Goal: Task Accomplishment & Management: Complete application form

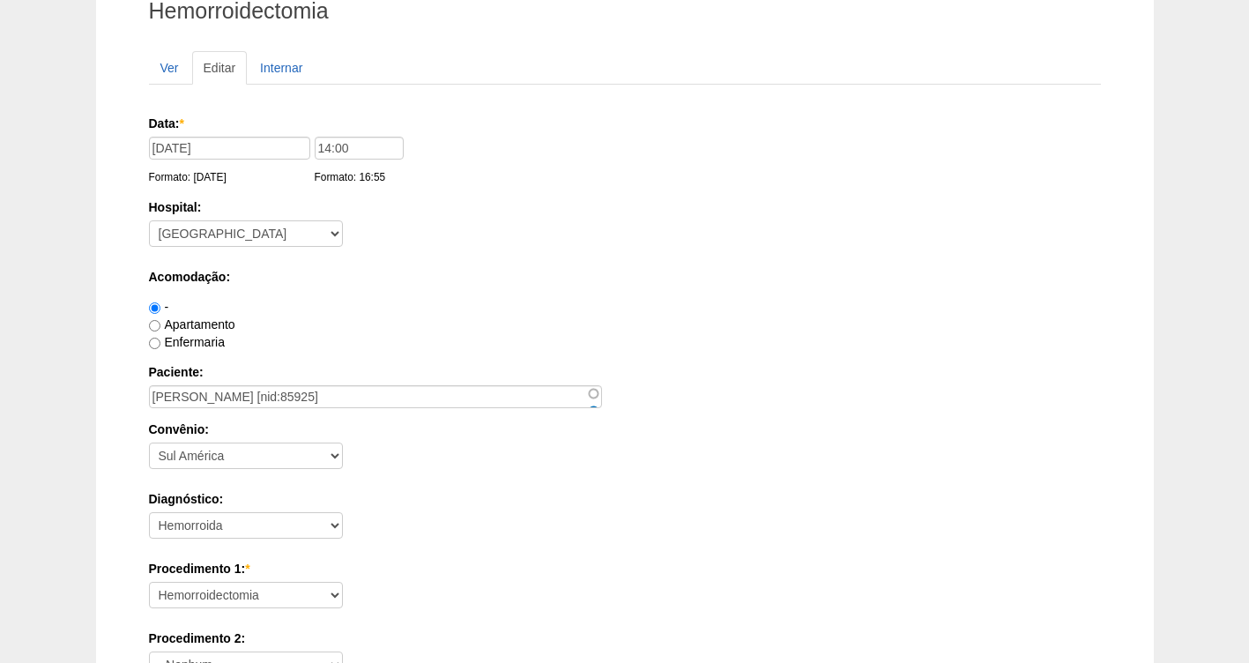
scroll to position [55, 0]
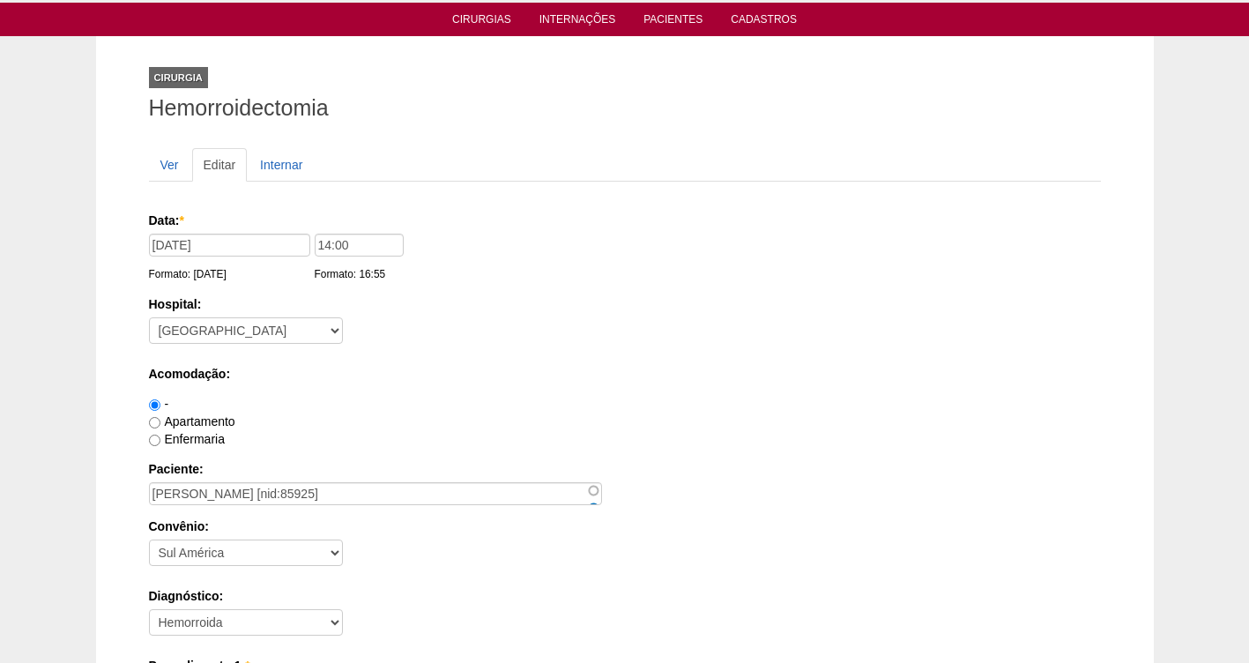
click at [274, 488] on input "JOSIANE CRISTINA MENDES DA SILVA [nid:85925]" at bounding box center [375, 493] width 453 height 23
click at [275, 488] on input "JOSIANE CRISTINA MENDES DA SILVA [nid:85925]" at bounding box center [375, 493] width 453 height 23
drag, startPoint x: 382, startPoint y: 493, endPoint x: 137, endPoint y: 485, distance: 245.2
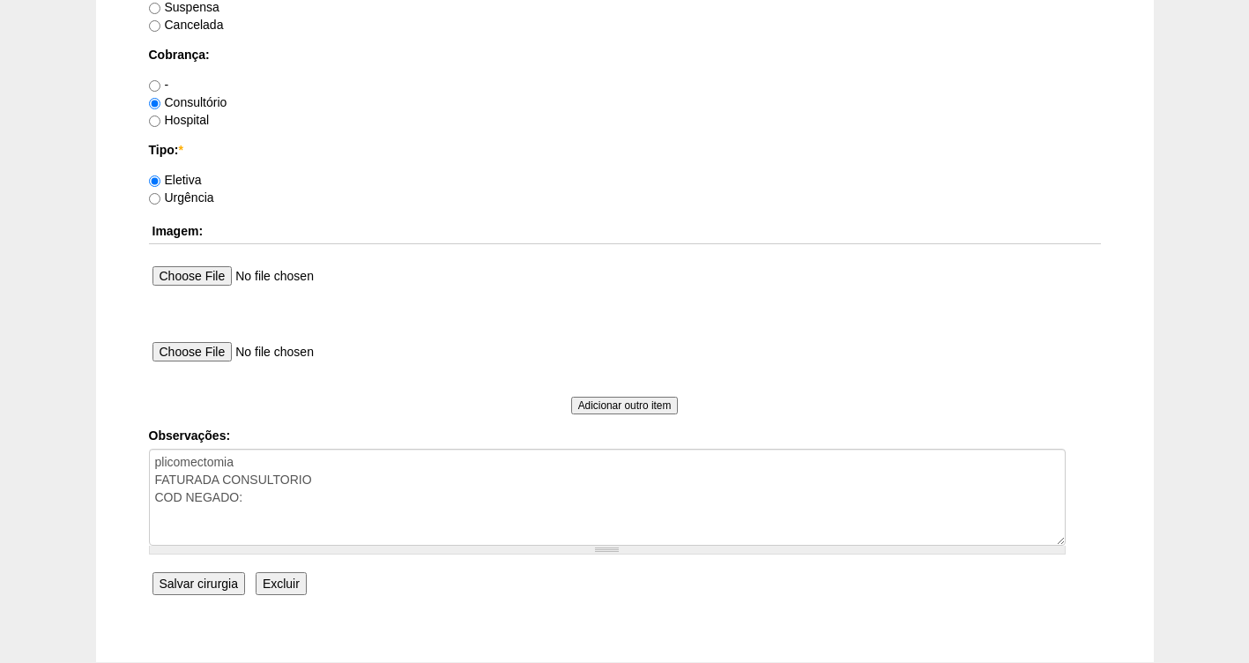
scroll to position [1609, 0]
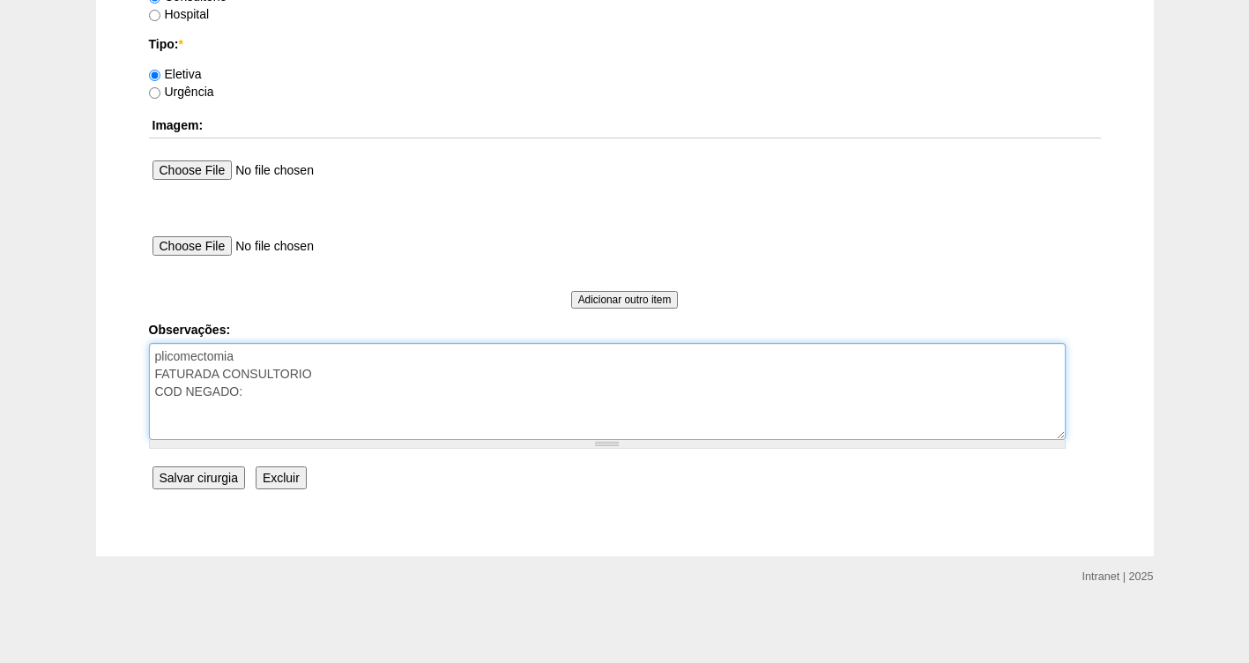
drag, startPoint x: 227, startPoint y: 388, endPoint x: 143, endPoint y: 392, distance: 83.9
type textarea "plicomectomia FATURADA CONSULTORIO"
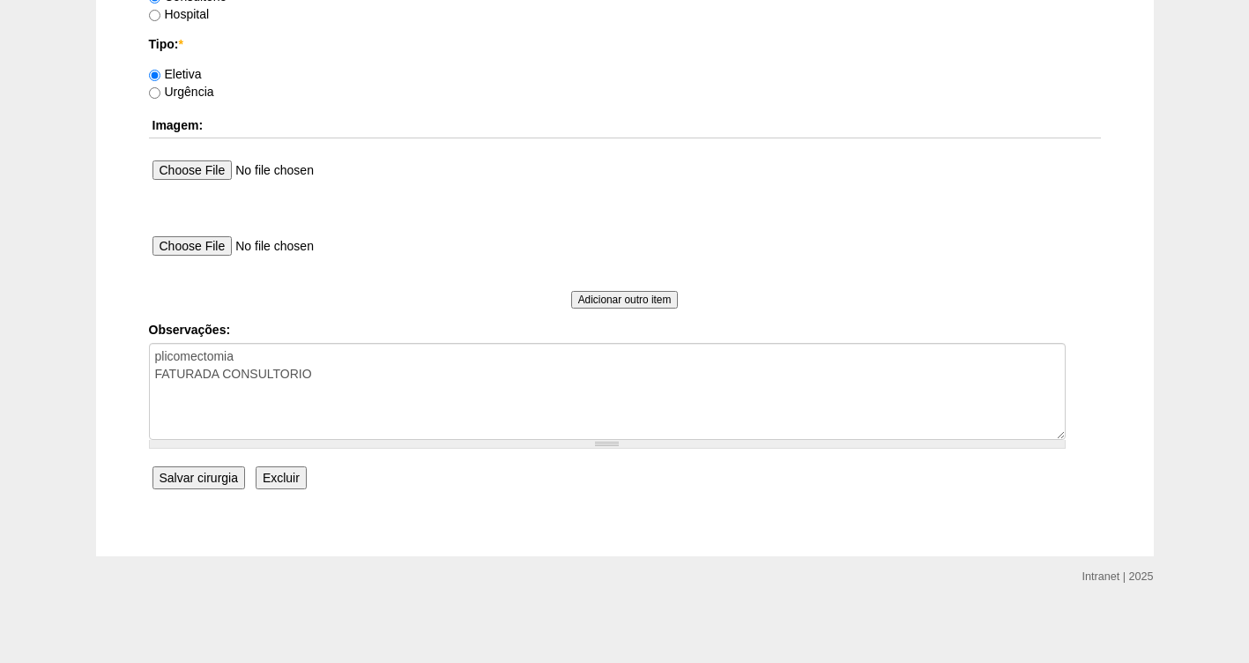
click at [177, 476] on input "Salvar cirurgia" at bounding box center [199, 477] width 93 height 23
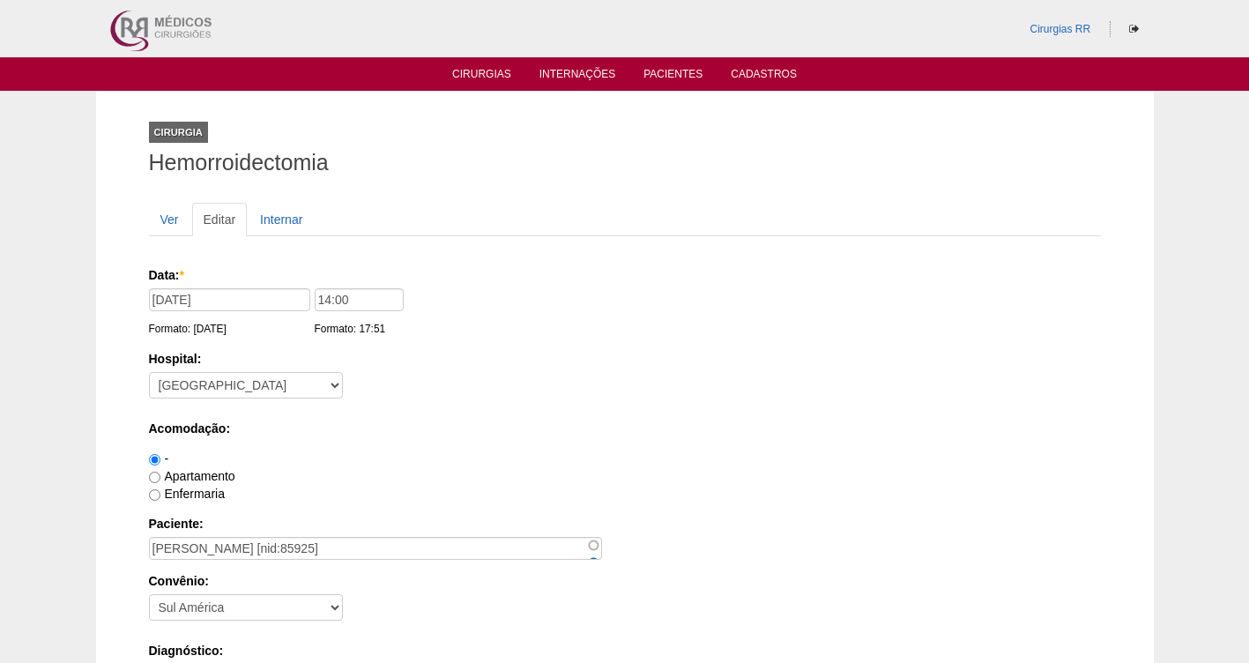
scroll to position [1609, 0]
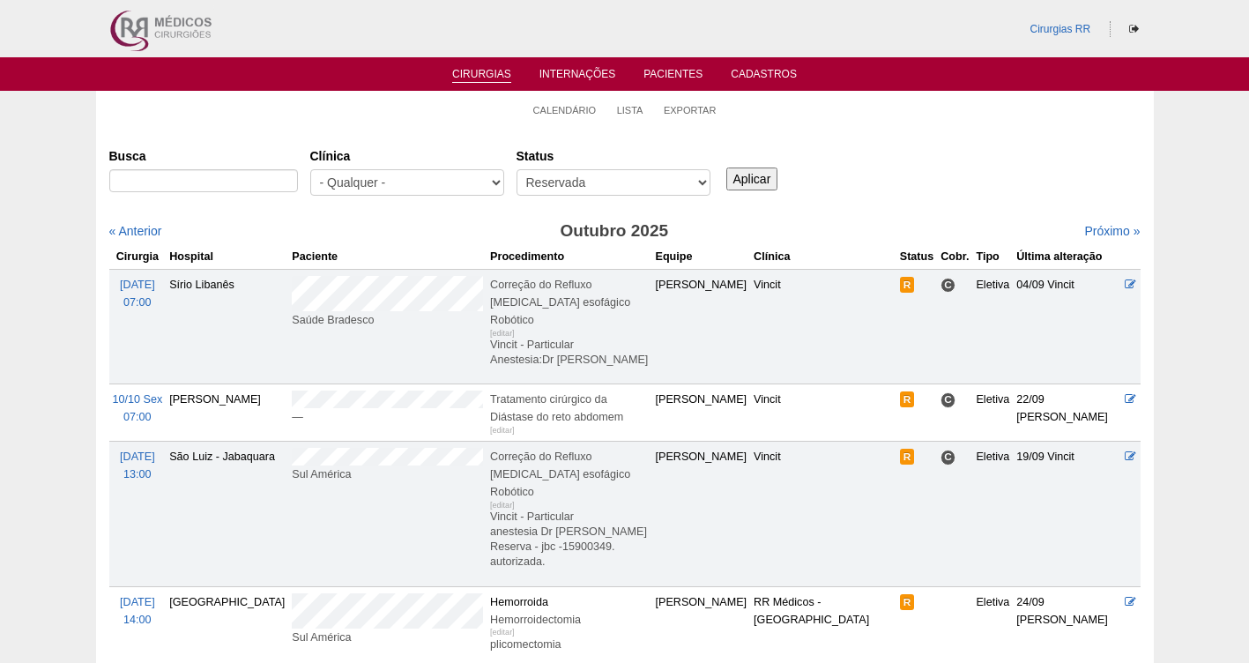
scroll to position [178, 0]
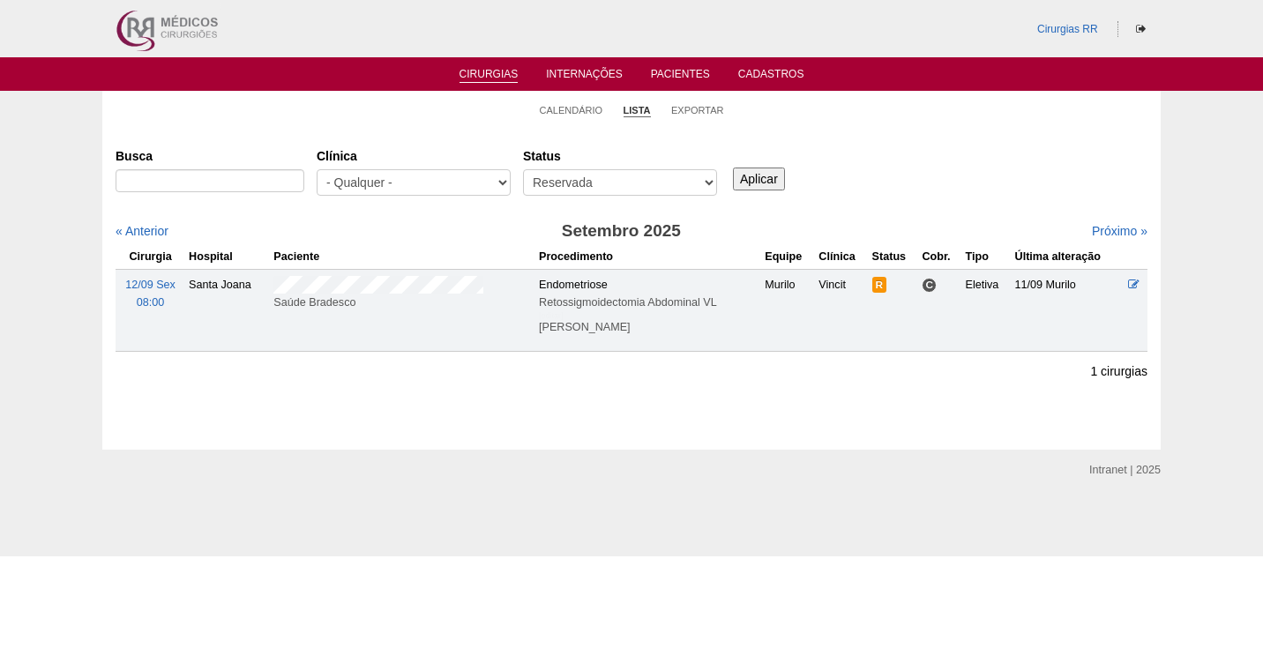
click at [498, 68] on link "Cirurgias" at bounding box center [488, 75] width 59 height 15
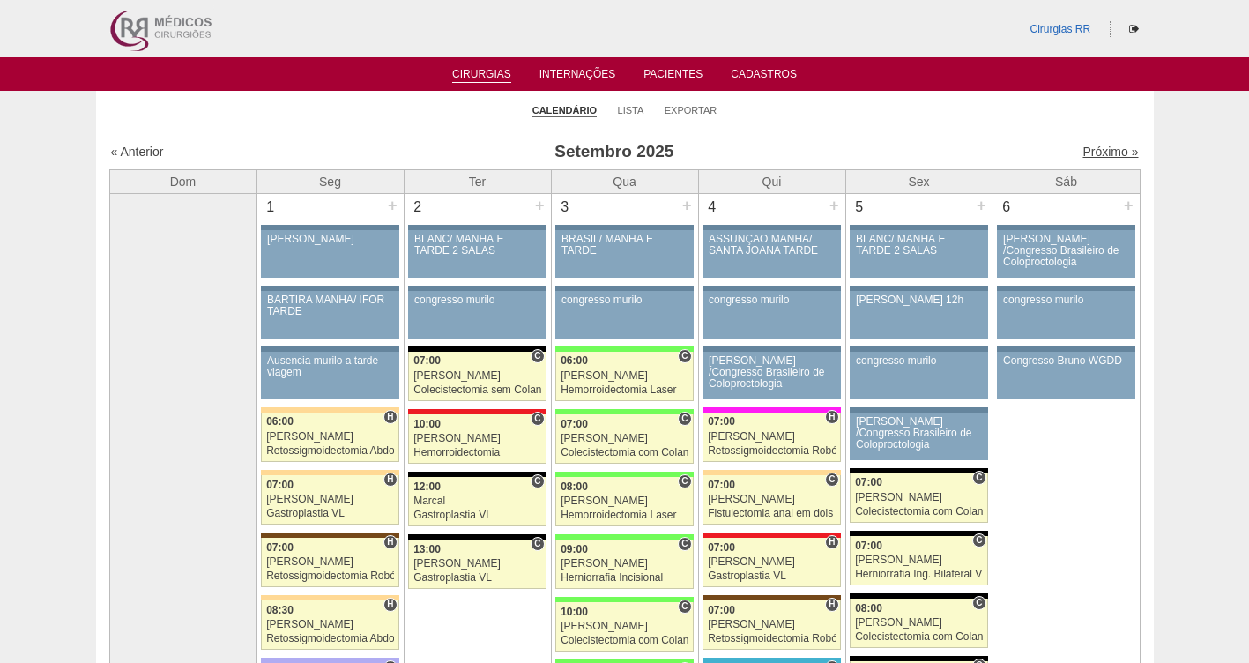
click at [1092, 153] on link "Próximo »" at bounding box center [1111, 152] width 56 height 14
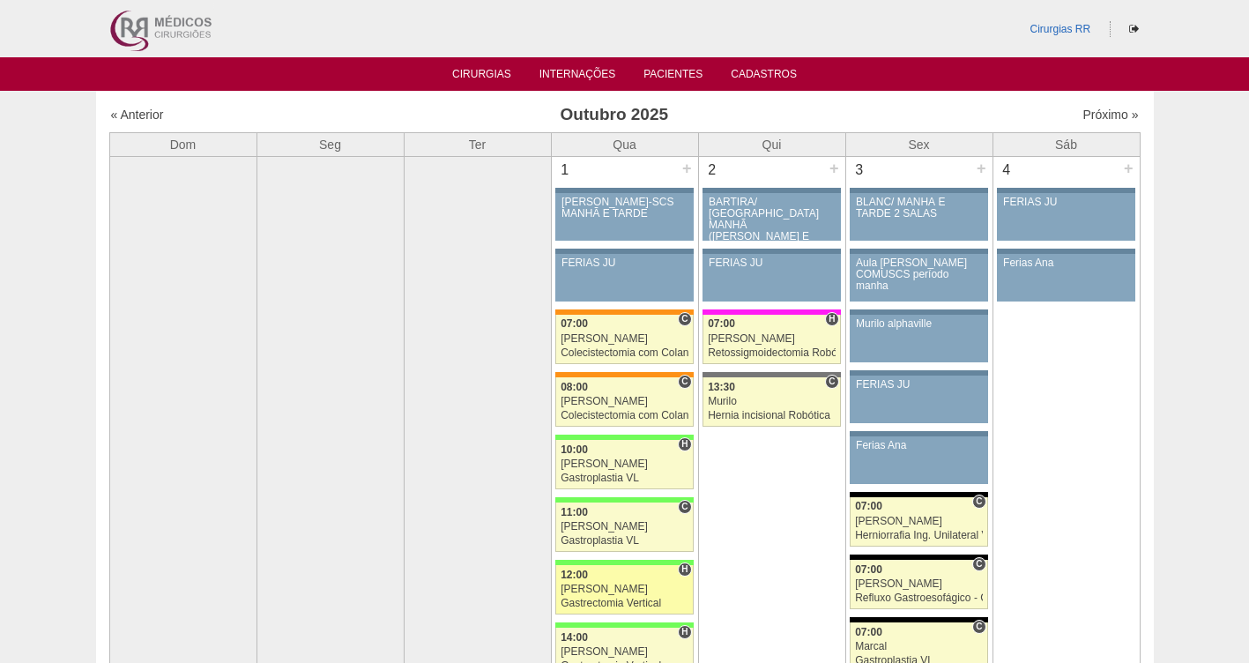
click at [574, 594] on div "[PERSON_NAME]" at bounding box center [625, 589] width 128 height 11
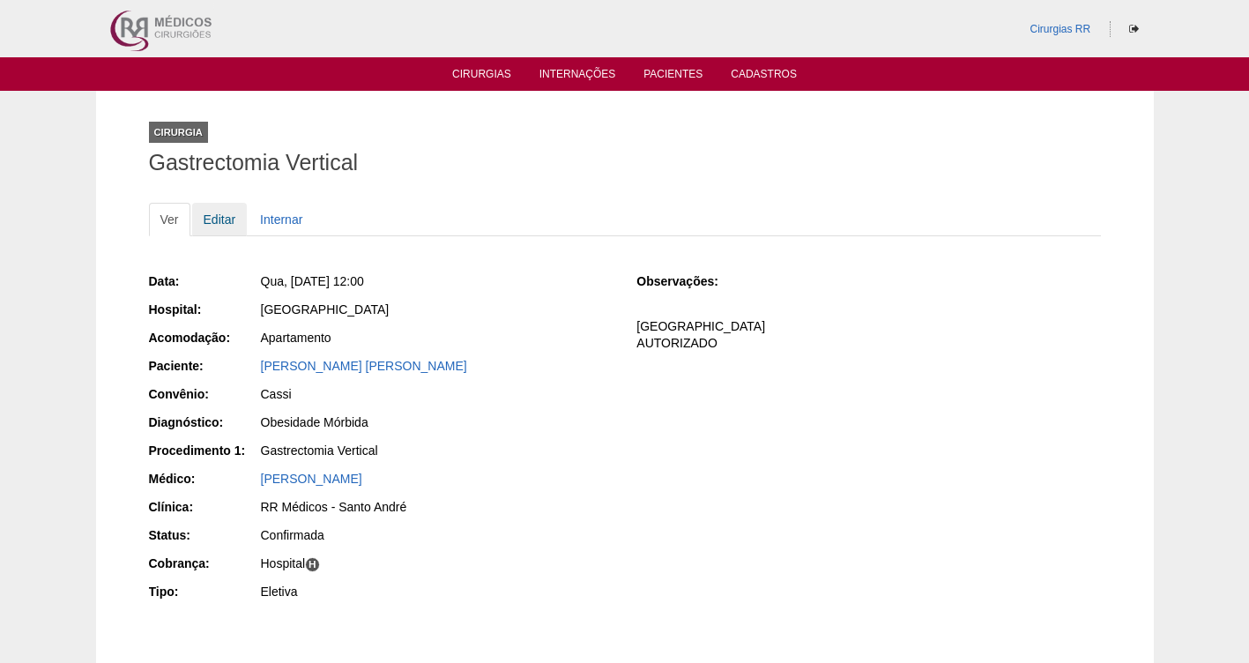
click at [217, 220] on link "Editar" at bounding box center [220, 220] width 56 height 34
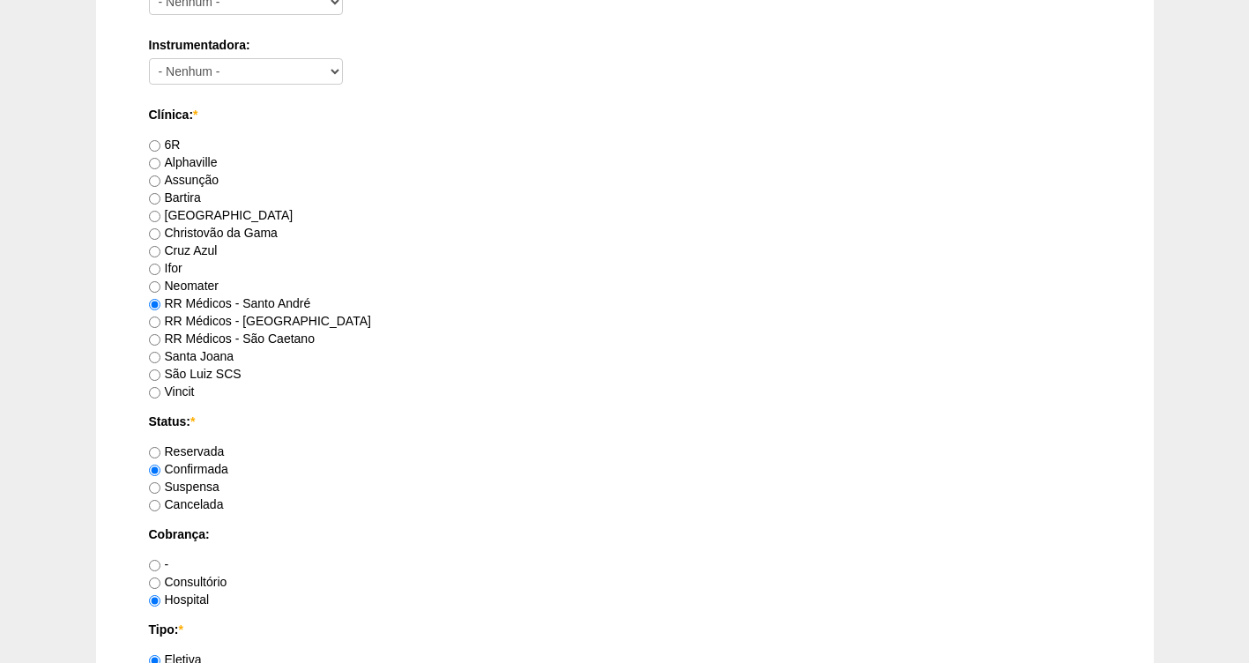
scroll to position [1455, 0]
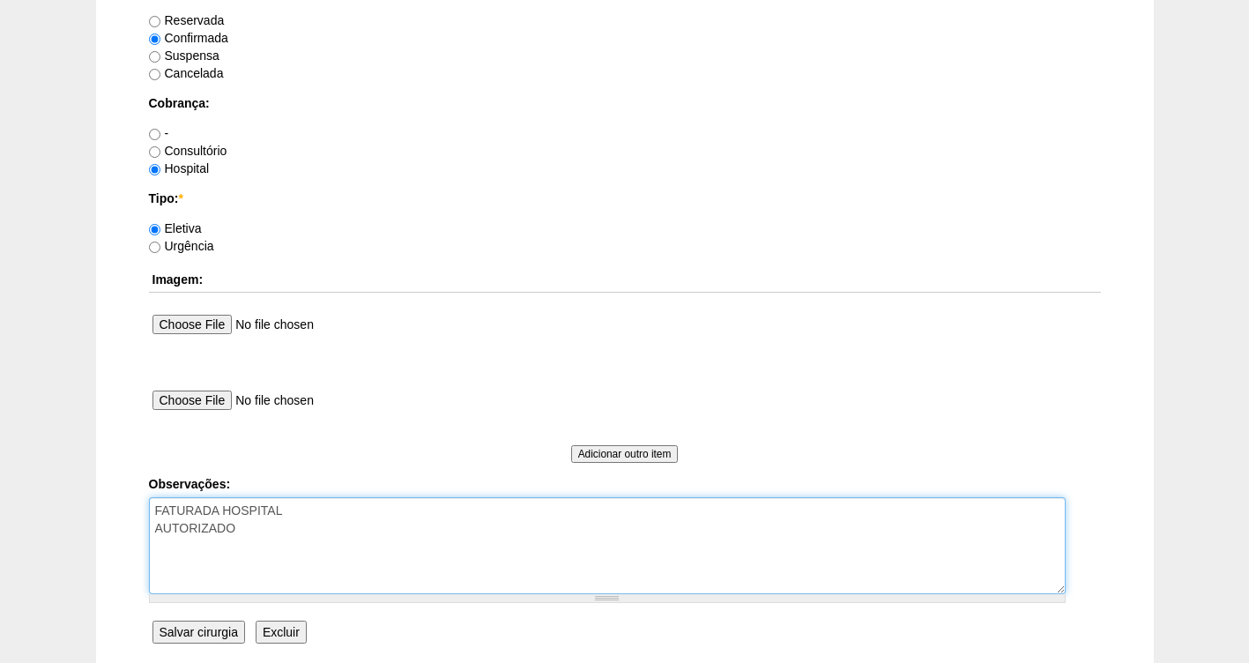
click at [272, 537] on textarea "FATURADA HOSPITAL AUTORIZADO" at bounding box center [607, 545] width 917 height 97
type textarea "FATURADA HOSPITAL AUTORIZADO horário disp 16h"
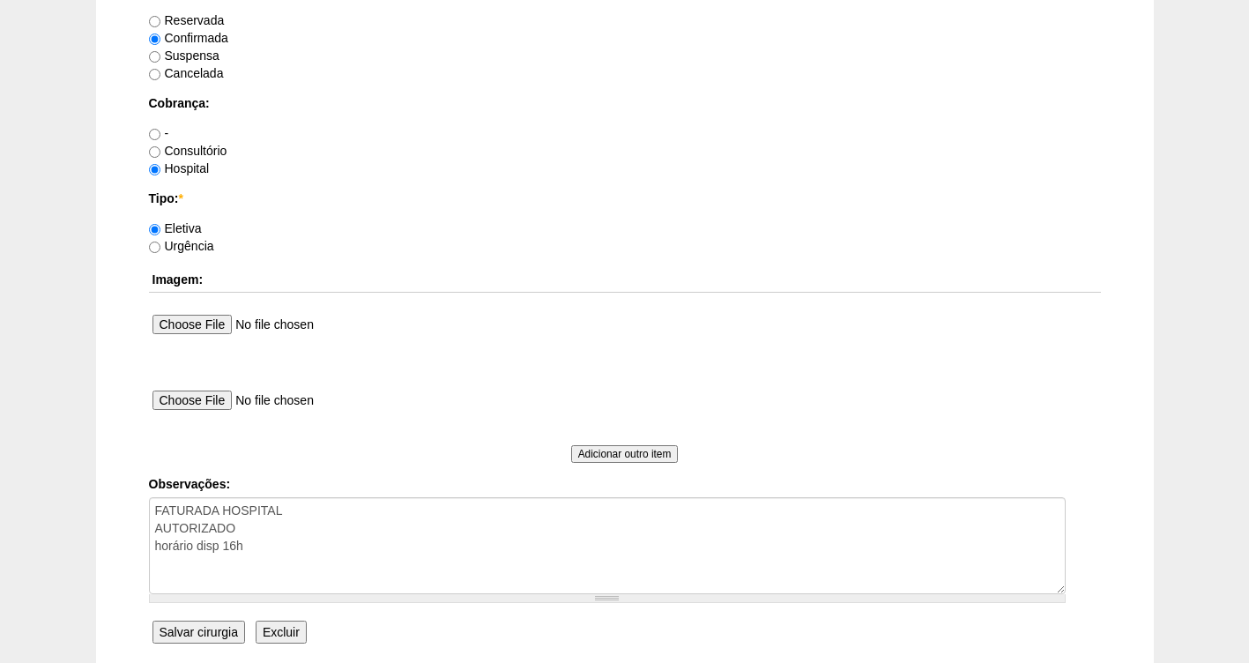
drag, startPoint x: 205, startPoint y: 550, endPoint x: 683, endPoint y: 220, distance: 580.6
click at [683, 220] on div "Eletiva" at bounding box center [625, 229] width 952 height 18
click at [181, 633] on input "Salvar cirurgia" at bounding box center [199, 632] width 93 height 23
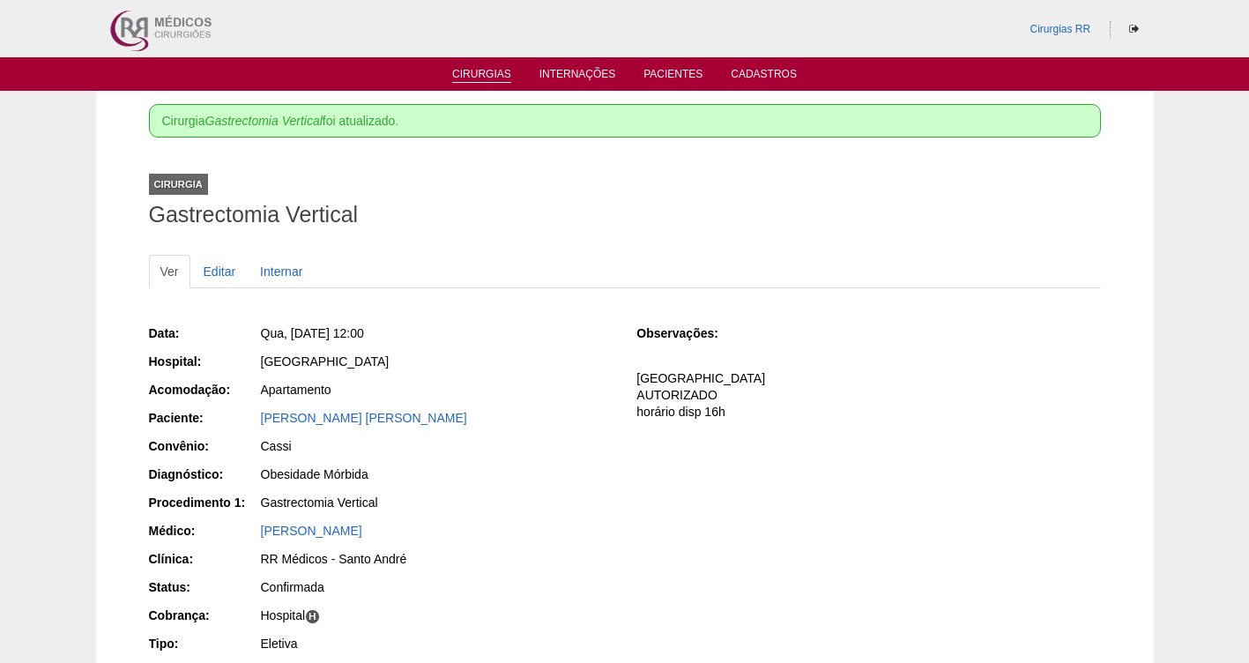
click at [473, 69] on link "Cirurgias" at bounding box center [481, 75] width 59 height 15
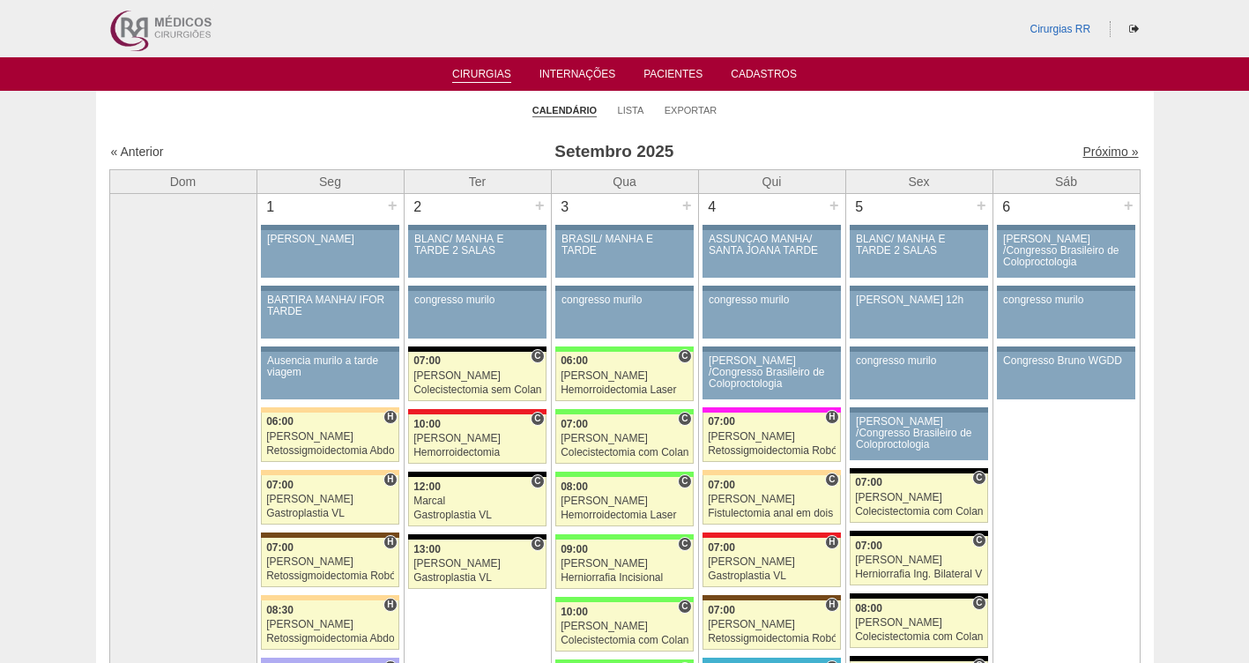
click at [1083, 155] on link "Próximo »" at bounding box center [1111, 152] width 56 height 14
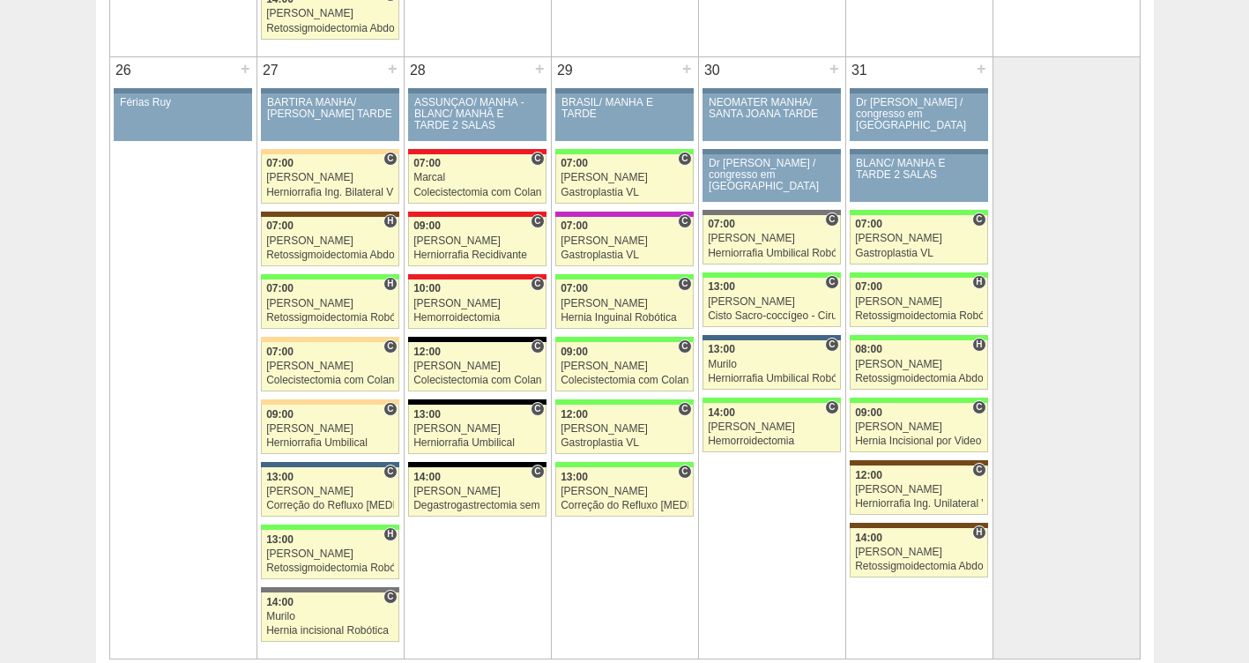
scroll to position [2953, 0]
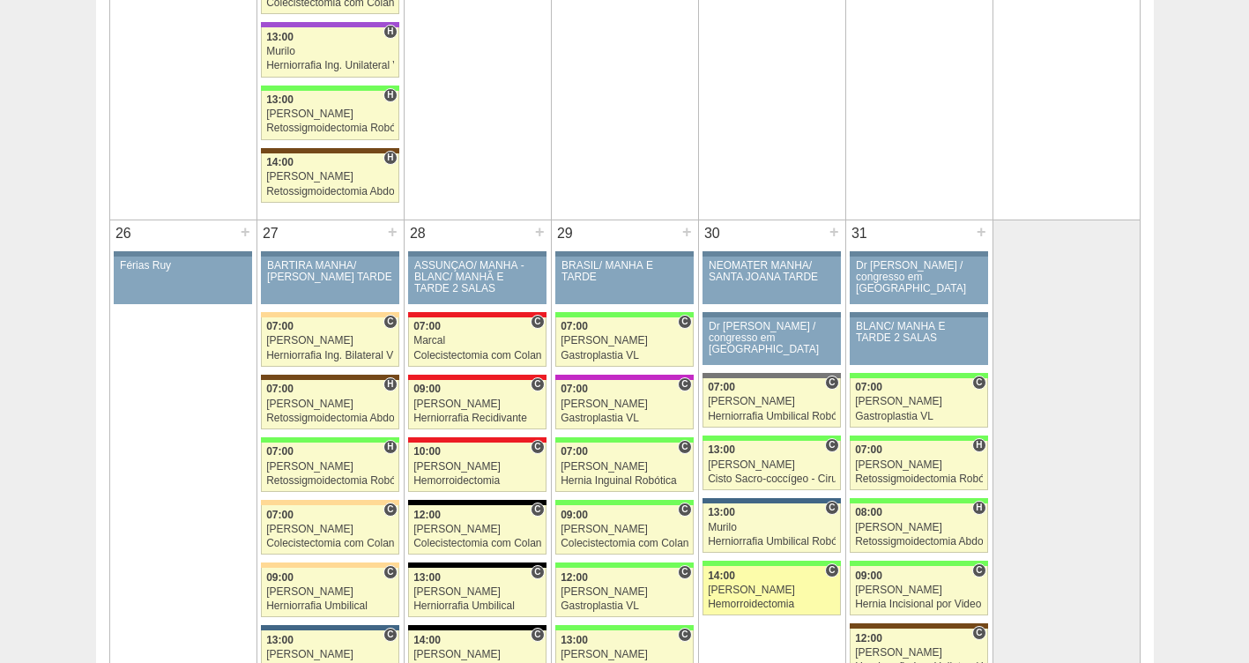
click at [755, 600] on div "Hemorroidectomia" at bounding box center [772, 604] width 128 height 11
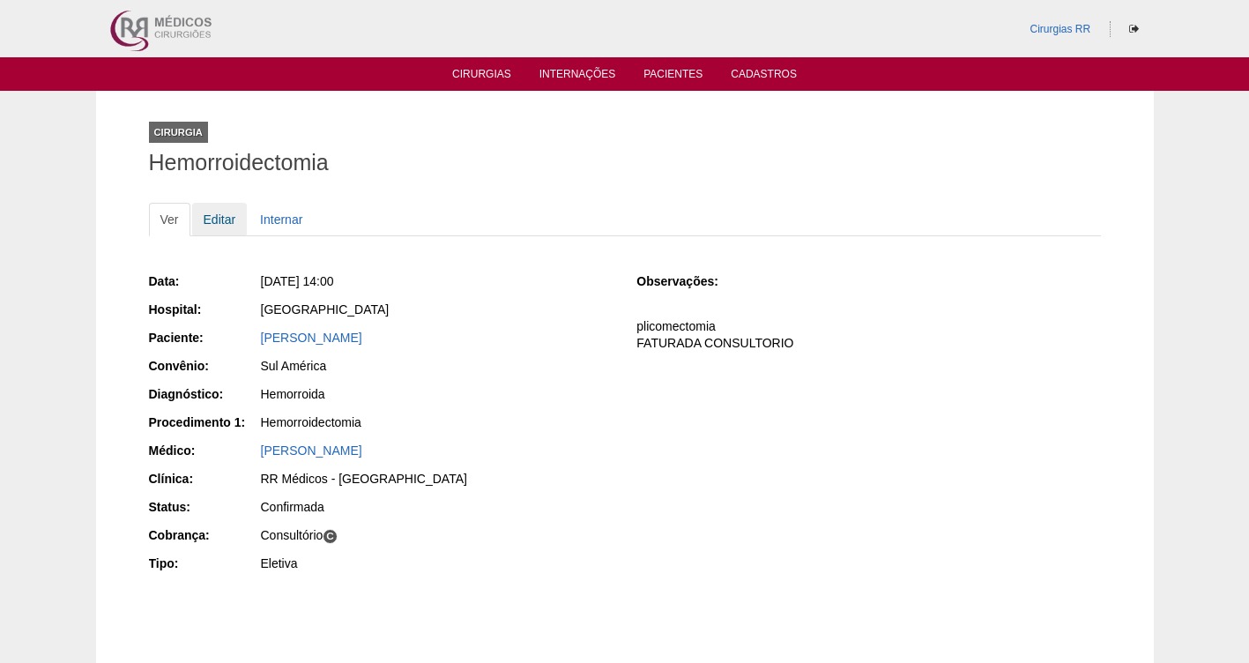
click at [221, 227] on link "Editar" at bounding box center [220, 220] width 56 height 34
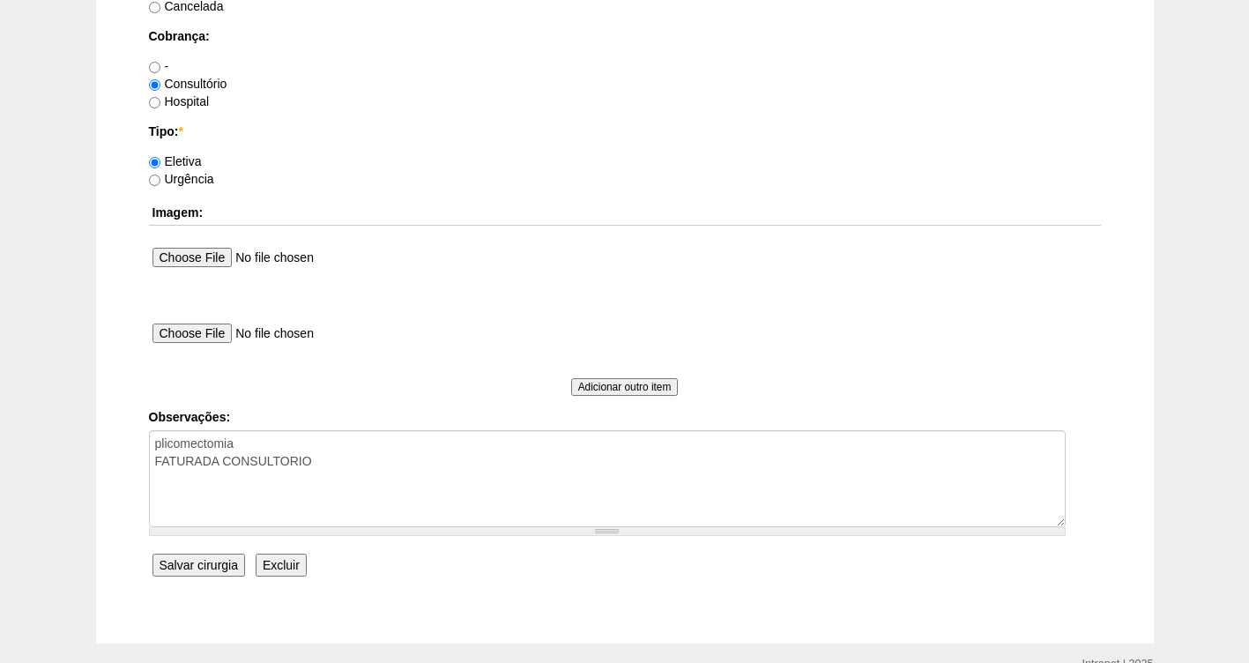
scroll to position [1525, 0]
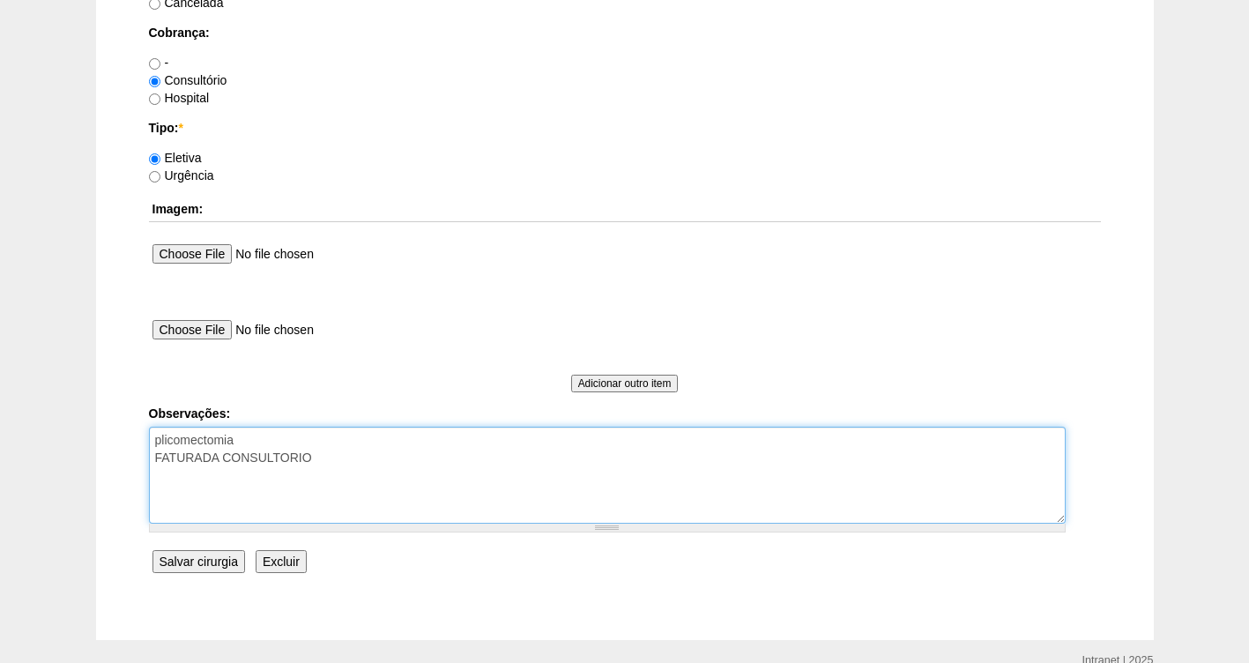
click at [381, 460] on textarea "plicomectomia FATURADA CONSULTORIO" at bounding box center [607, 475] width 917 height 97
paste textarea "31003141 CIRURGIA DE ACESSO POSTERIOR"
type textarea "plicomectomia FATURADA CONSULTORIO COD NEGADO: 31003141 CIRURGIA DE ACESSO POST…"
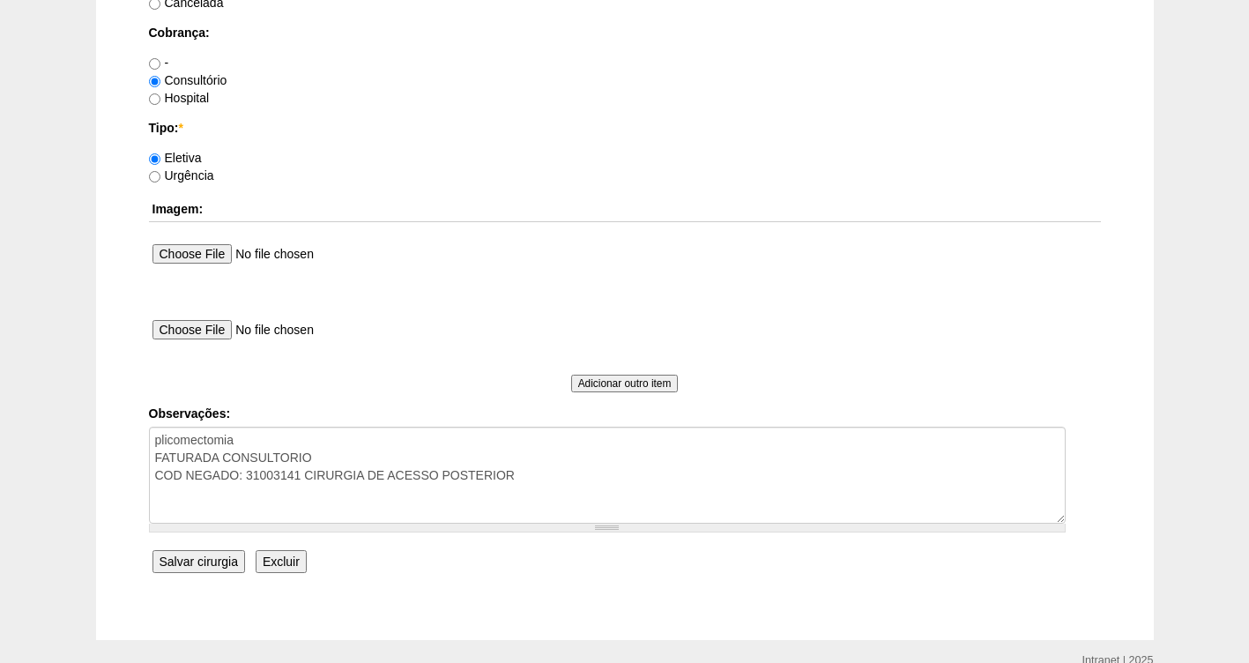
click at [208, 558] on input "Salvar cirurgia" at bounding box center [199, 561] width 93 height 23
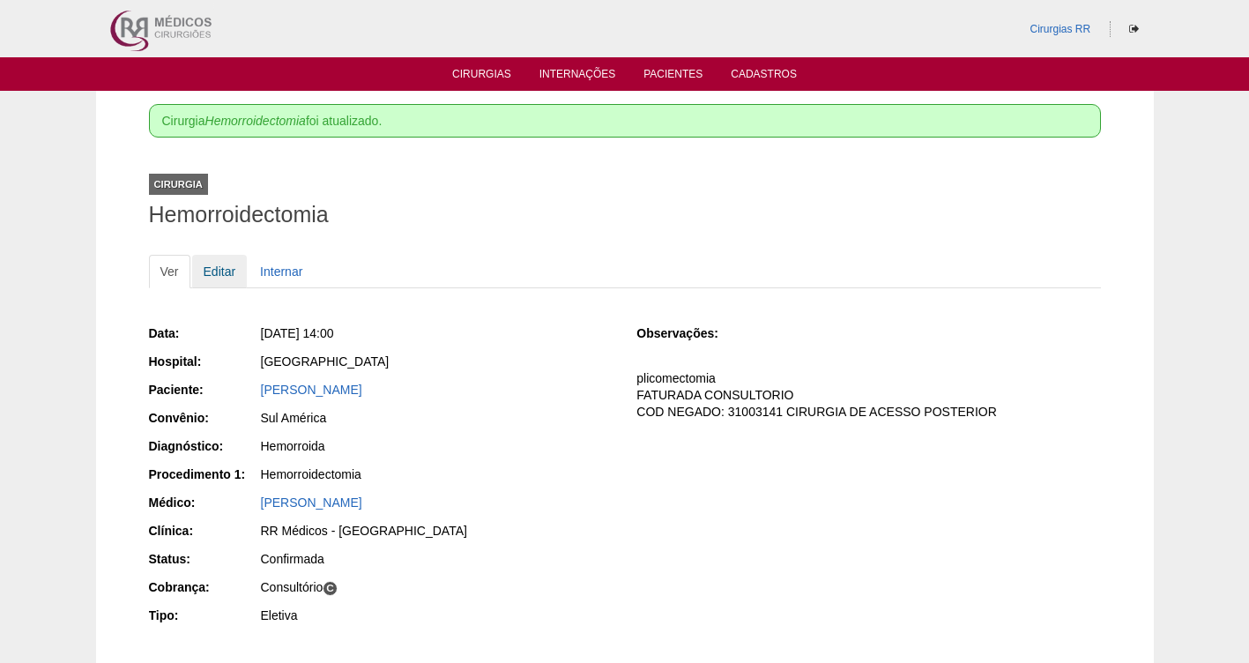
click at [220, 274] on link "Editar" at bounding box center [220, 272] width 56 height 34
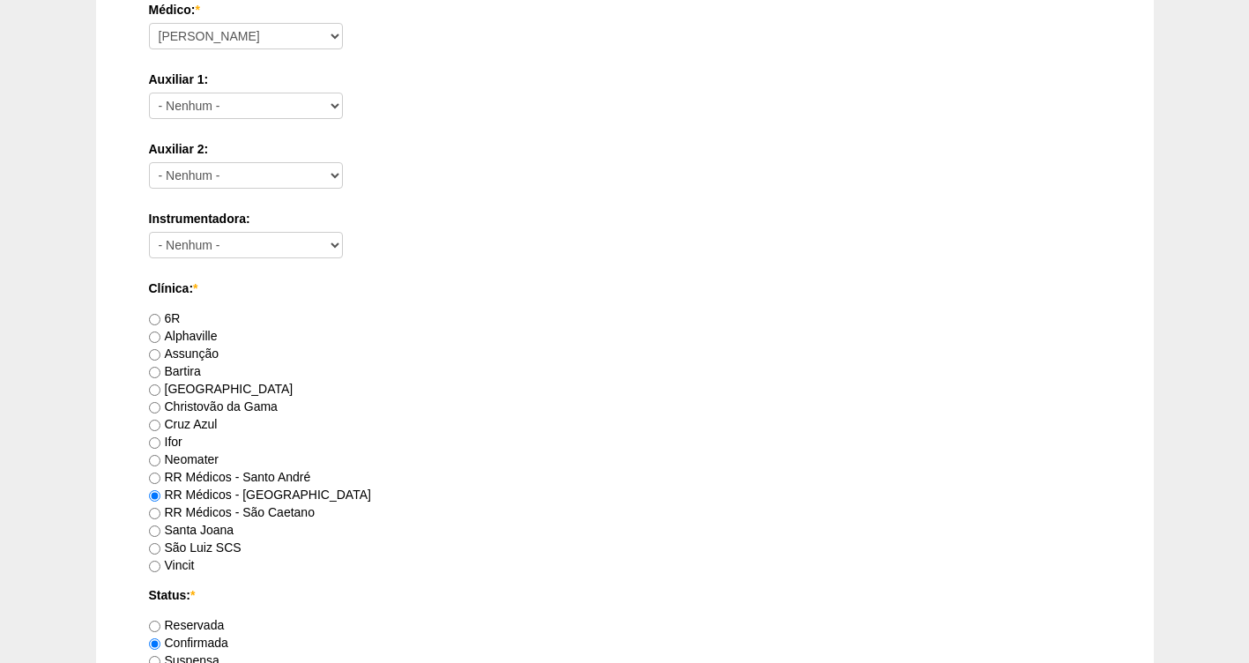
scroll to position [1609, 0]
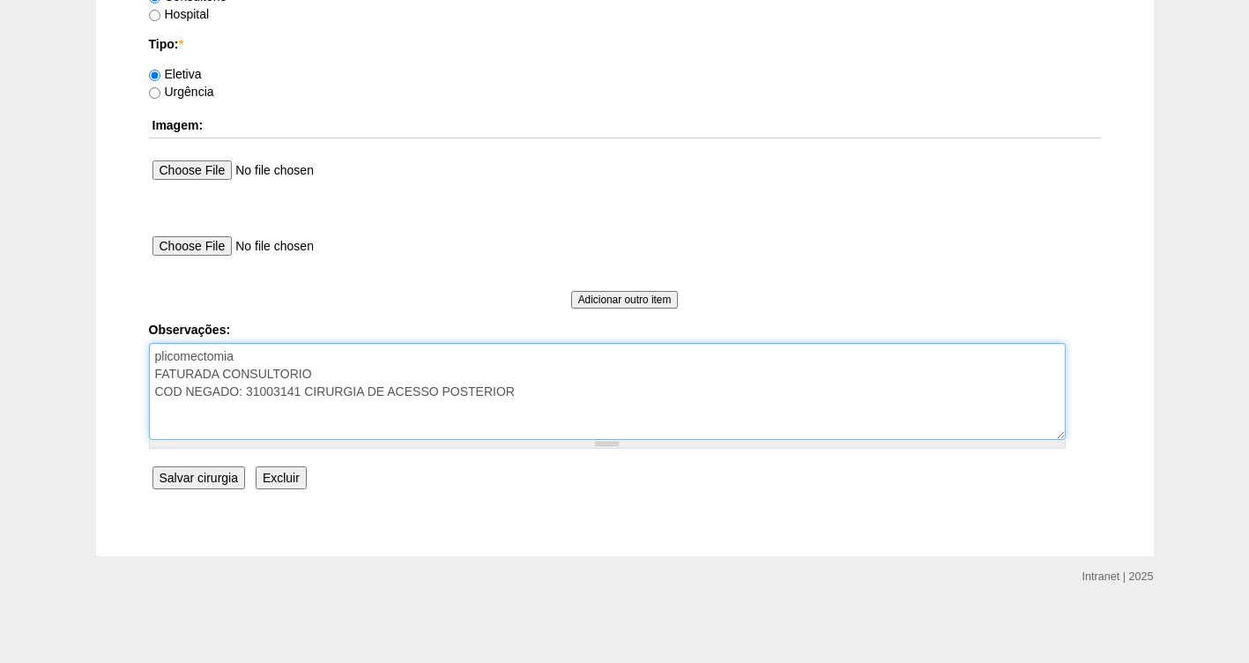
click at [600, 399] on textarea "plicomectomia FATURADA CONSULTORIO COD NEGADO: 31003141 CIRURGIA DE ACESSO POST…" at bounding box center [607, 391] width 917 height 97
type textarea "plicomectomia FATURADA CONSULTORIO COD NEGADO: 31003141 CIRURGIA DE ACESSO POST…"
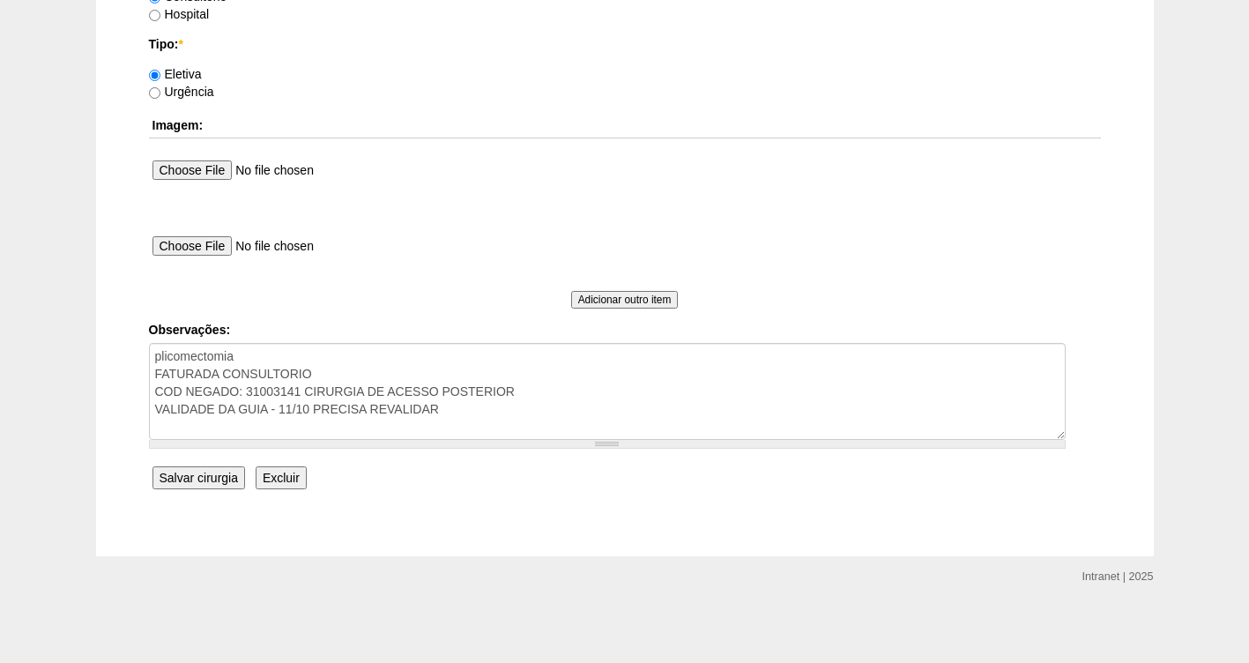
click at [189, 473] on input "Salvar cirurgia" at bounding box center [199, 477] width 93 height 23
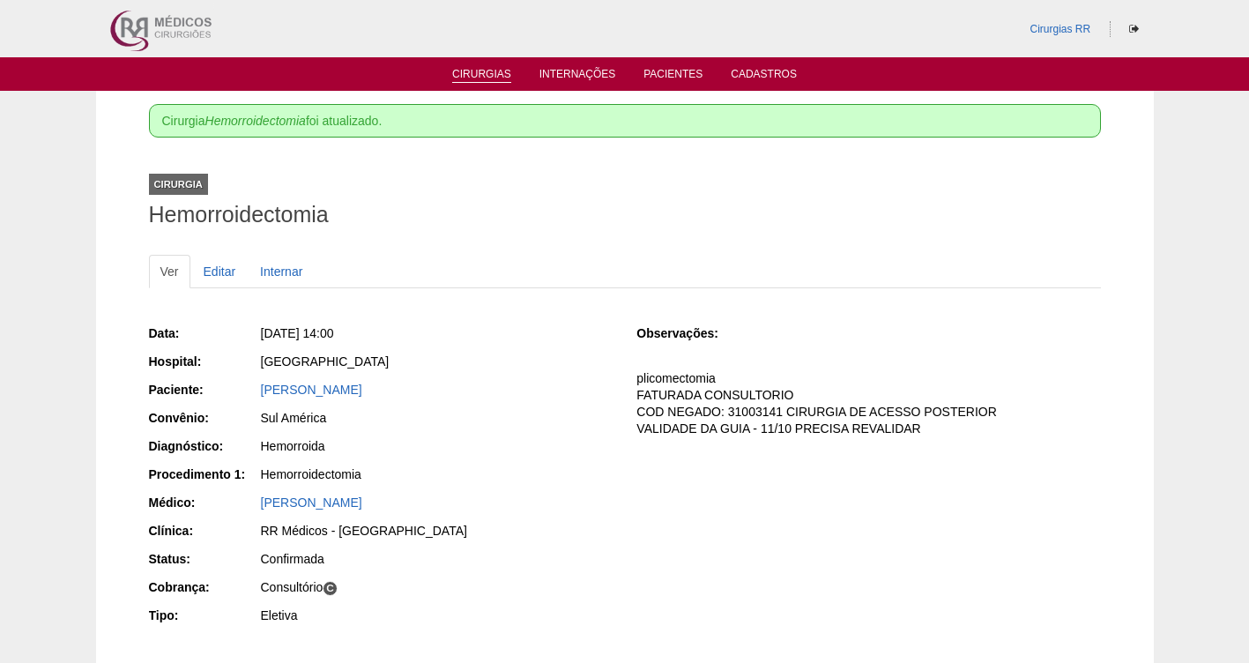
click at [473, 71] on link "Cirurgias" at bounding box center [481, 75] width 59 height 15
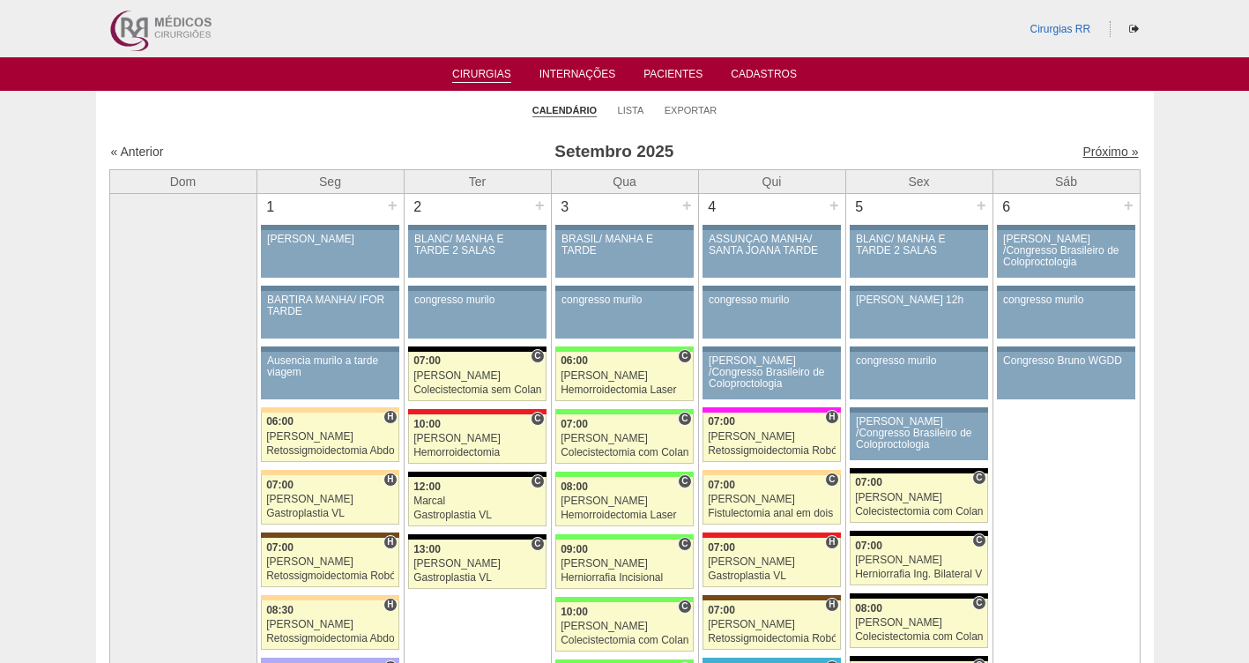
click at [1084, 154] on link "Próximo »" at bounding box center [1111, 152] width 56 height 14
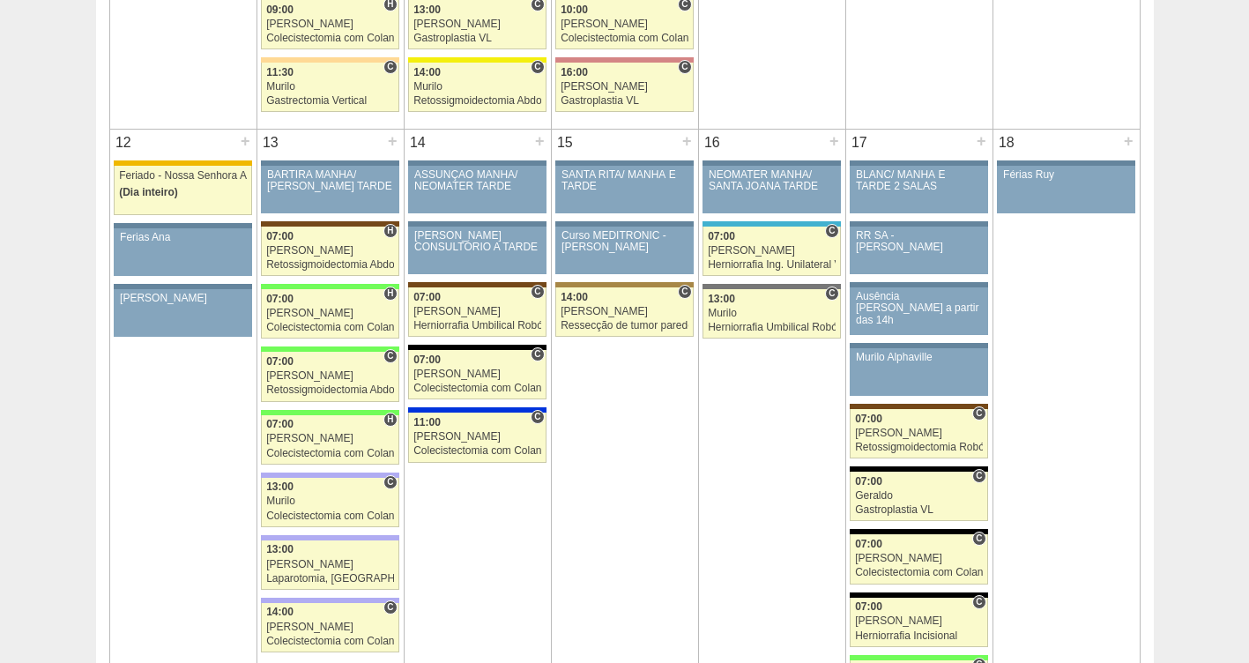
scroll to position [1541, 0]
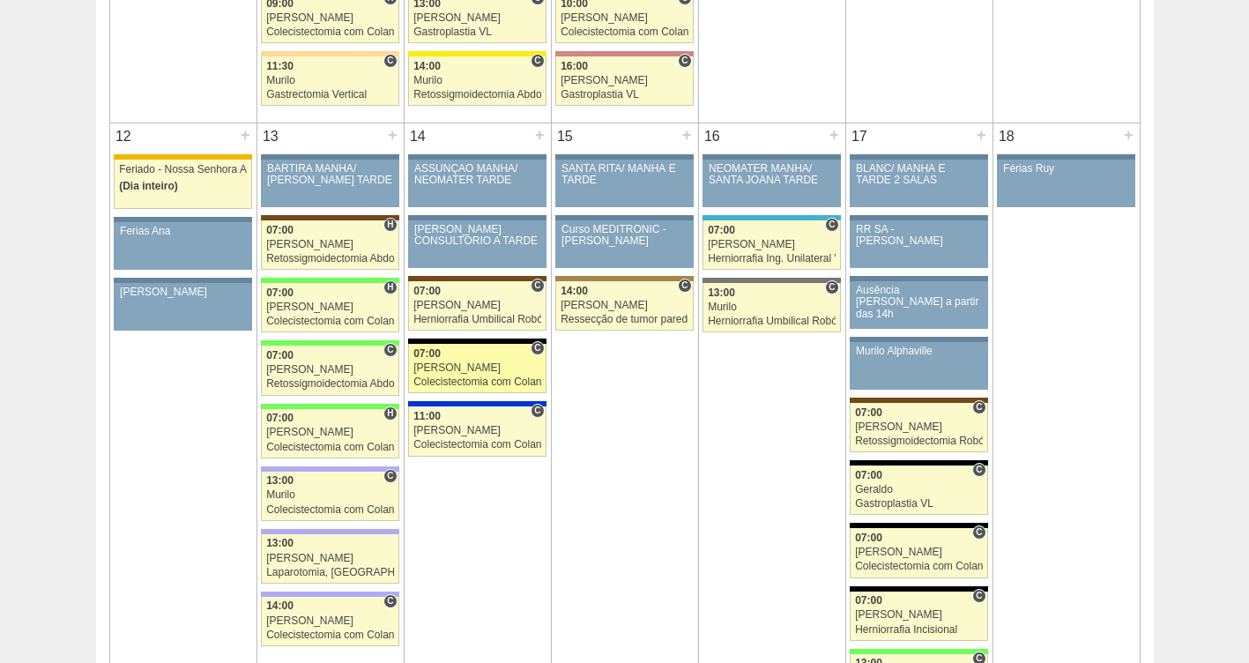
click at [486, 367] on div "[PERSON_NAME]" at bounding box center [478, 367] width 128 height 11
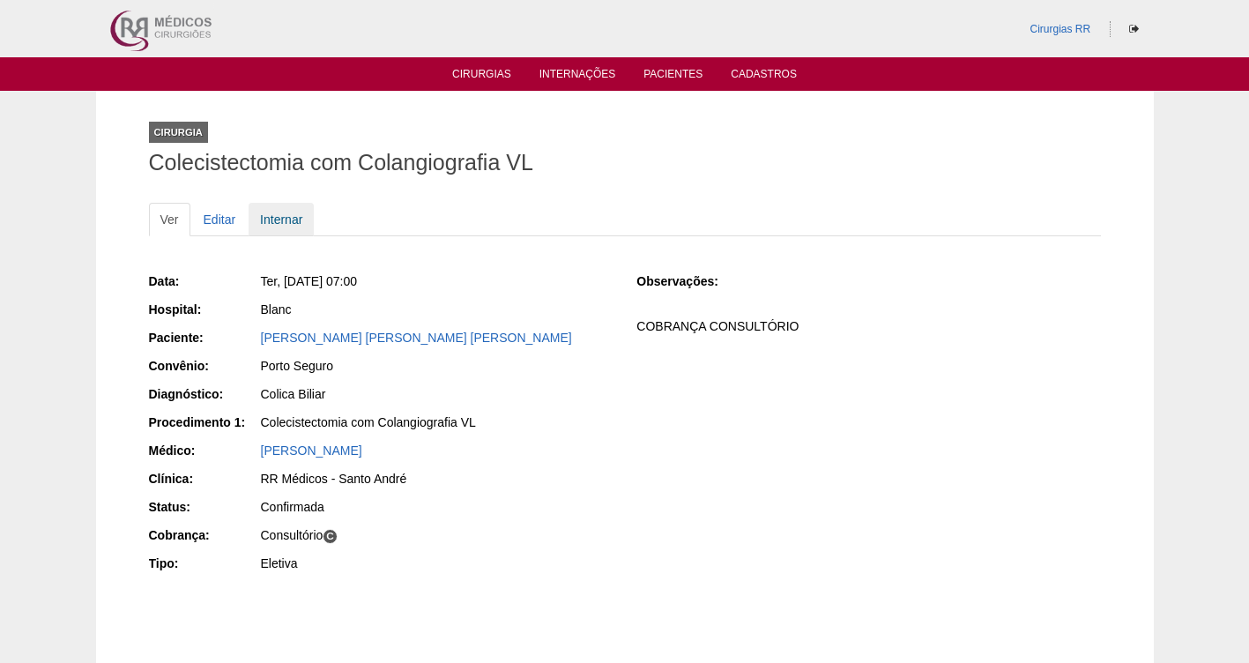
drag, startPoint x: 119, startPoint y: 186, endPoint x: 272, endPoint y: 206, distance: 154.7
drag, startPoint x: 272, startPoint y: 206, endPoint x: 611, endPoint y: 531, distance: 468.9
click at [611, 531] on div "Consultório C" at bounding box center [437, 535] width 352 height 18
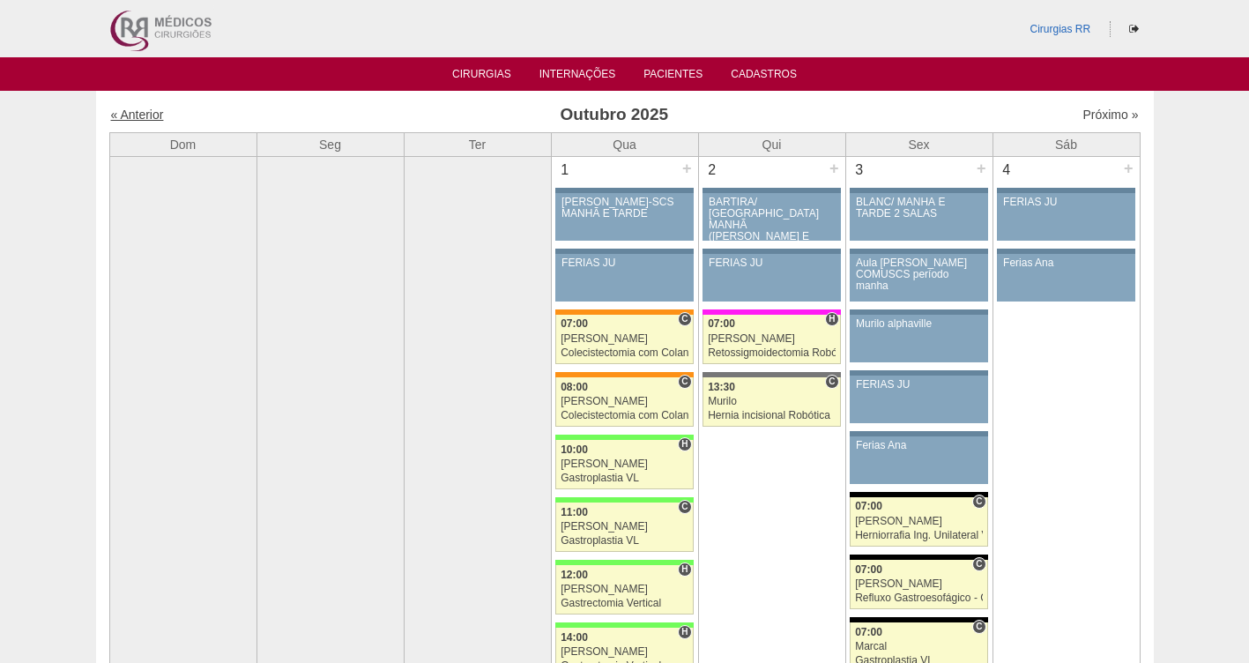
click at [133, 111] on link "« Anterior" at bounding box center [137, 115] width 53 height 14
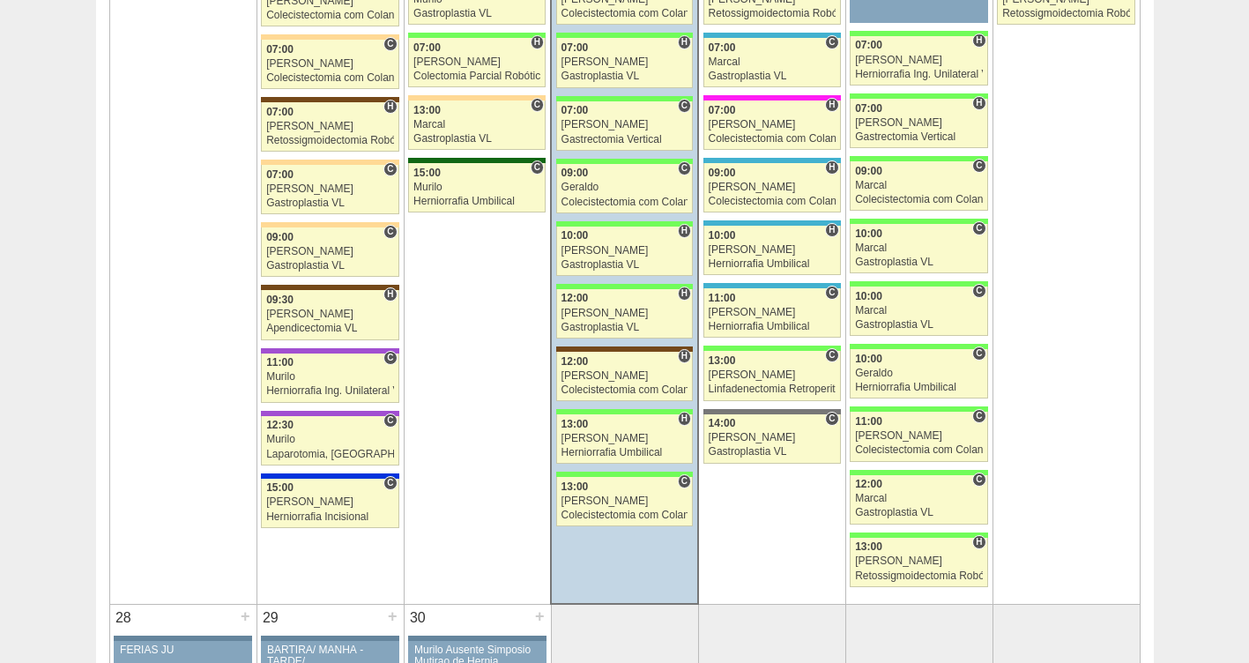
scroll to position [2962, 0]
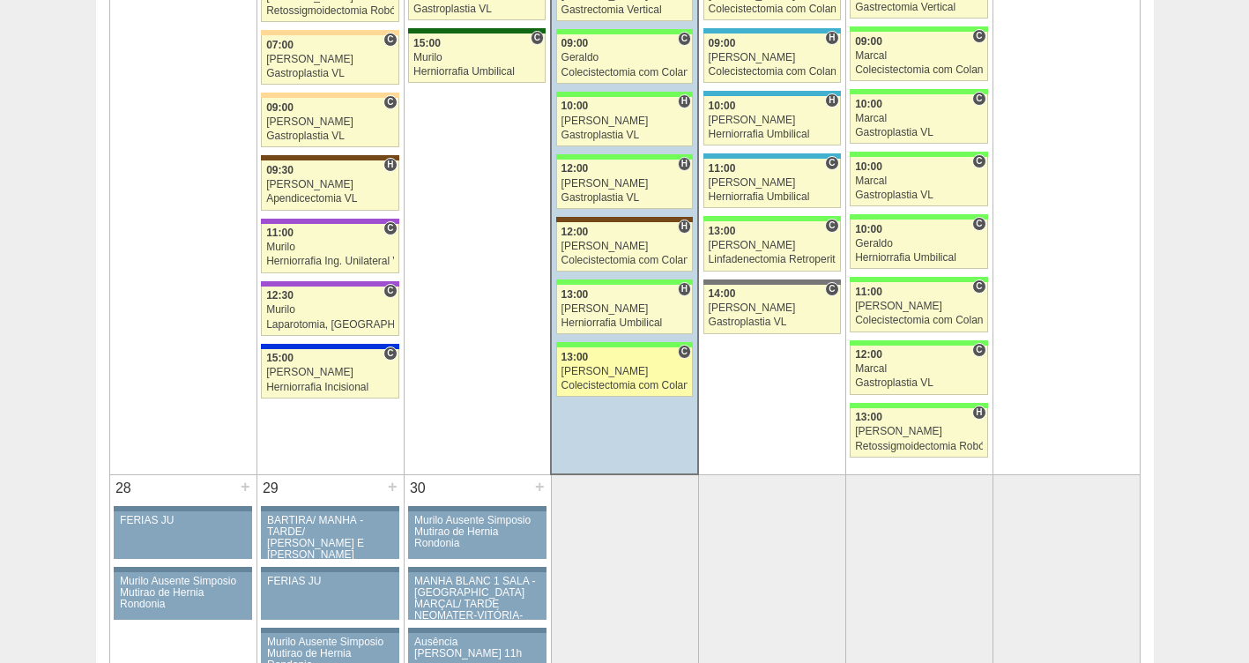
click at [586, 378] on link "88650 [PERSON_NAME] C 13:00 [PERSON_NAME] Colecistectomia com Colangiografia VL…" at bounding box center [624, 371] width 137 height 49
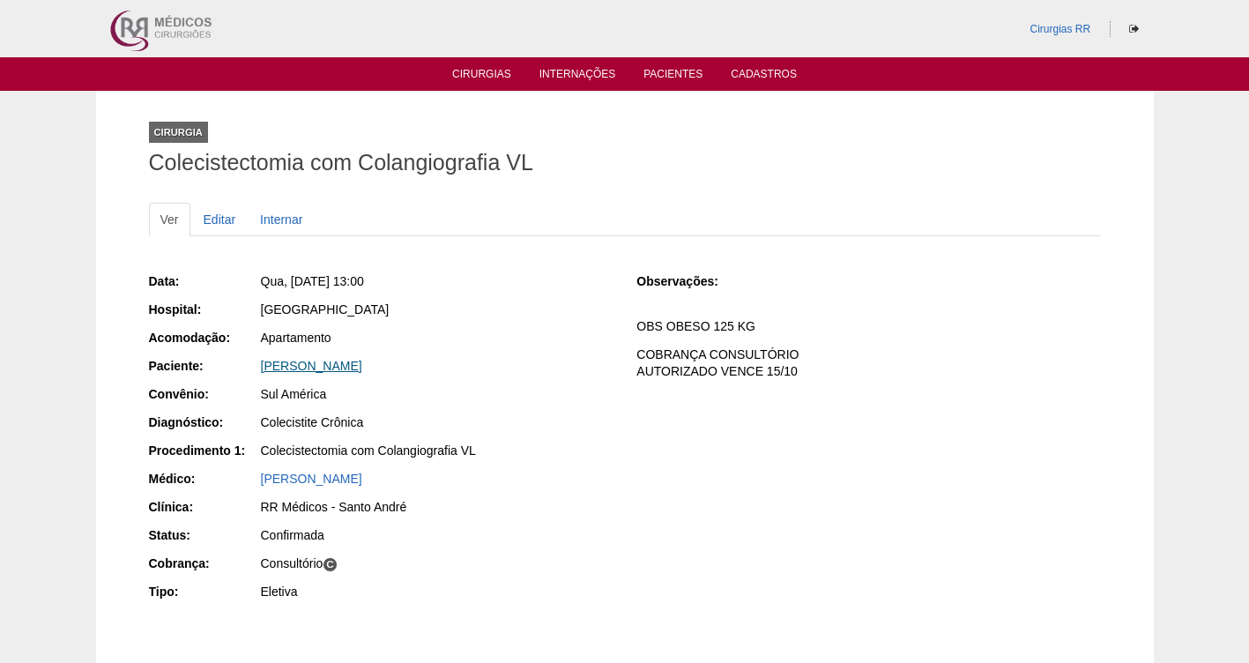
click at [305, 367] on link "Adriano de Souza Alcantara" at bounding box center [311, 366] width 101 height 14
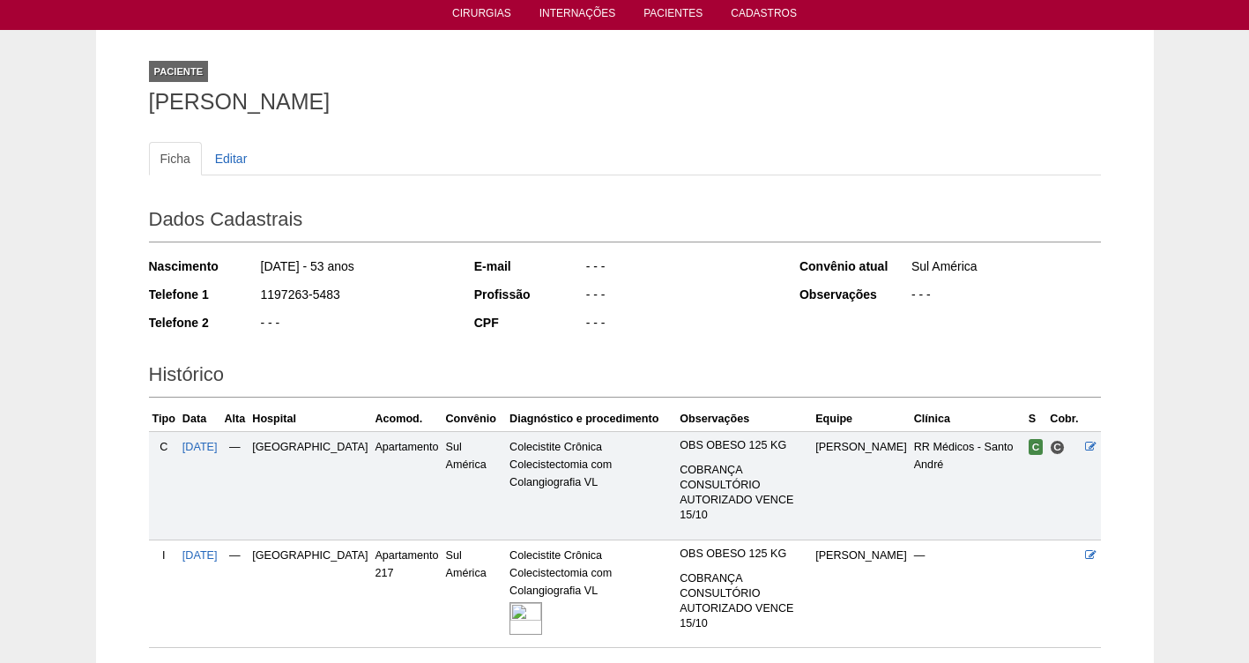
scroll to position [145, 0]
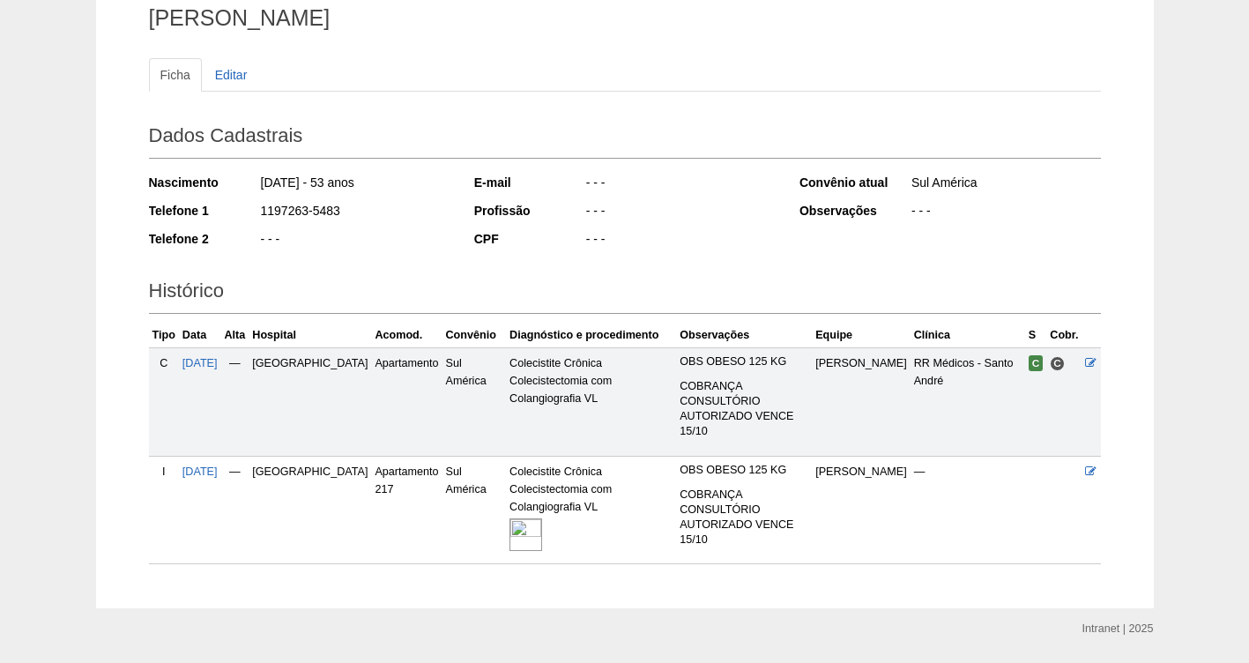
click at [510, 518] on img at bounding box center [526, 534] width 33 height 33
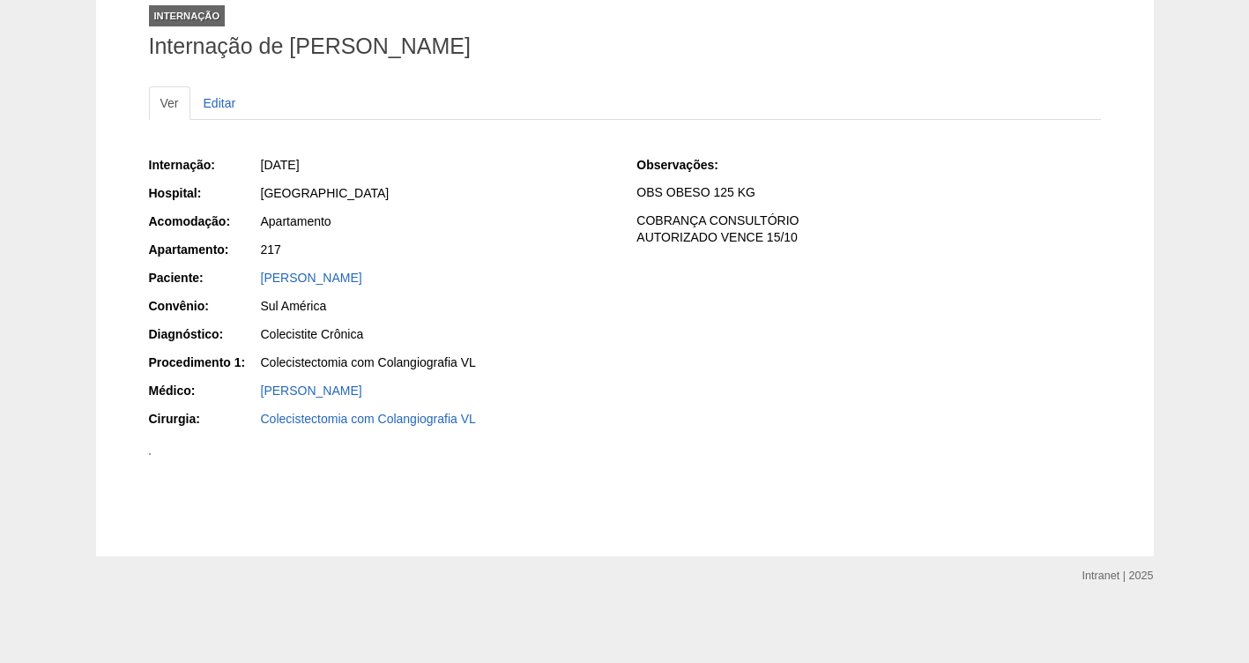
scroll to position [332, 0]
drag, startPoint x: 1174, startPoint y: 481, endPoint x: 1193, endPoint y: 469, distance: 22.3
click at [1179, 481] on div "Internação Internação de Adriano de Souza Alcantara Ver Editar Internação: 24/0…" at bounding box center [624, 265] width 1249 height 582
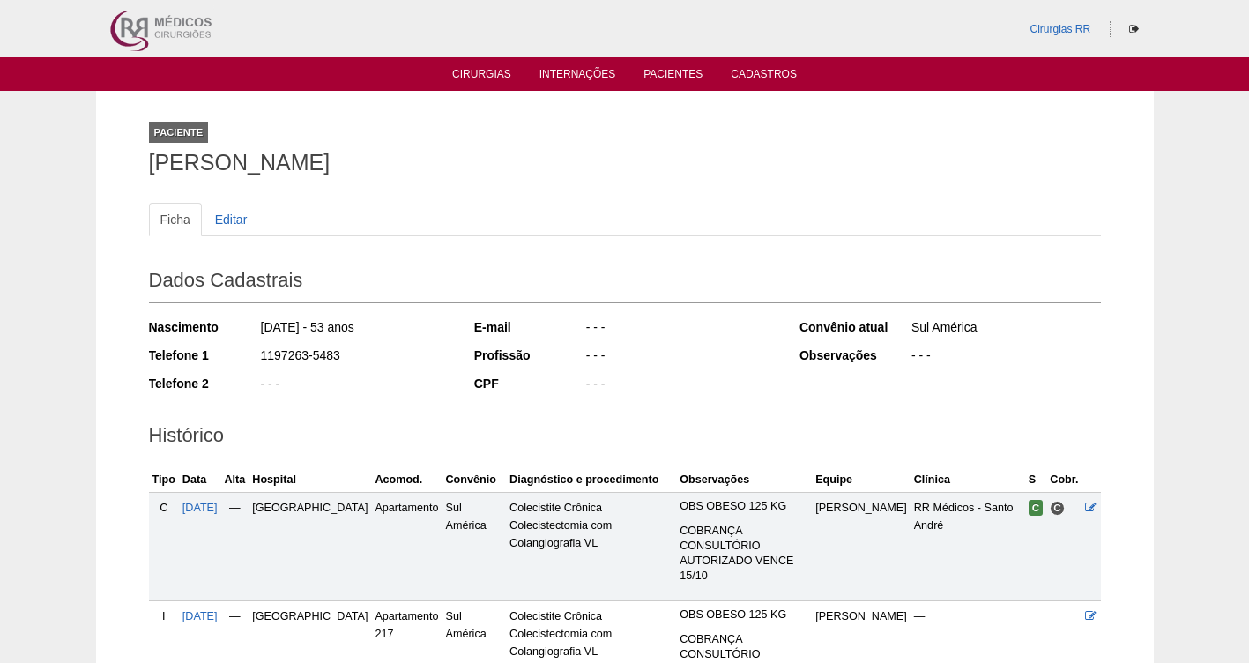
scroll to position [145, 0]
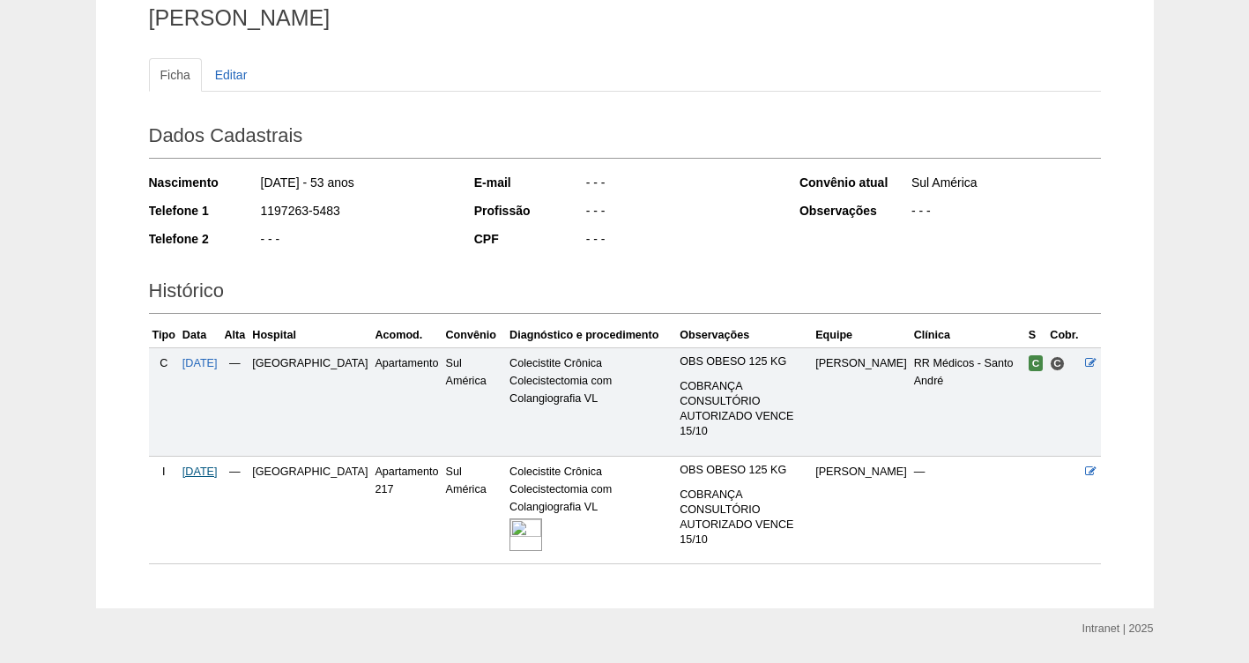
click at [196, 466] on span "[DATE]" at bounding box center [200, 472] width 35 height 12
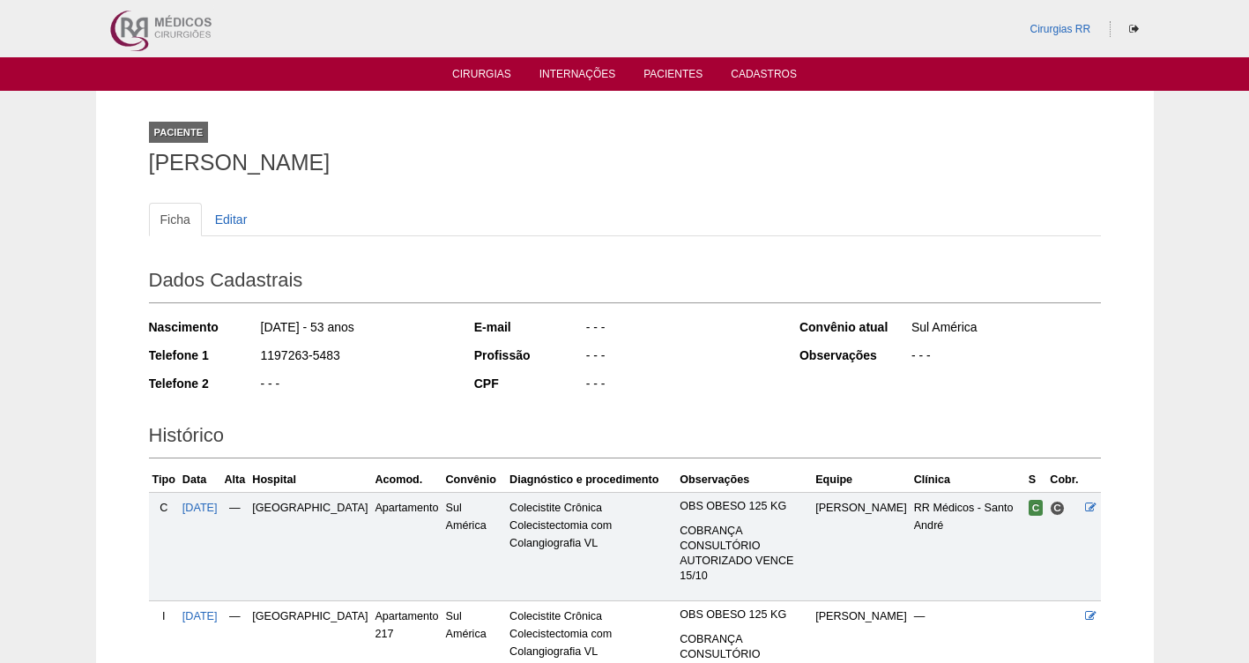
scroll to position [145, 0]
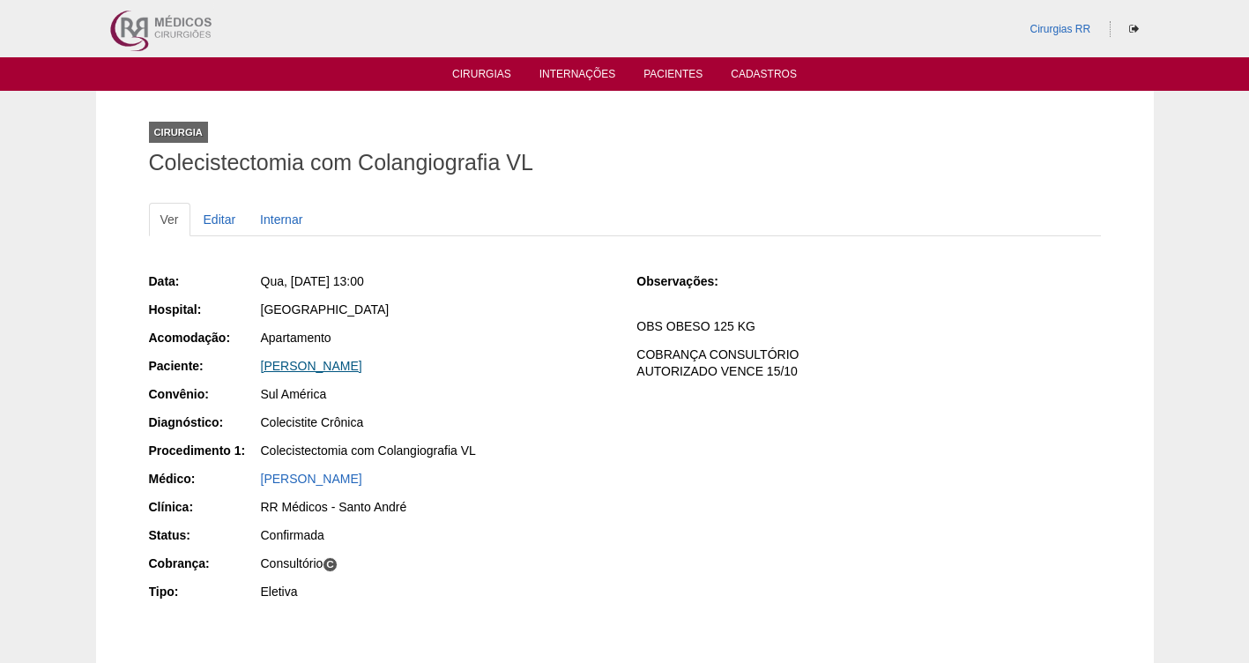
click at [299, 369] on link "[PERSON_NAME]" at bounding box center [311, 366] width 101 height 14
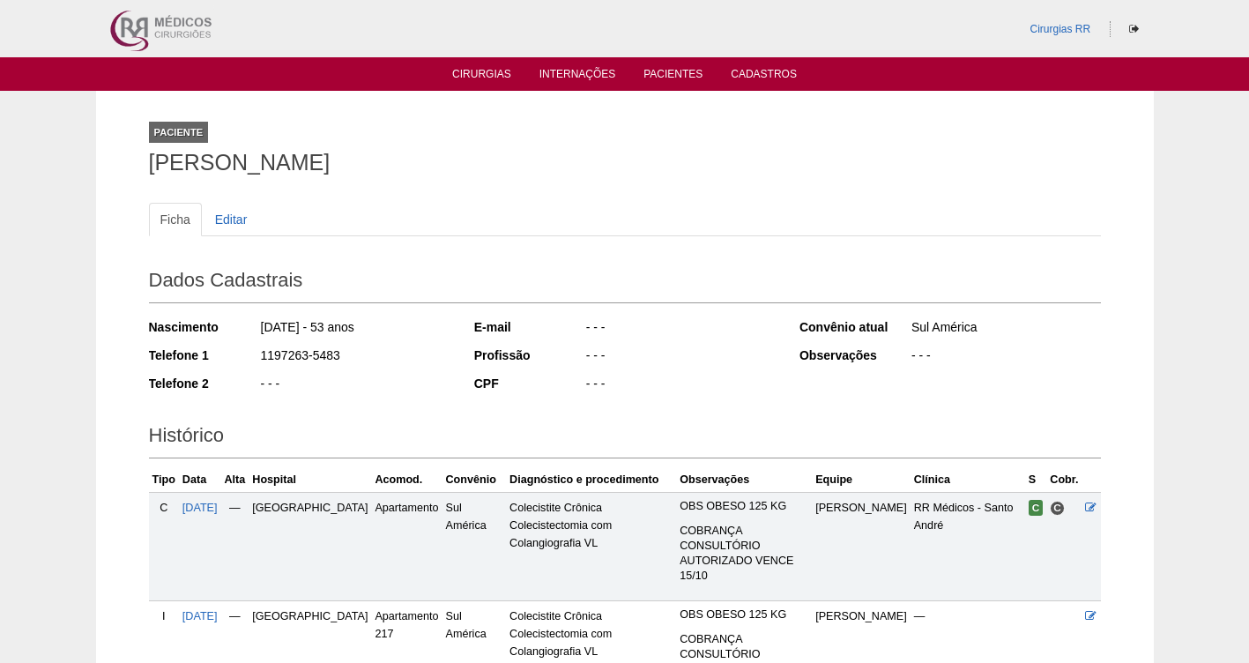
drag, startPoint x: 352, startPoint y: 355, endPoint x: 244, endPoint y: 354, distance: 107.6
click at [244, 354] on div "Telefone 1 1197263-5483" at bounding box center [300, 357] width 302 height 22
copy div "1197263-5483"
click at [667, 185] on div "Ficha Editar Dados Cadastrais Nascimento 22/01/1972 - 53 anos Telefone 1 119726…" at bounding box center [625, 447] width 952 height 524
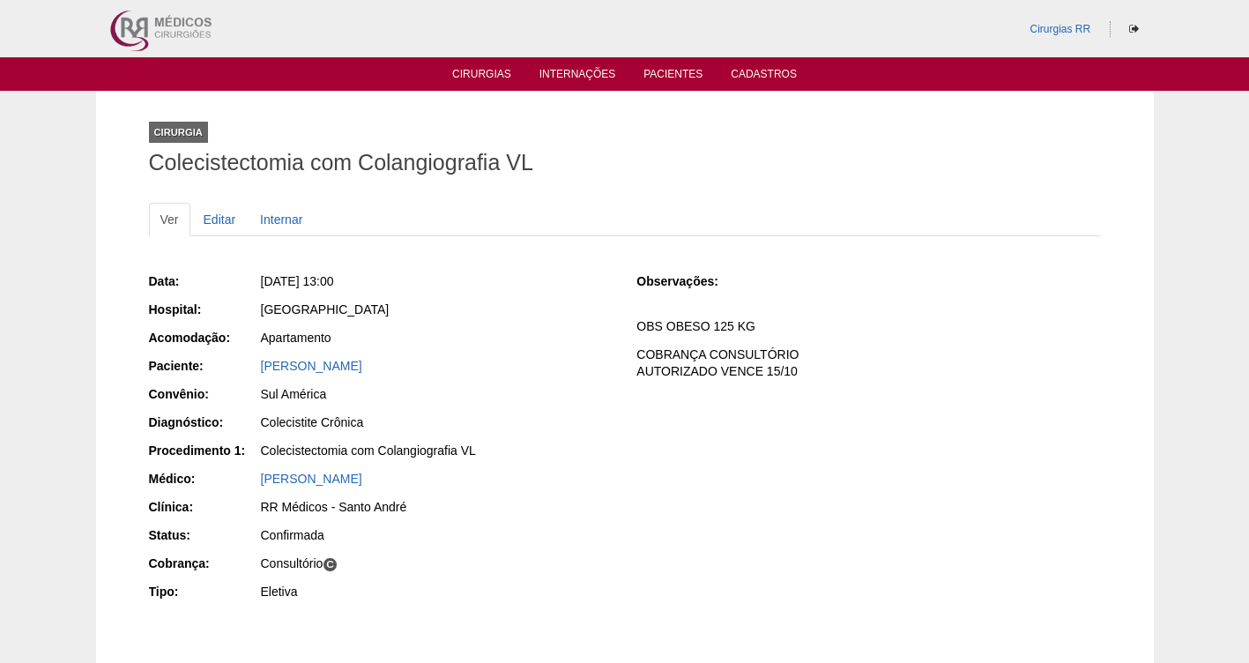
drag, startPoint x: 436, startPoint y: 370, endPoint x: 242, endPoint y: 371, distance: 194.9
click at [242, 371] on div "Paciente: [PERSON_NAME]" at bounding box center [381, 368] width 464 height 22
copy div "Paciente: [PERSON_NAME]"
click at [453, 368] on div "[PERSON_NAME]" at bounding box center [437, 366] width 352 height 18
drag, startPoint x: 443, startPoint y: 364, endPoint x: 221, endPoint y: 368, distance: 221.3
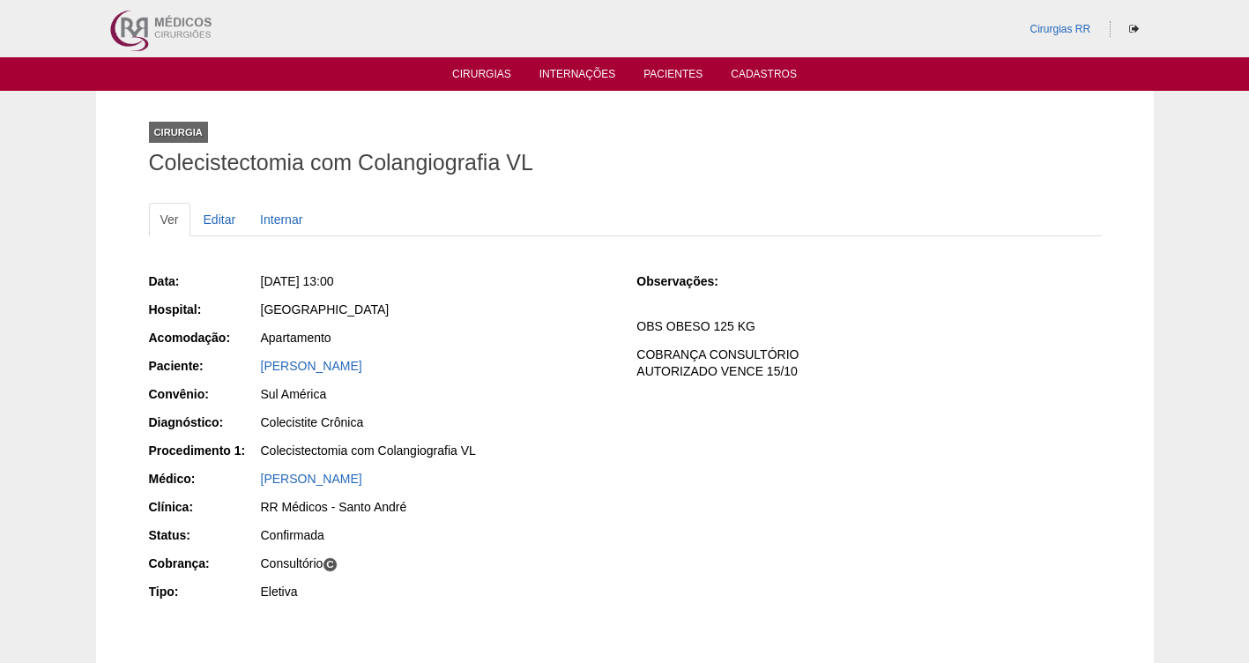
click at [221, 368] on div "Paciente: Adriano de Souza Alcantara" at bounding box center [381, 368] width 464 height 22
copy div "Paciente: Adriano de Souza Alcantara"
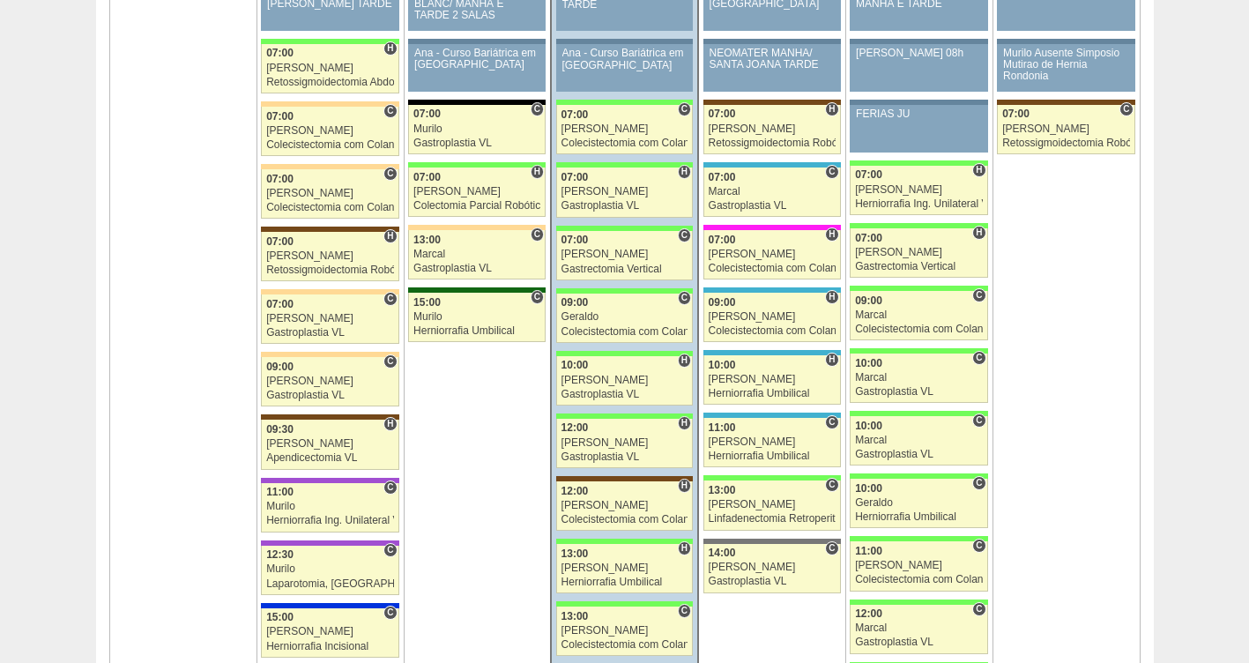
scroll to position [2840, 0]
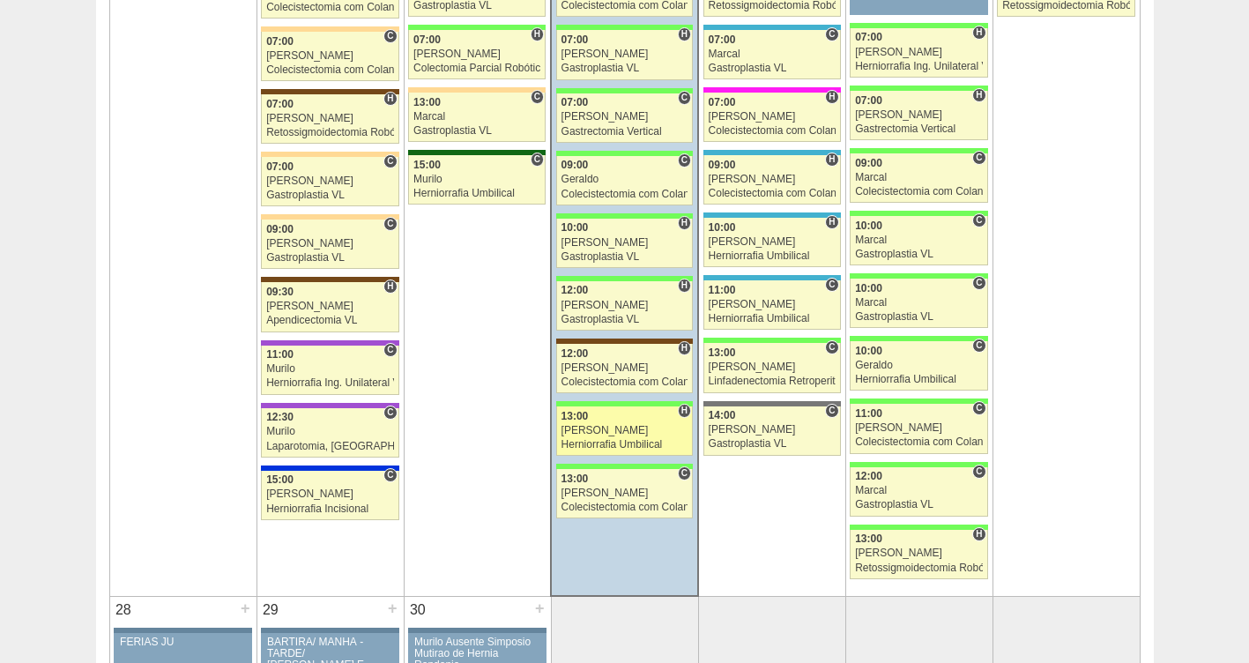
click at [592, 432] on div "[PERSON_NAME]" at bounding box center [625, 430] width 127 height 11
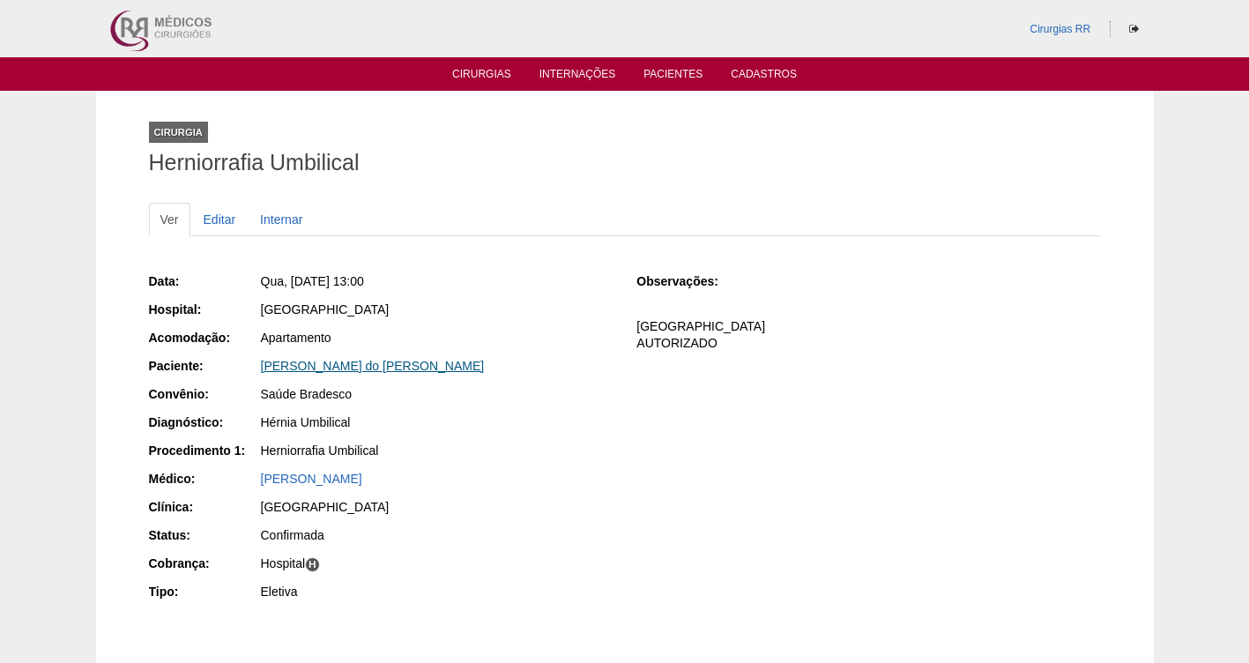
click at [339, 366] on link "[PERSON_NAME] do [PERSON_NAME]" at bounding box center [373, 366] width 224 height 14
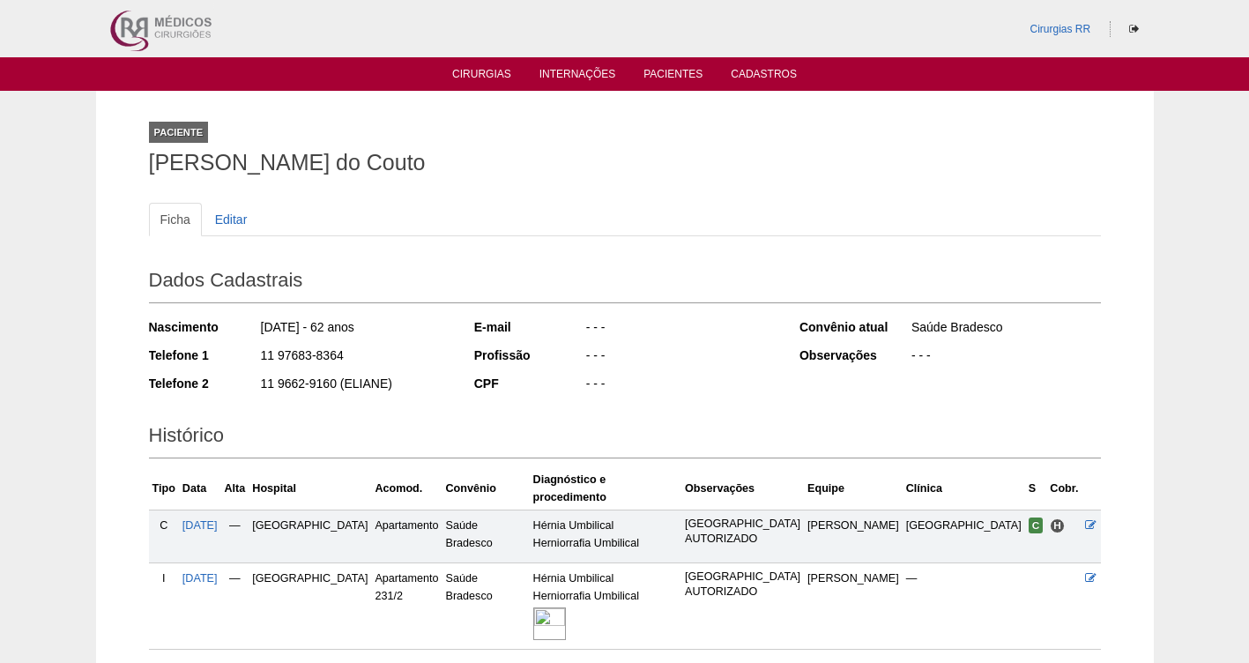
drag, startPoint x: 357, startPoint y: 357, endPoint x: 250, endPoint y: 357, distance: 106.7
click at [250, 357] on div "Telefone 1 11 97683-8364" at bounding box center [300, 357] width 302 height 22
copy div "11 97683-8364"
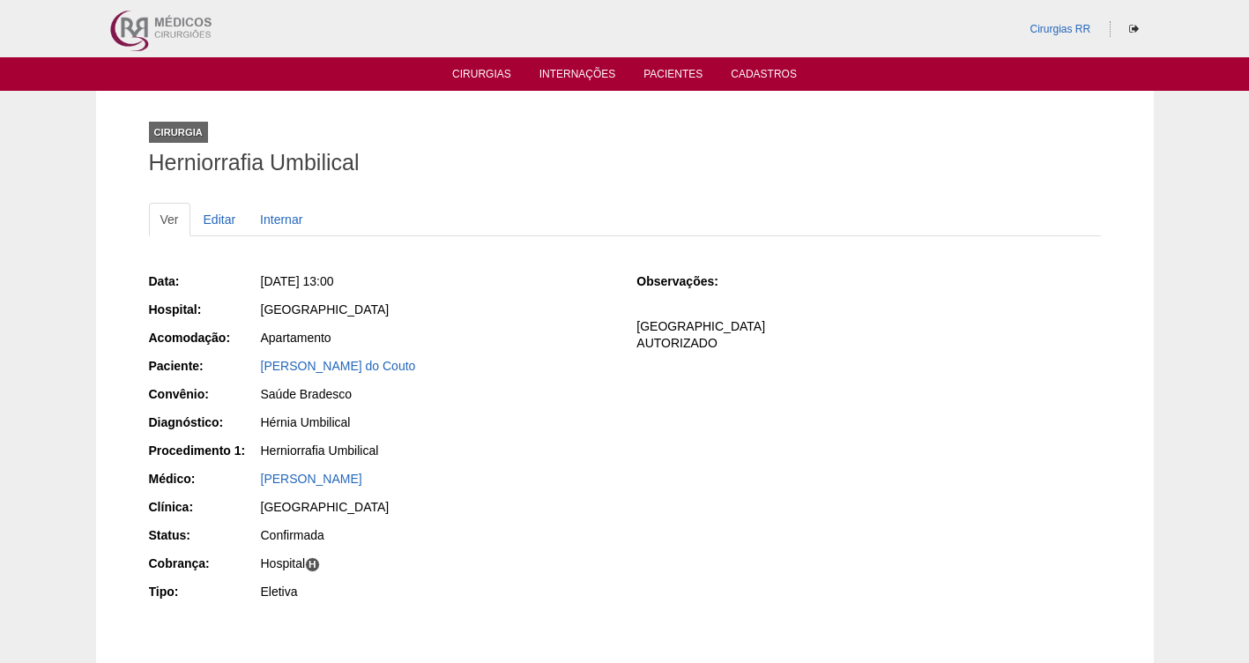
drag, startPoint x: 484, startPoint y: 372, endPoint x: 252, endPoint y: 356, distance: 232.4
click at [252, 357] on div "Paciente: Jose Augusto Goncalves do Couto" at bounding box center [381, 368] width 464 height 22
copy div "Paciente: Jose Augusto Goncalves do Couto"
click at [481, 74] on link "Cirurgias" at bounding box center [481, 75] width 59 height 15
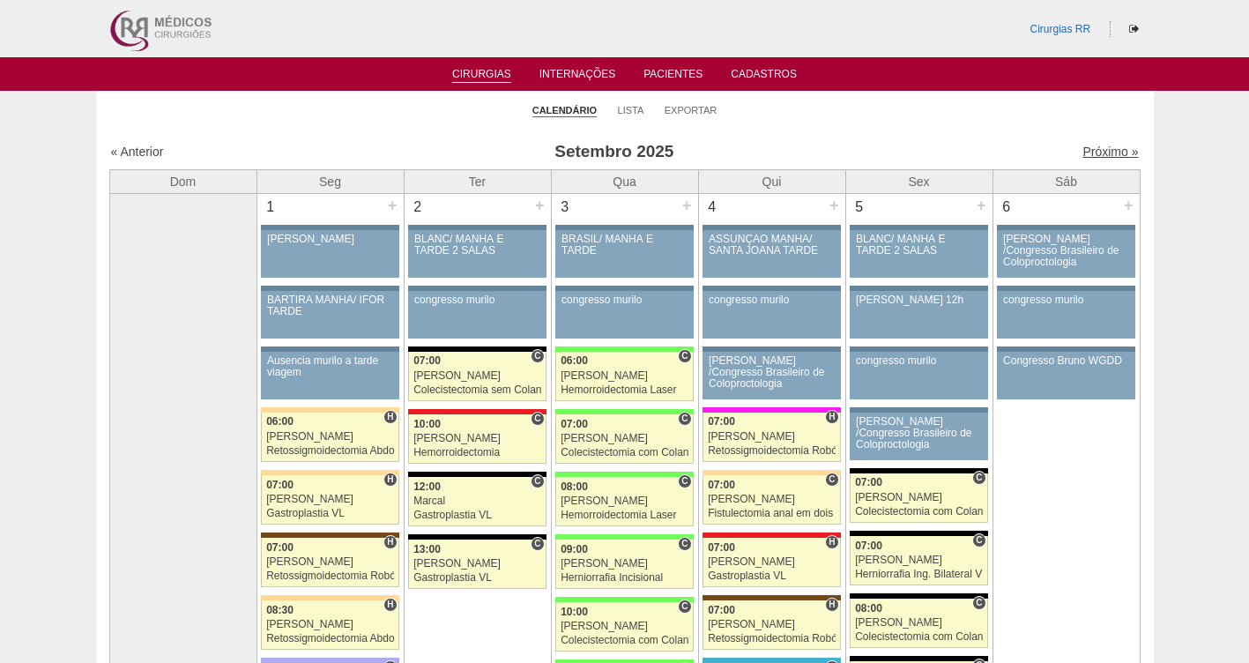
click at [1096, 151] on link "Próximo »" at bounding box center [1111, 152] width 56 height 14
click at [1095, 150] on link "Próximo »" at bounding box center [1111, 152] width 56 height 14
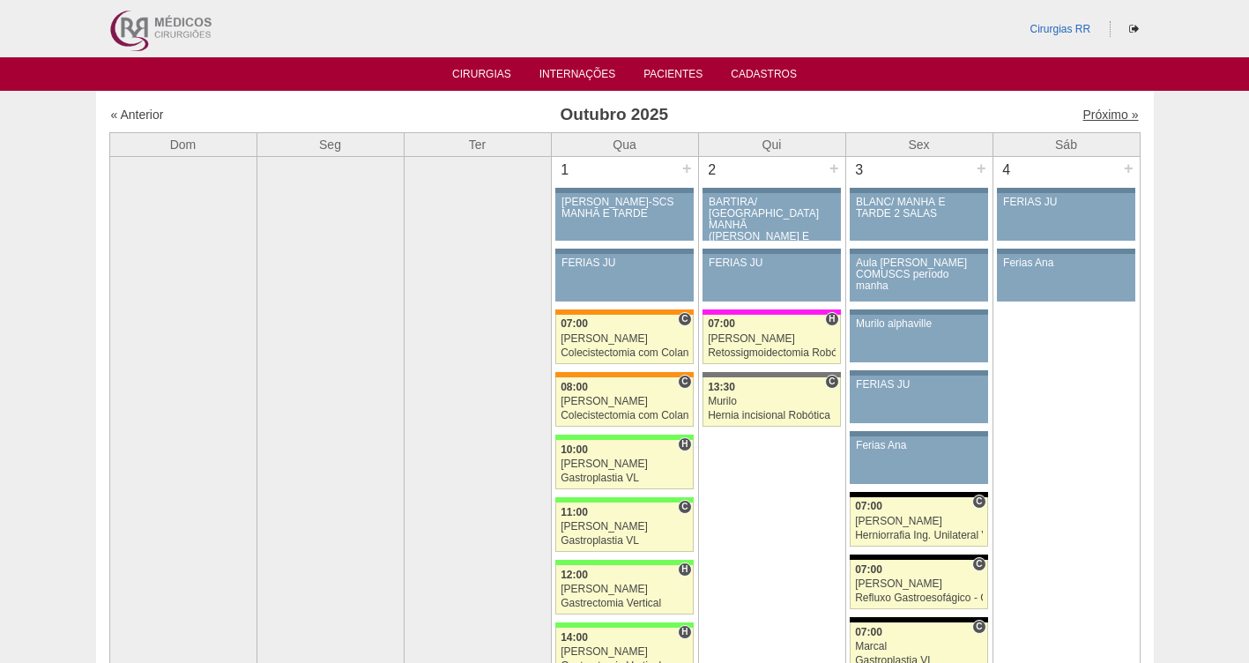
click at [1099, 117] on link "Próximo »" at bounding box center [1111, 115] width 56 height 14
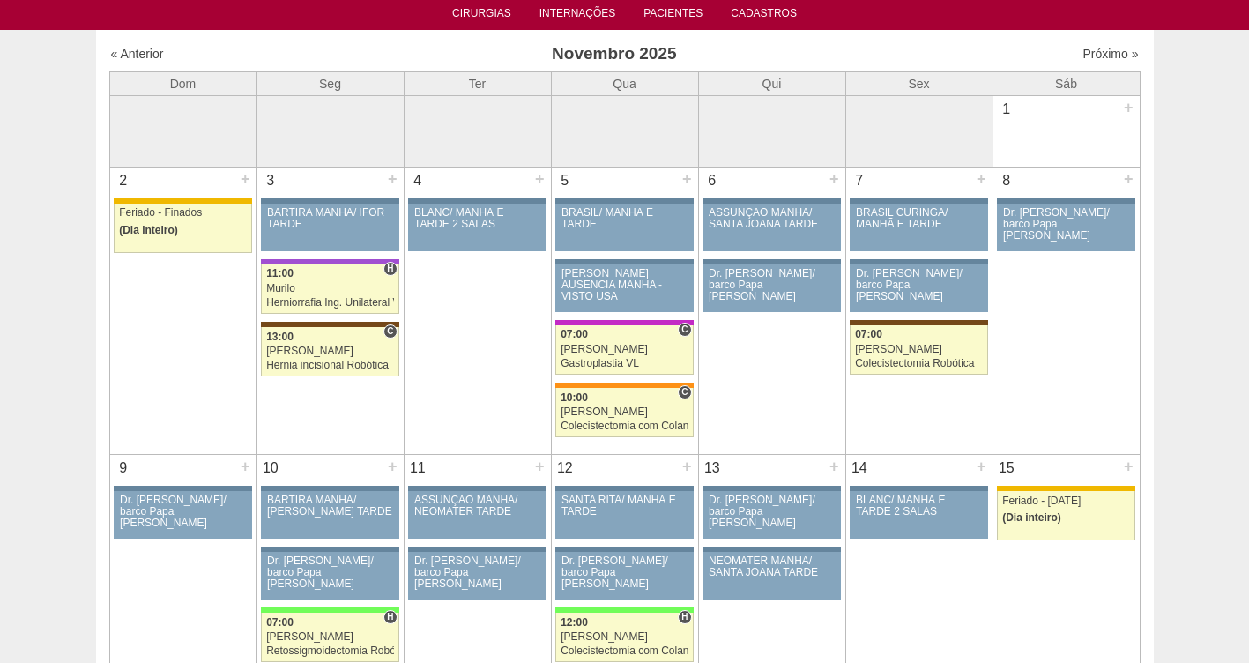
scroll to position [88, 0]
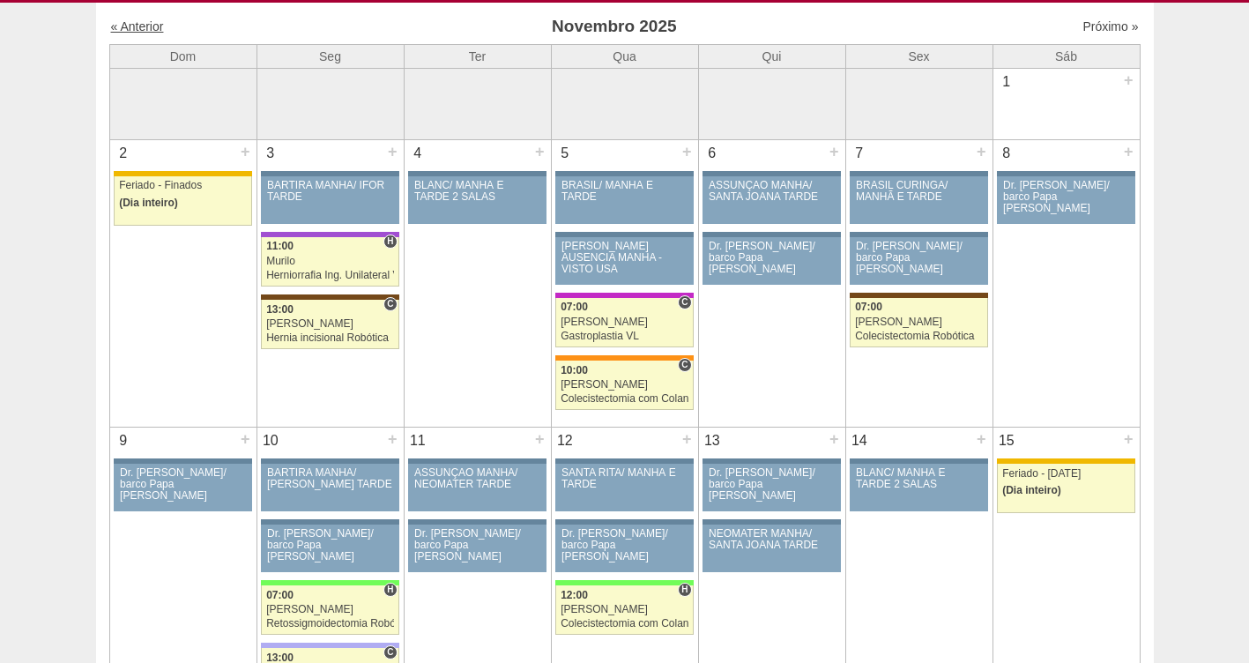
click at [119, 25] on link "« Anterior" at bounding box center [137, 26] width 53 height 14
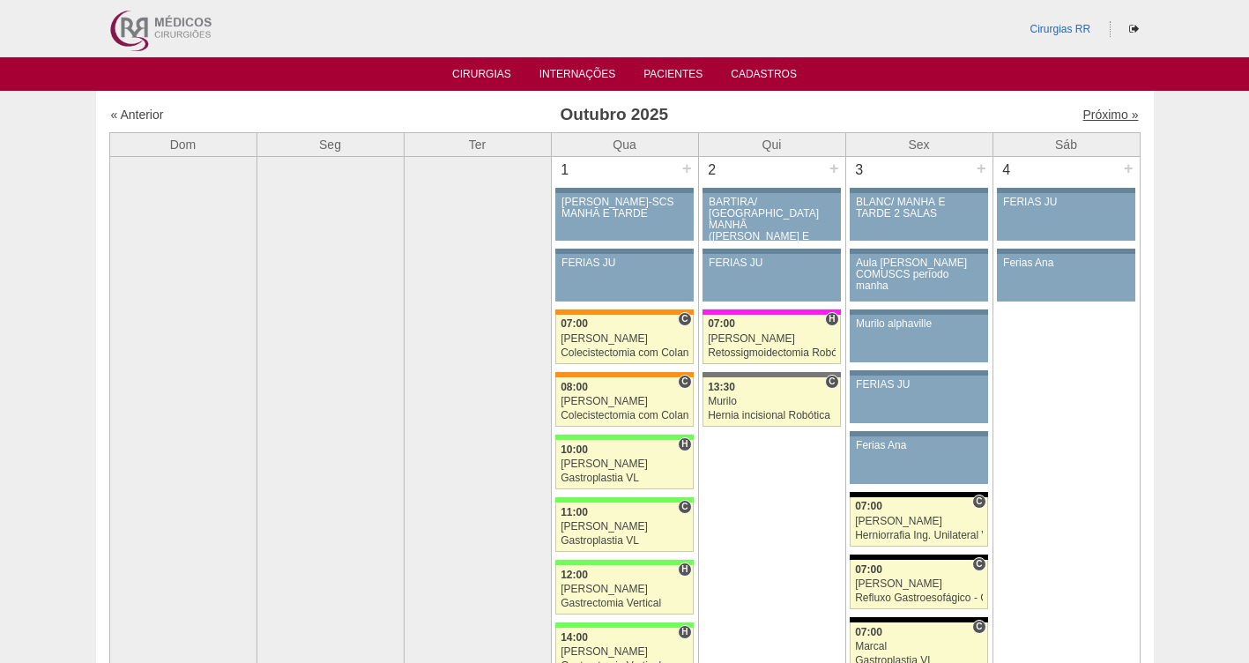
click at [1087, 108] on link "Próximo »" at bounding box center [1111, 115] width 56 height 14
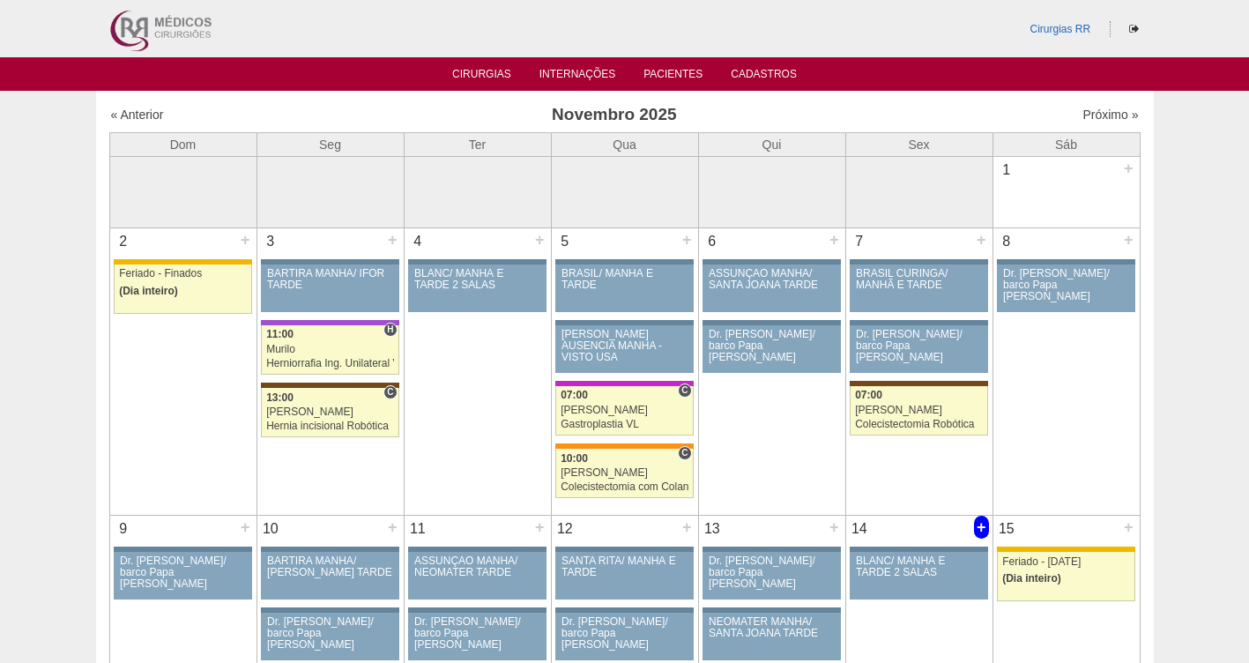
click at [983, 528] on div "+" at bounding box center [981, 527] width 15 height 23
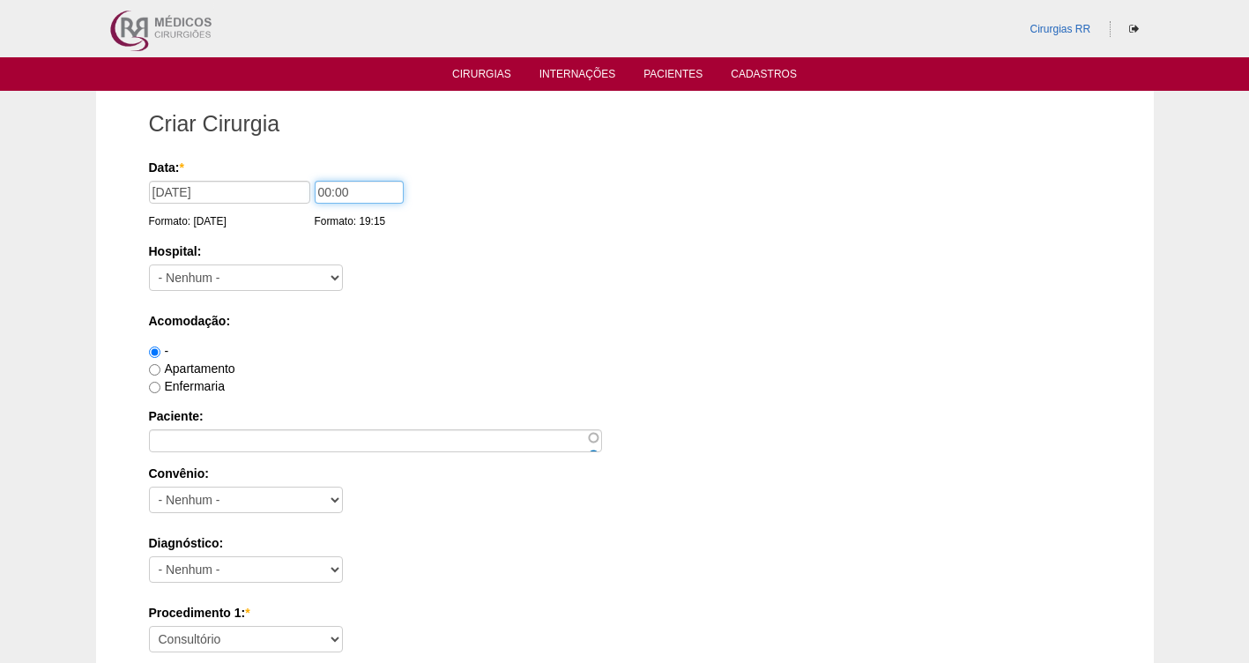
drag, startPoint x: 372, startPoint y: 195, endPoint x: 245, endPoint y: 209, distance: 127.7
click at [250, 176] on div "Data: * [DATE] Formato: [DATE] 00:00 Formato: 19:15" at bounding box center [622, 168] width 946 height 18
type input "13:00"
click at [212, 281] on select "- Nenhum - 9 de Julho Albert Einstein Alvorada América Assunção Bartira Benefic…" at bounding box center [246, 278] width 194 height 26
select select "8"
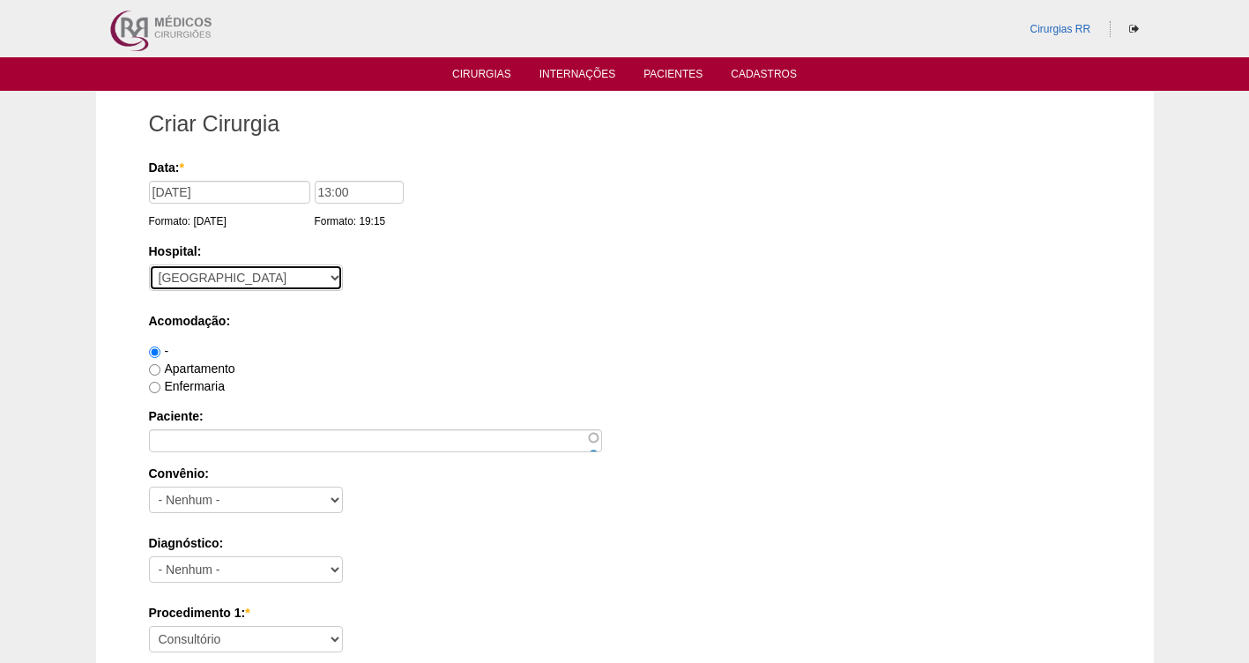
click at [149, 265] on select "- Nenhum - 9 de Julho Albert Einstein Alvorada América Assunção Bartira Benefic…" at bounding box center [246, 278] width 194 height 26
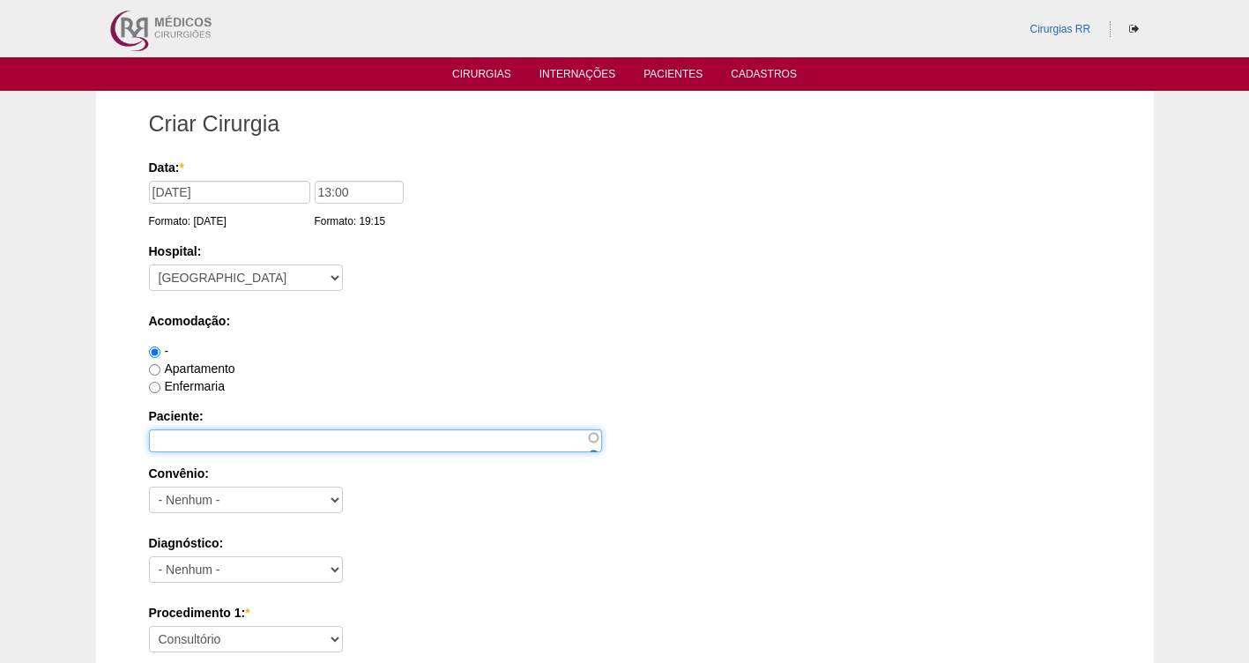
click at [187, 433] on input "Paciente:" at bounding box center [375, 440] width 453 height 23
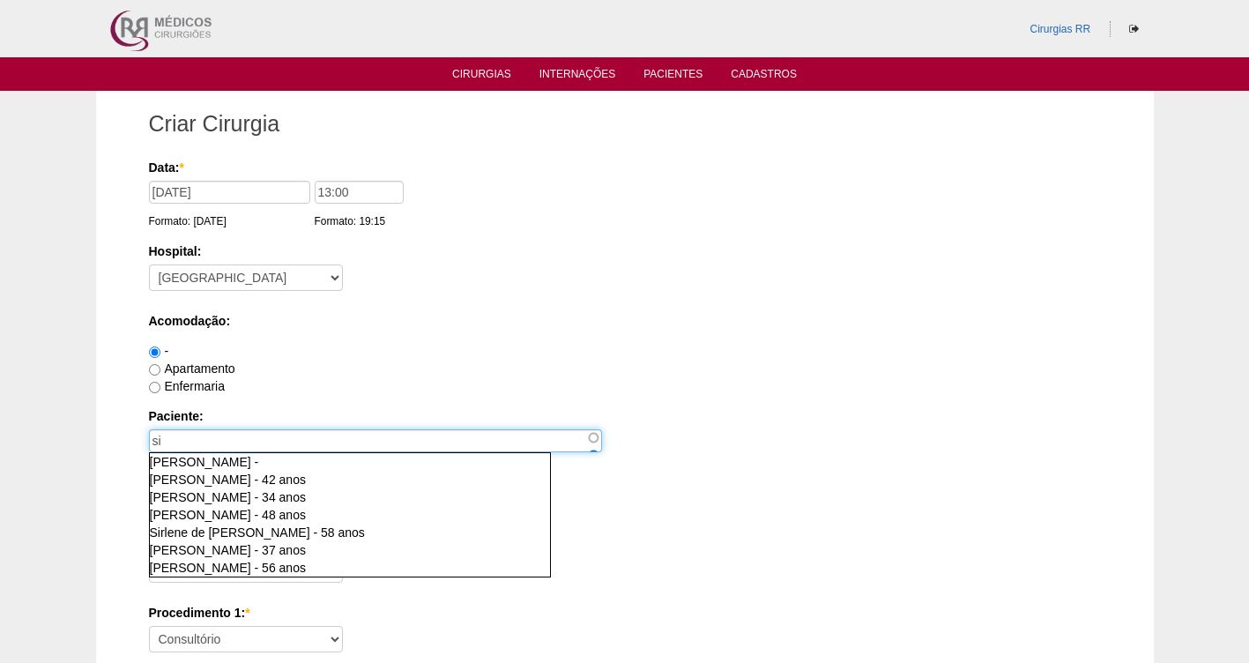
type input "s"
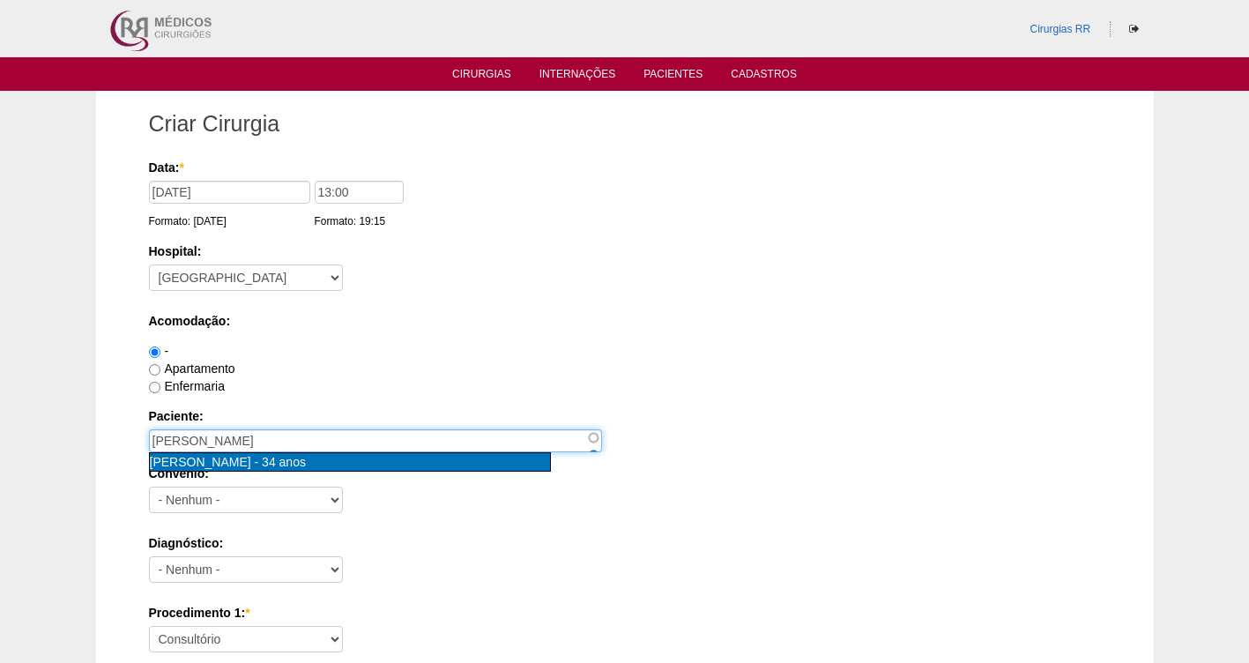
type input "Sirlene Bini Ruas [nid:65523]"
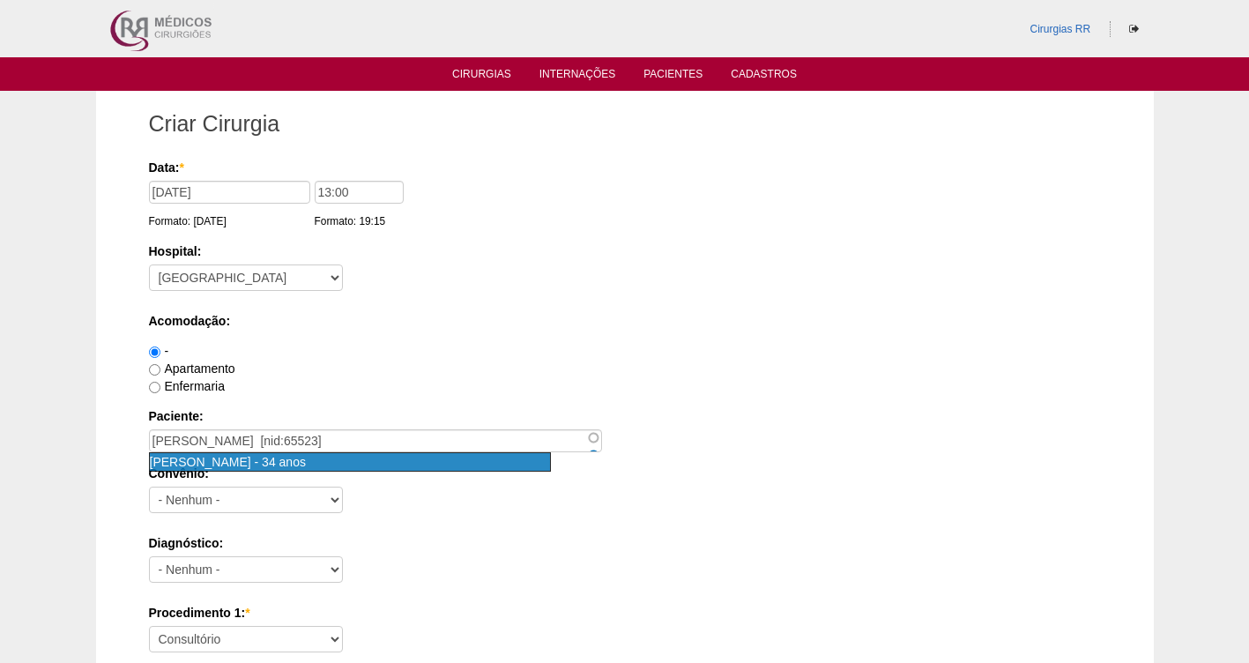
click at [225, 463] on span "[PERSON_NAME]" at bounding box center [200, 462] width 101 height 14
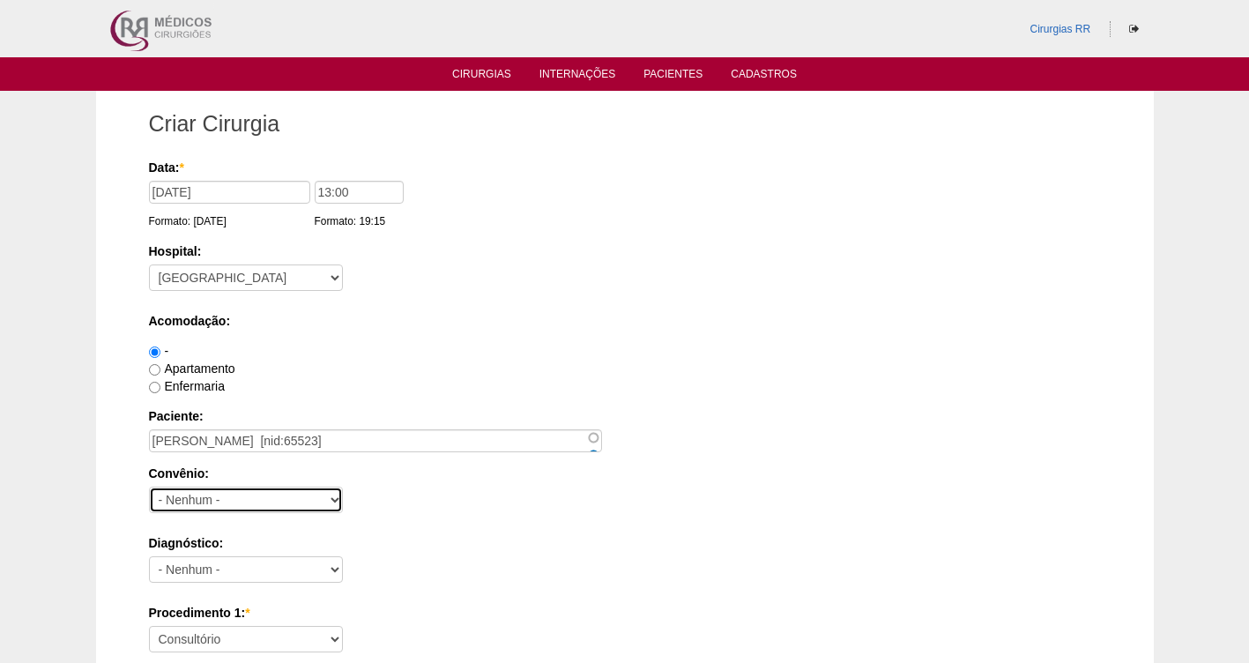
click at [232, 497] on select "- Nenhum - Abet Afresp Allianz Amil Blue Life Caasp Cabesp Caixa de Pensões Car…" at bounding box center [246, 500] width 194 height 26
select select "8907"
click at [149, 487] on select "- Nenhum - Abet Afresp Allianz Amil Blue Life Caasp Cabesp Caixa de Pensões Car…" at bounding box center [246, 500] width 194 height 26
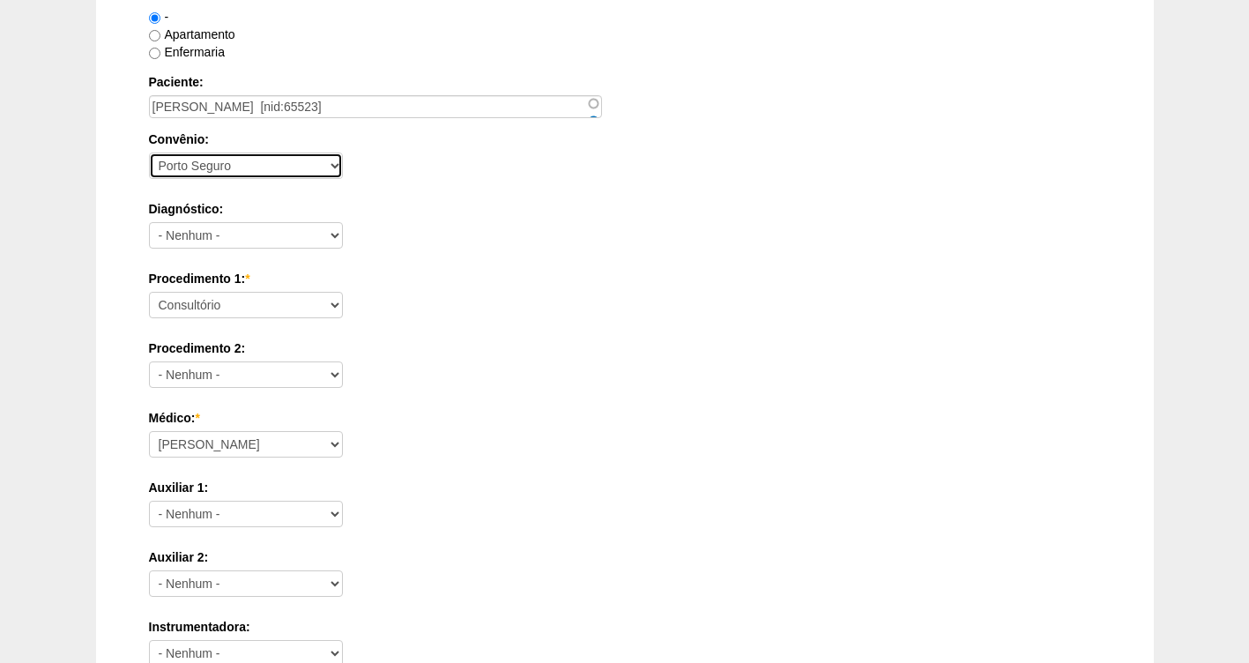
scroll to position [346, 0]
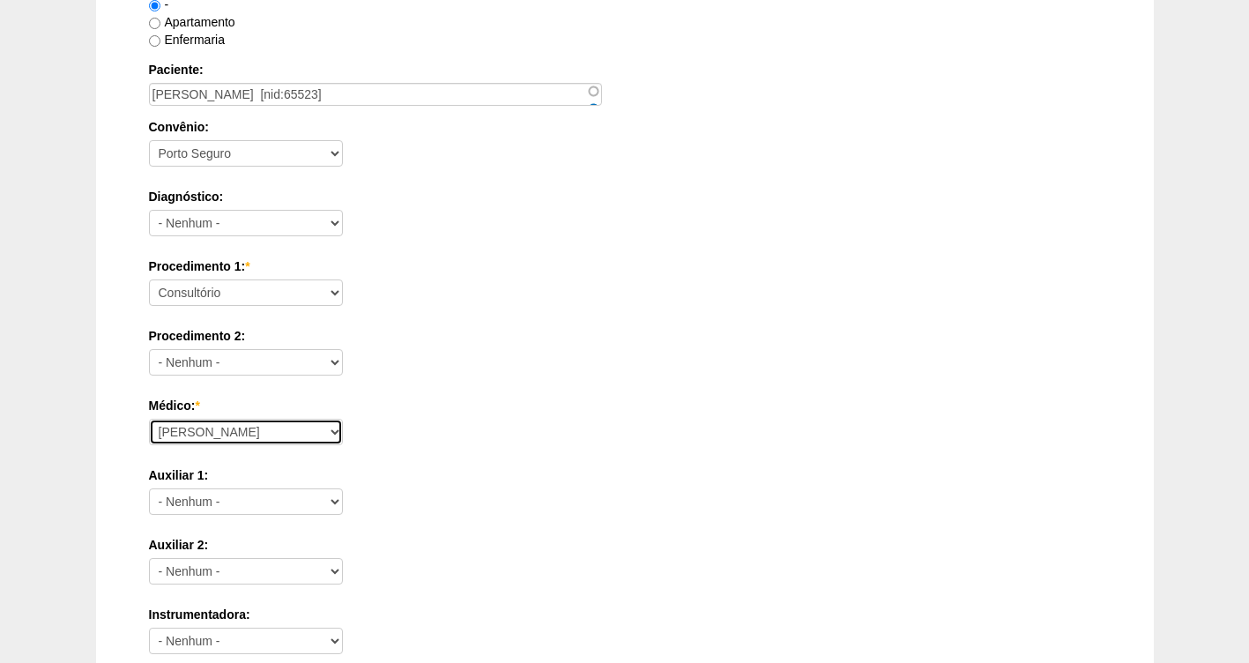
click at [222, 429] on select "Ana Paula Bruno Felipe Rossi Geraldo Igor Benevides Isabella Juliana Luiz Guilh…" at bounding box center [246, 432] width 194 height 26
select select "43"
click at [149, 419] on select "Ana Paula Bruno Felipe Rossi Geraldo Igor Benevides Isabella Juliana Luiz Guilh…" at bounding box center [246, 432] width 194 height 26
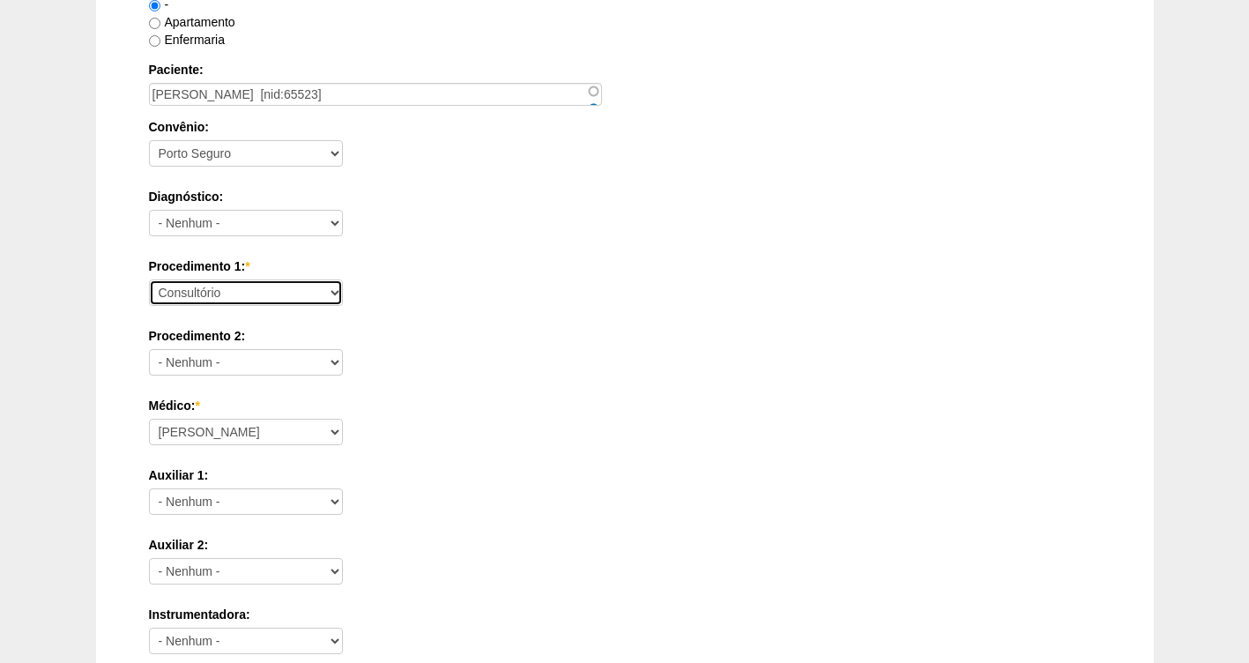
click at [193, 295] on select "Consultório Abscesso Hepático - Drenagem Abscesso perianal Amputação Abdômino P…" at bounding box center [246, 292] width 194 height 26
select select "4016"
click at [149, 279] on select "Consultório Abscesso Hepático - Drenagem Abscesso perianal Amputação Abdômino P…" at bounding box center [246, 292] width 194 height 26
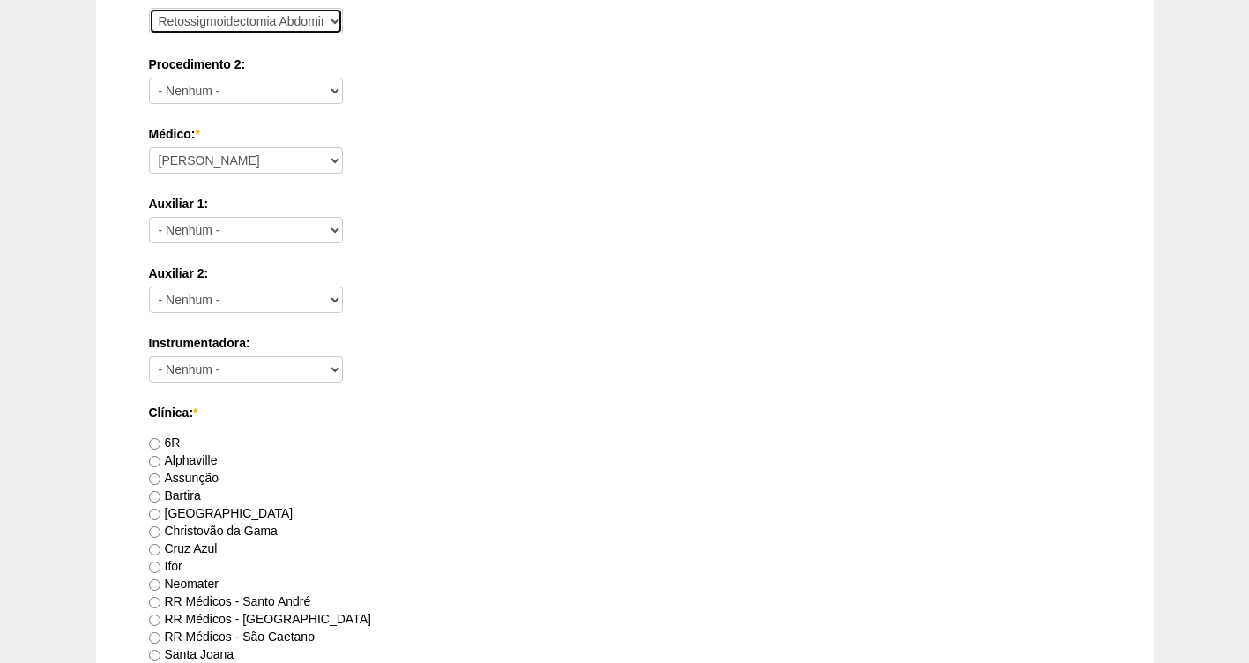
scroll to position [705, 0]
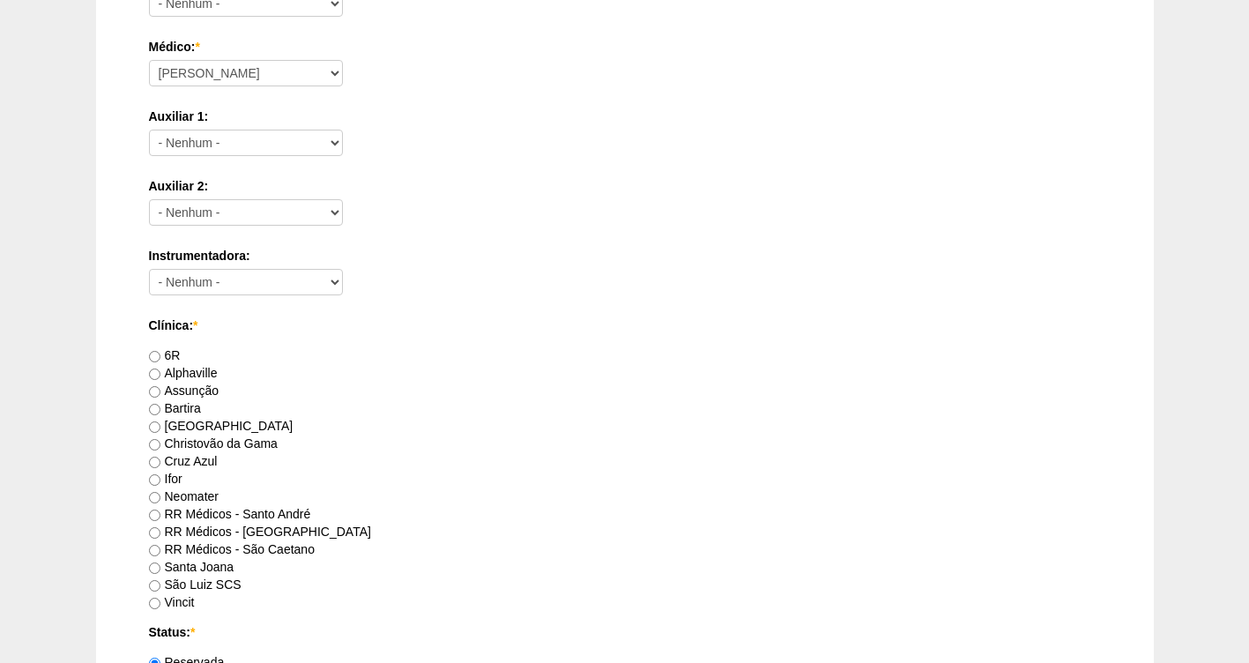
click at [210, 512] on label "RR Médicos - Santo André" at bounding box center [230, 514] width 162 height 14
click at [160, 512] on input "RR Médicos - Santo André" at bounding box center [154, 515] width 11 height 11
radio input "true"
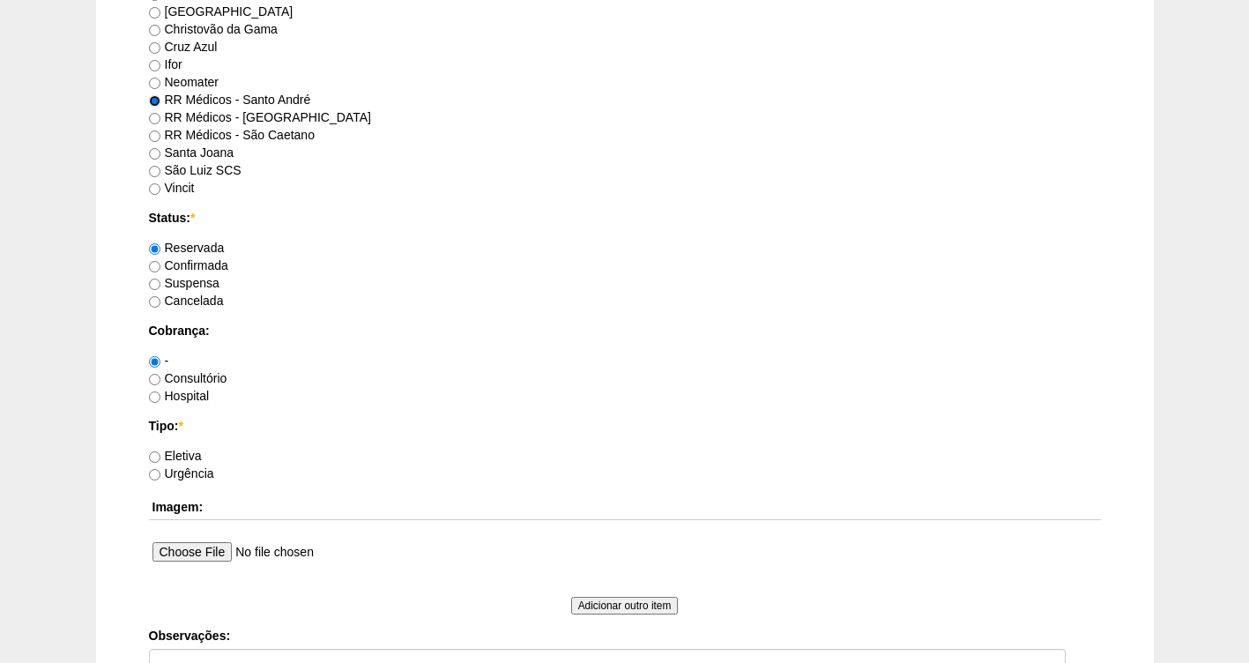
scroll to position [1125, 0]
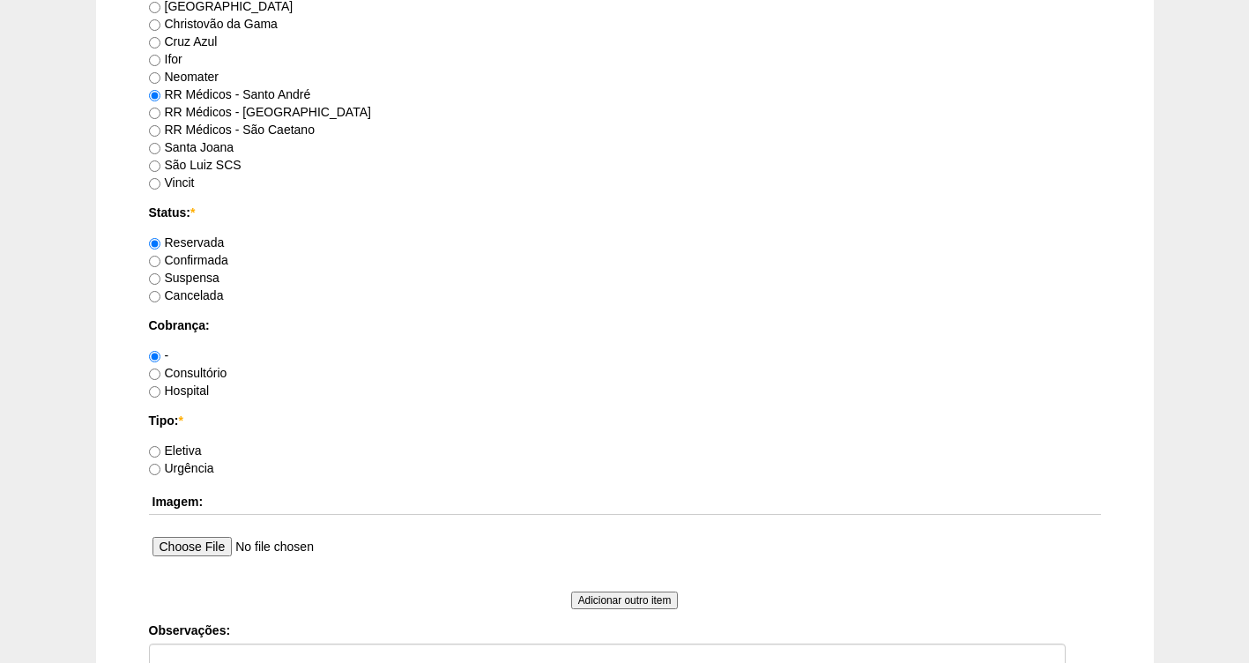
click at [183, 264] on label "Confirmada" at bounding box center [188, 260] width 79 height 14
click at [160, 264] on input "Confirmada" at bounding box center [154, 261] width 11 height 11
radio input "true"
click at [193, 374] on label "Consultório" at bounding box center [188, 373] width 78 height 14
click at [160, 374] on input "Consultório" at bounding box center [154, 374] width 11 height 11
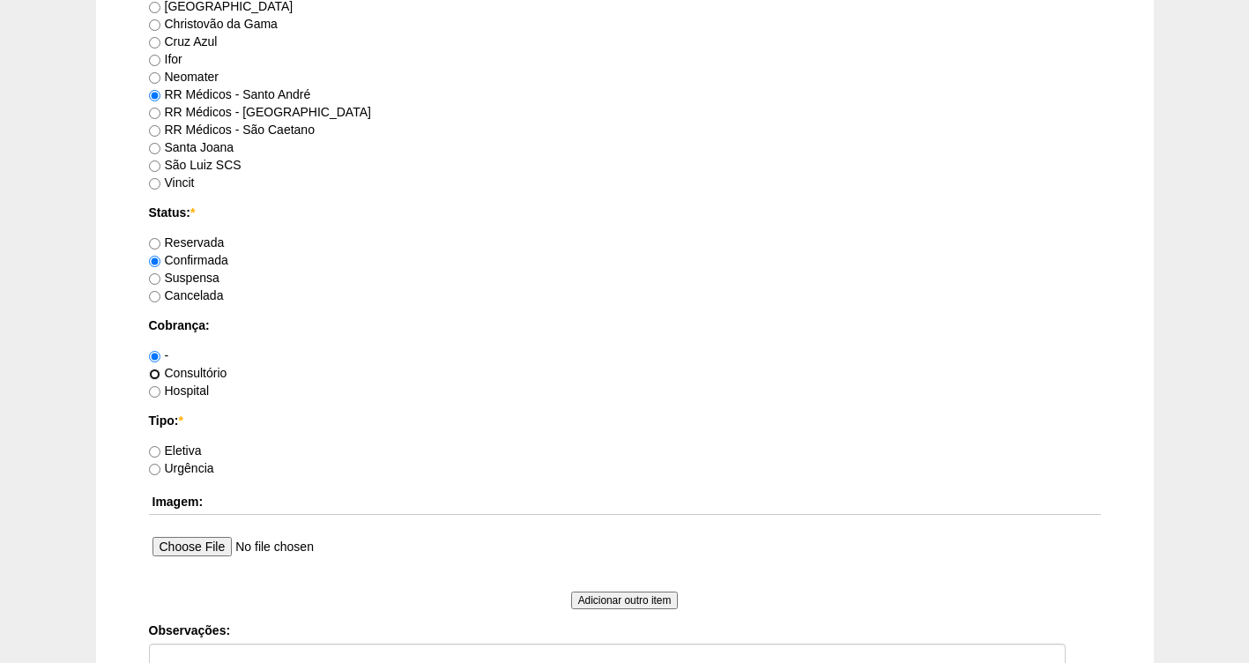
radio input "true"
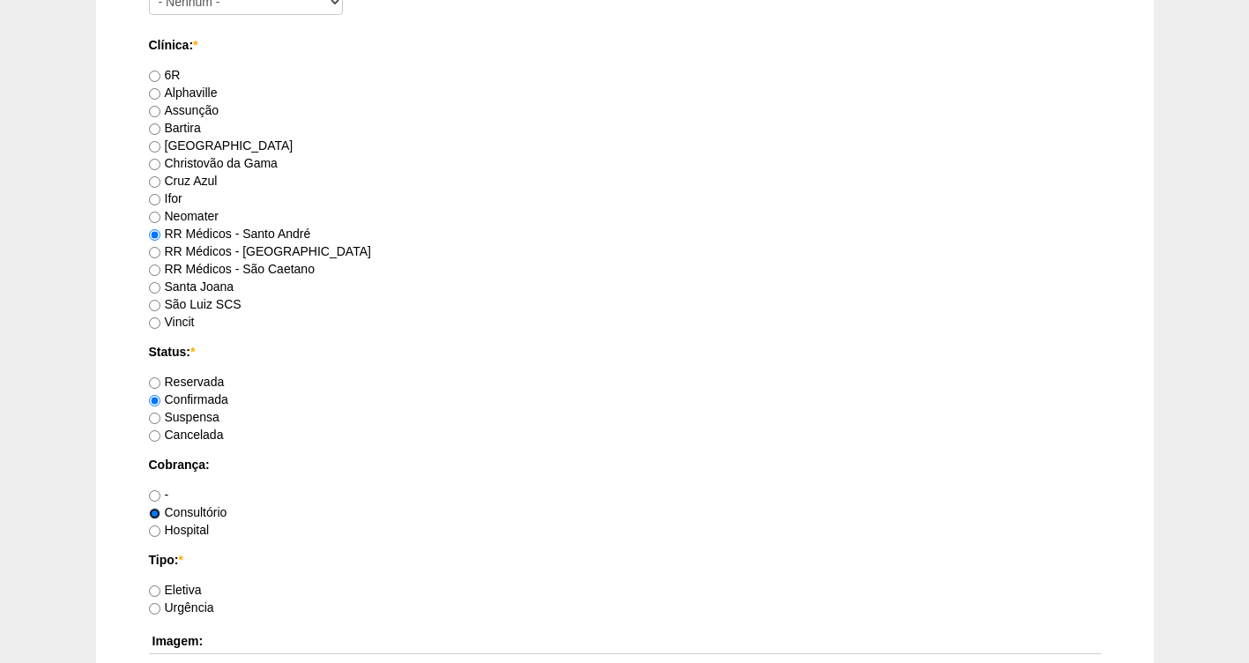
scroll to position [949, 0]
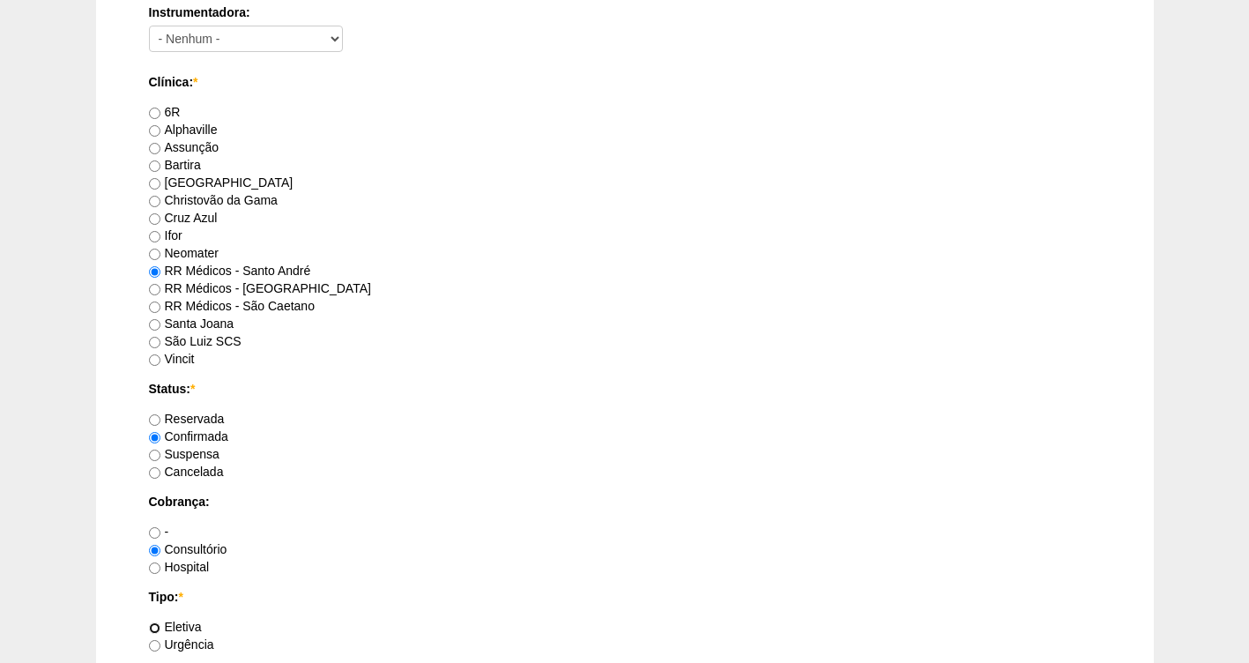
click at [155, 627] on input "Eletiva" at bounding box center [154, 627] width 11 height 11
radio input "true"
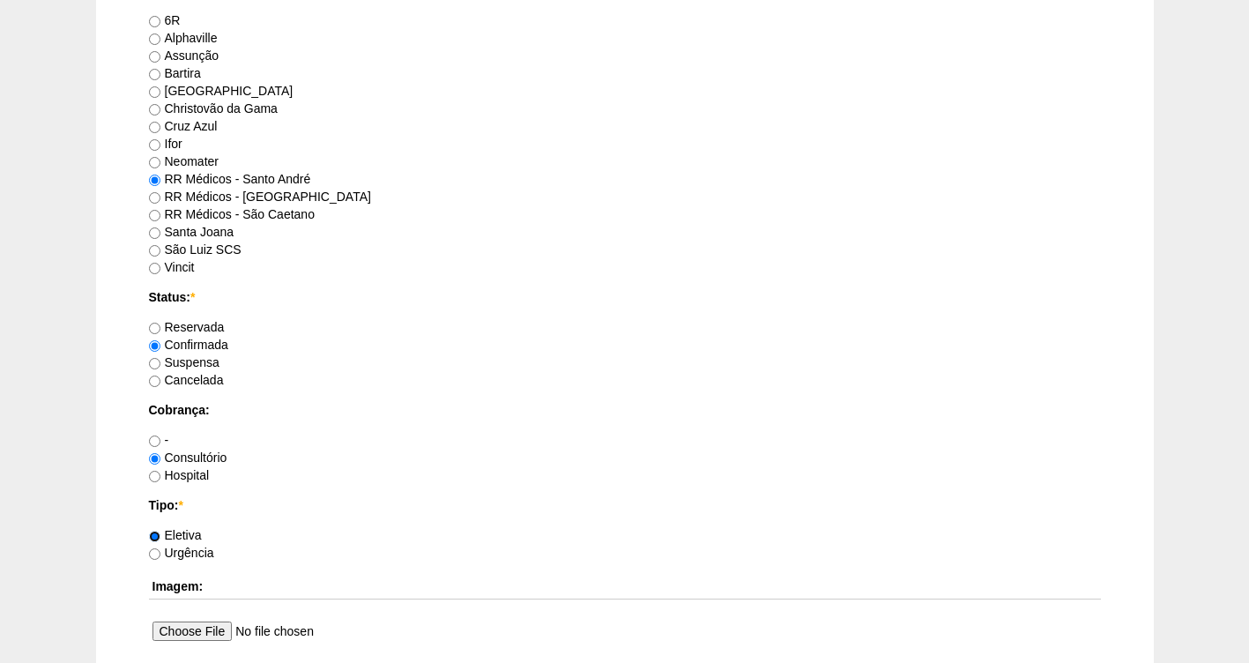
scroll to position [1426, 0]
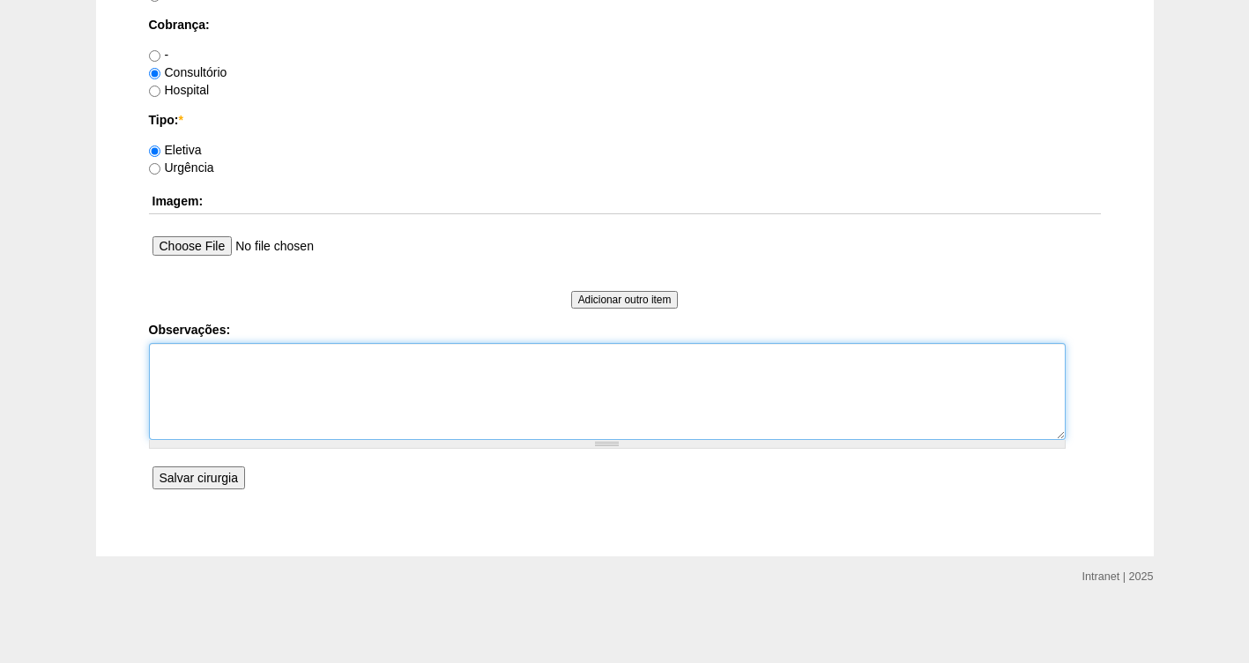
click at [204, 368] on textarea "Observações:" at bounding box center [607, 391] width 917 height 97
type textarea "FATURADA"
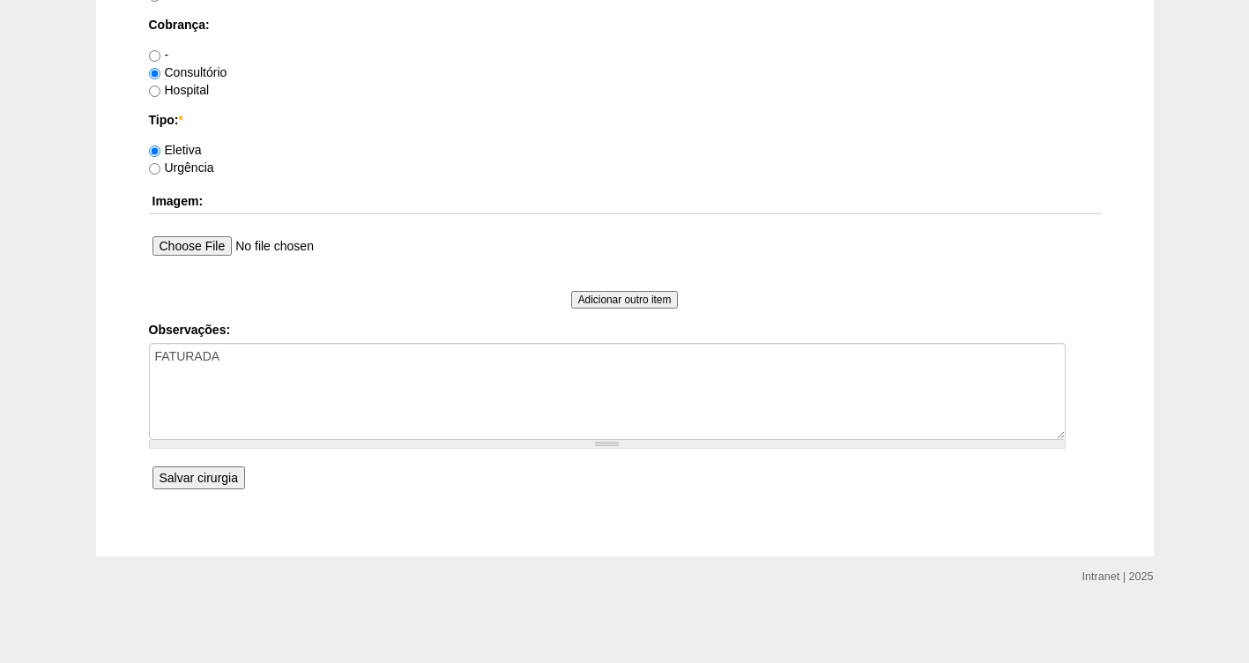
click at [197, 475] on input "Salvar cirurgia" at bounding box center [199, 477] width 93 height 23
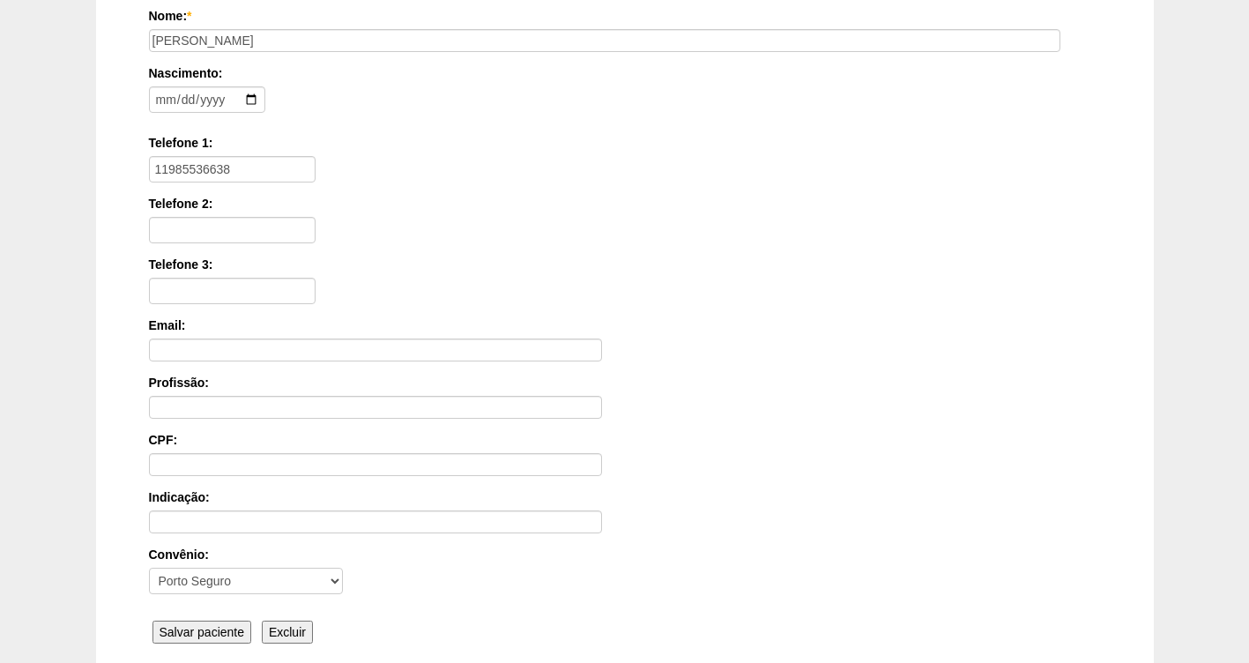
scroll to position [265, 0]
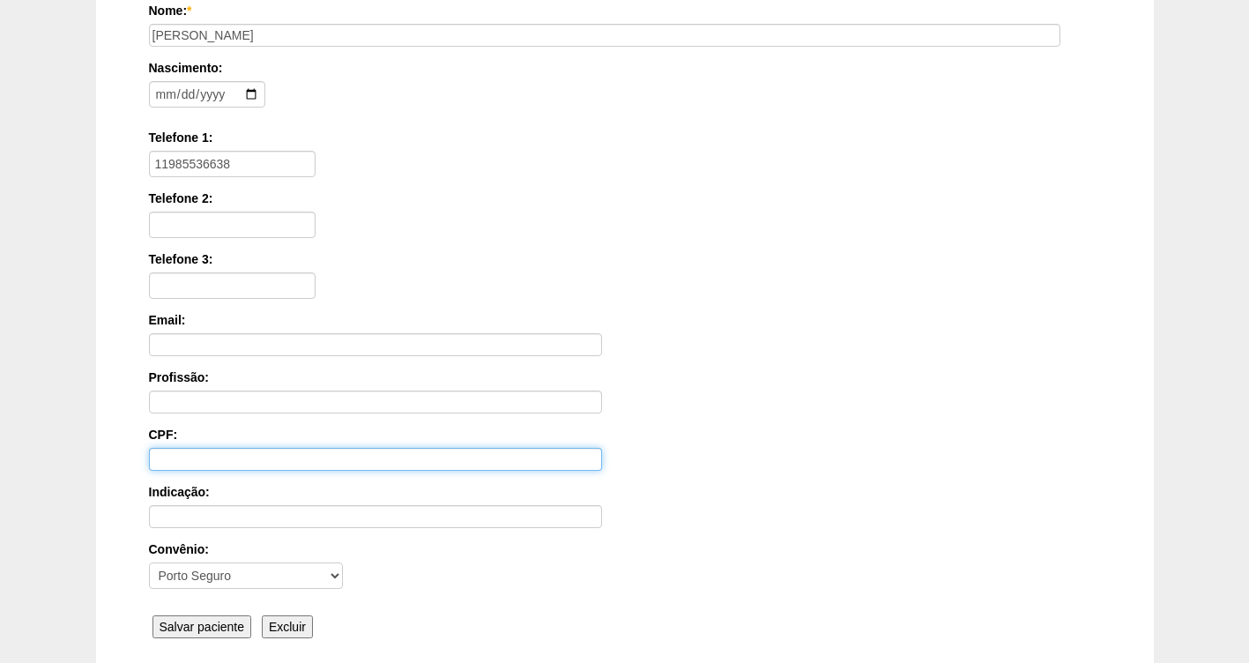
click at [178, 461] on input "CPF:" at bounding box center [375, 459] width 453 height 23
paste input "391.858.338-43"
type input "391.858.338-43"
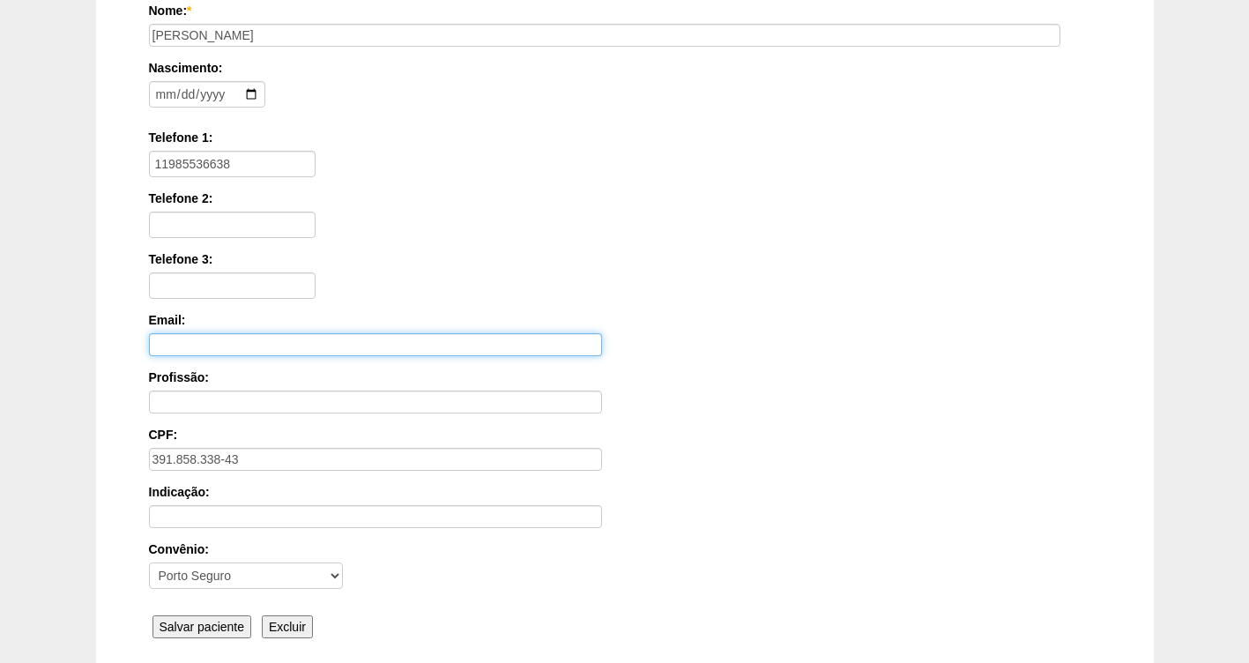
click at [188, 347] on input "Email:" at bounding box center [375, 344] width 453 height 23
paste input "si.bini@icloud.com"
type input "si.bini@icloud.com"
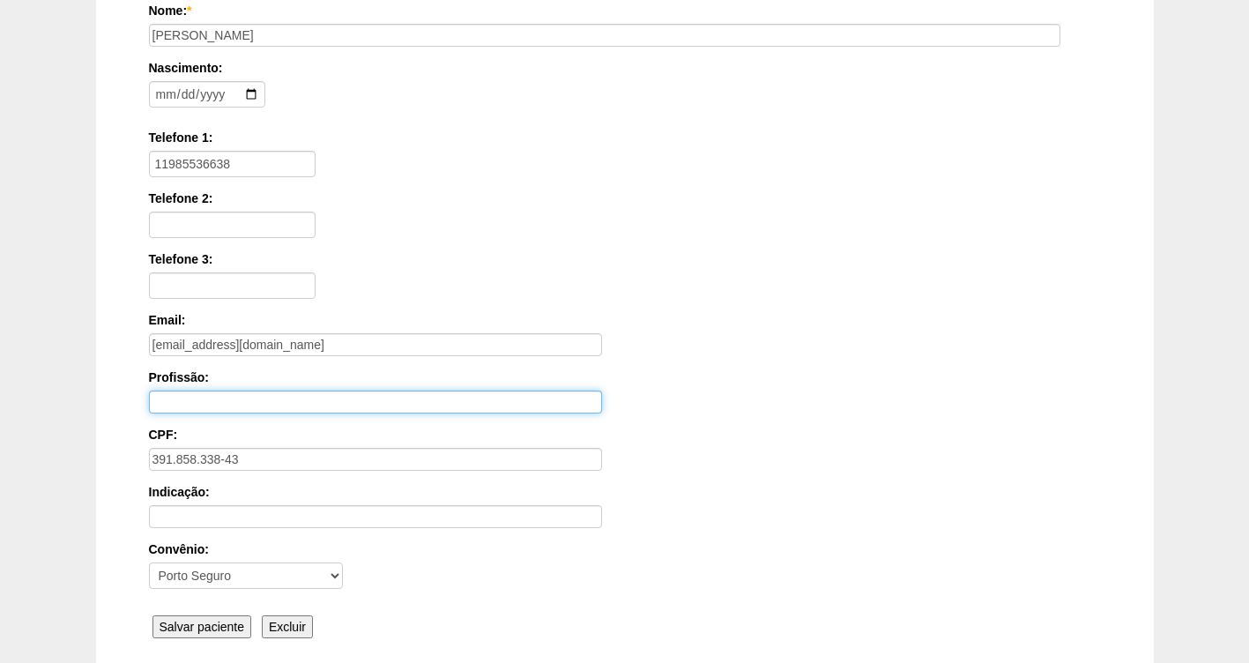
click at [188, 398] on input "Profissão:" at bounding box center [375, 402] width 453 height 23
type input "ADM EMPRESAS"
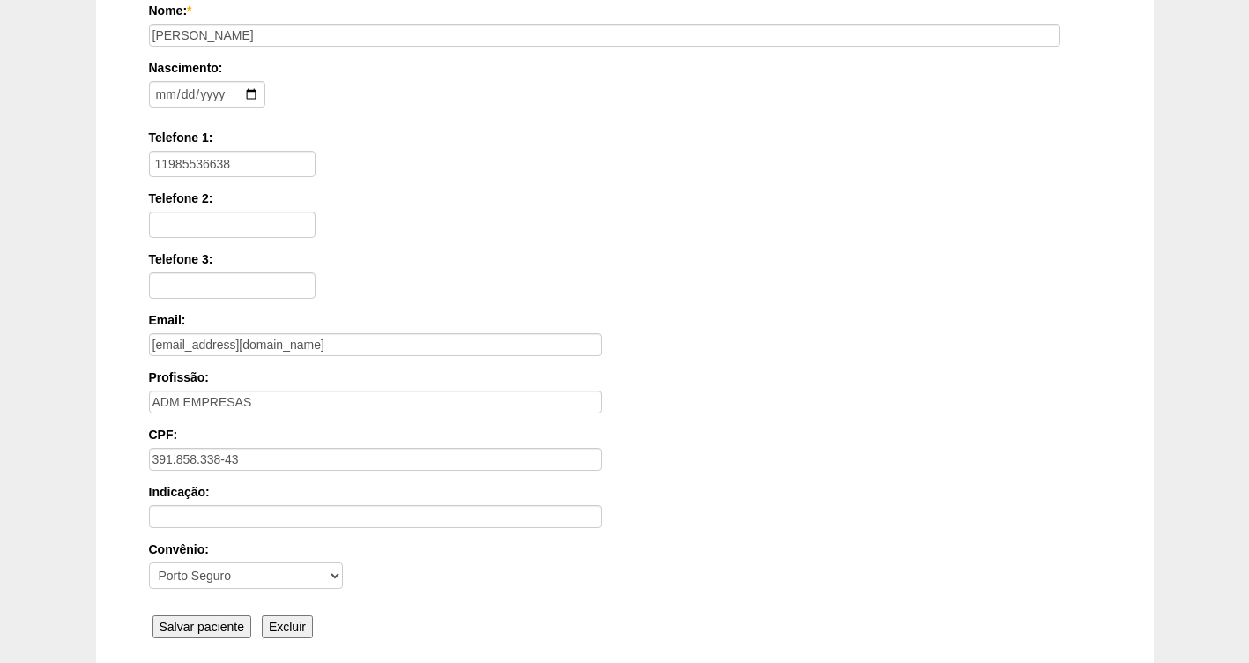
click at [185, 625] on input "Salvar paciente" at bounding box center [203, 626] width 100 height 23
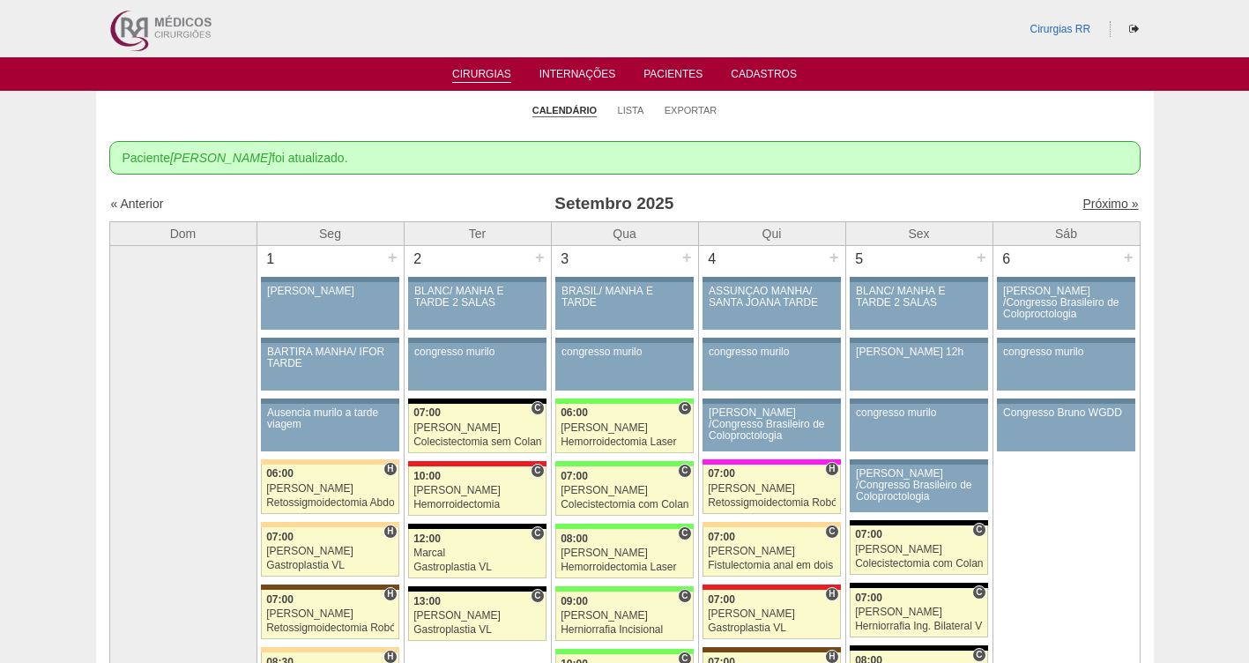
click at [1090, 197] on link "Próximo »" at bounding box center [1111, 204] width 56 height 14
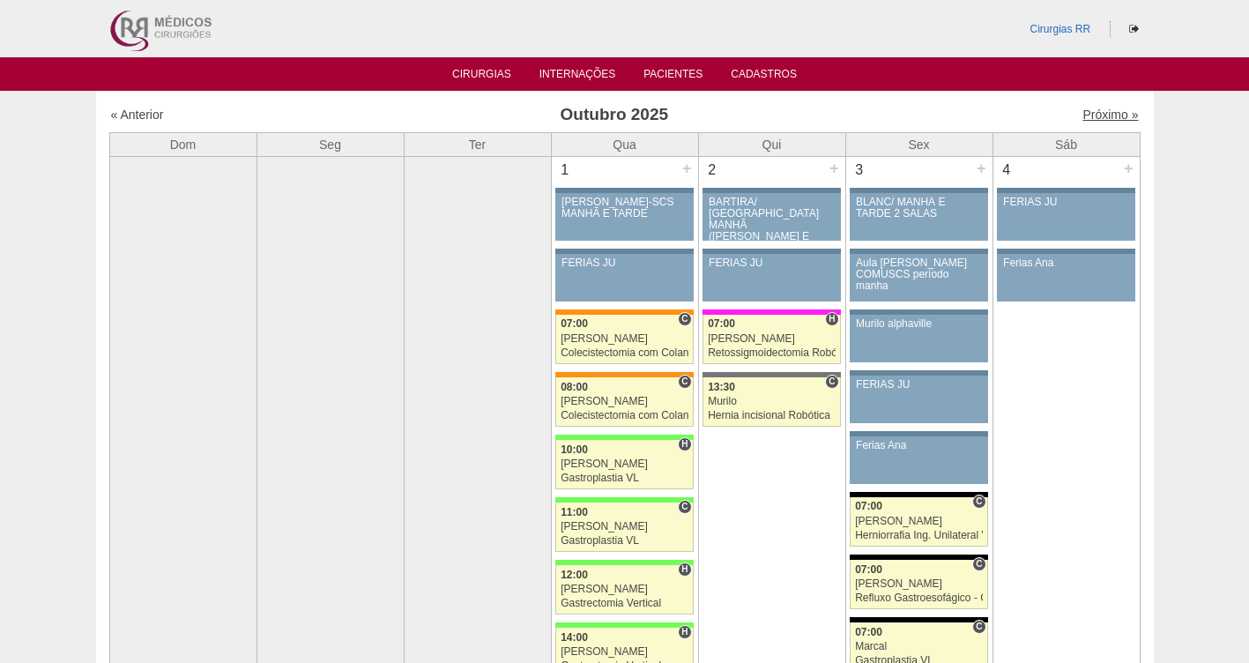
click at [1085, 122] on link "Próximo »" at bounding box center [1111, 115] width 56 height 14
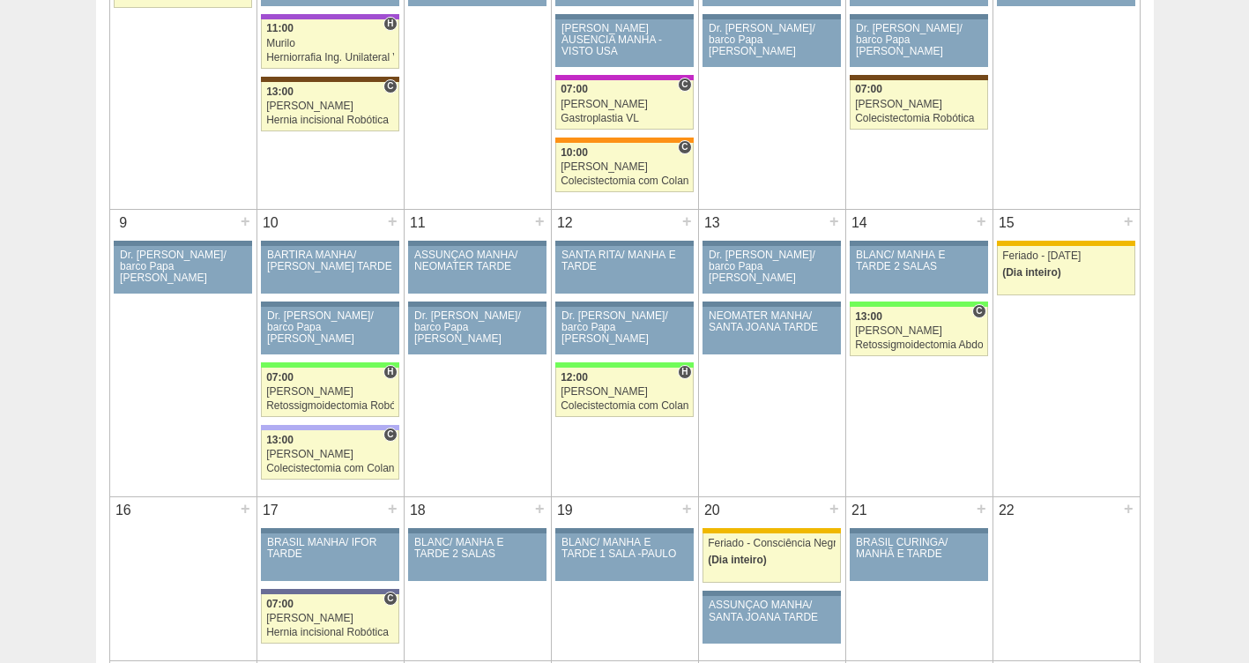
scroll to position [316, 0]
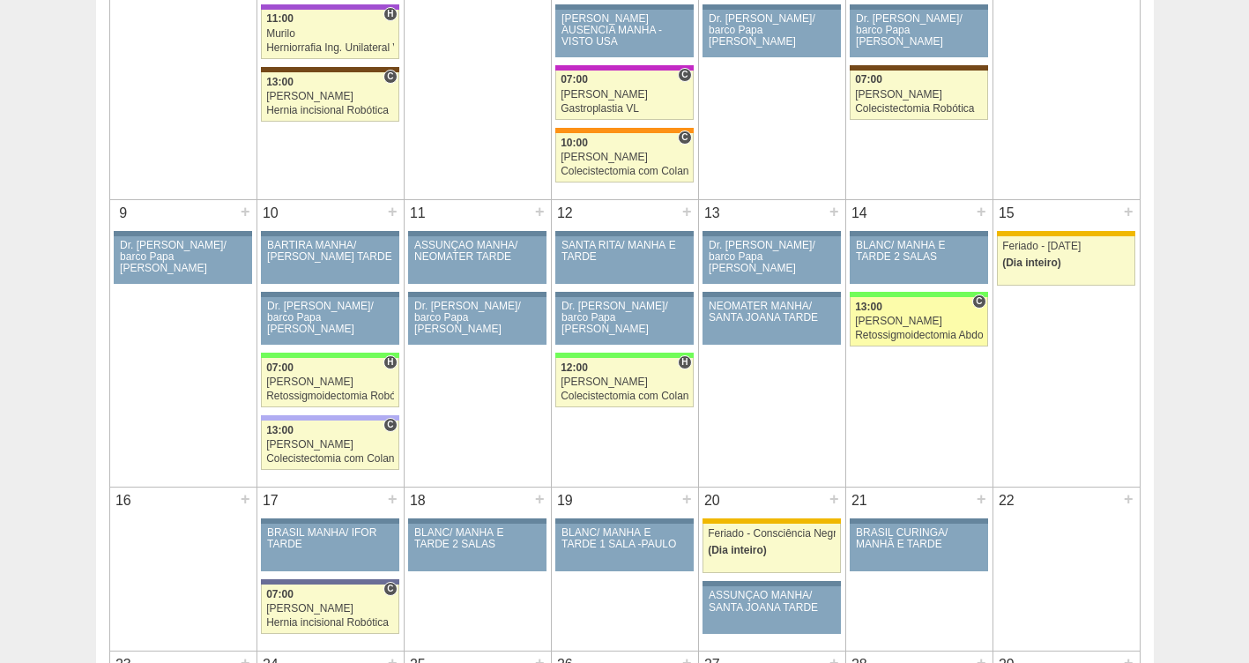
click at [933, 335] on div "Retossigmoidectomia Abdominal VL" at bounding box center [919, 335] width 128 height 11
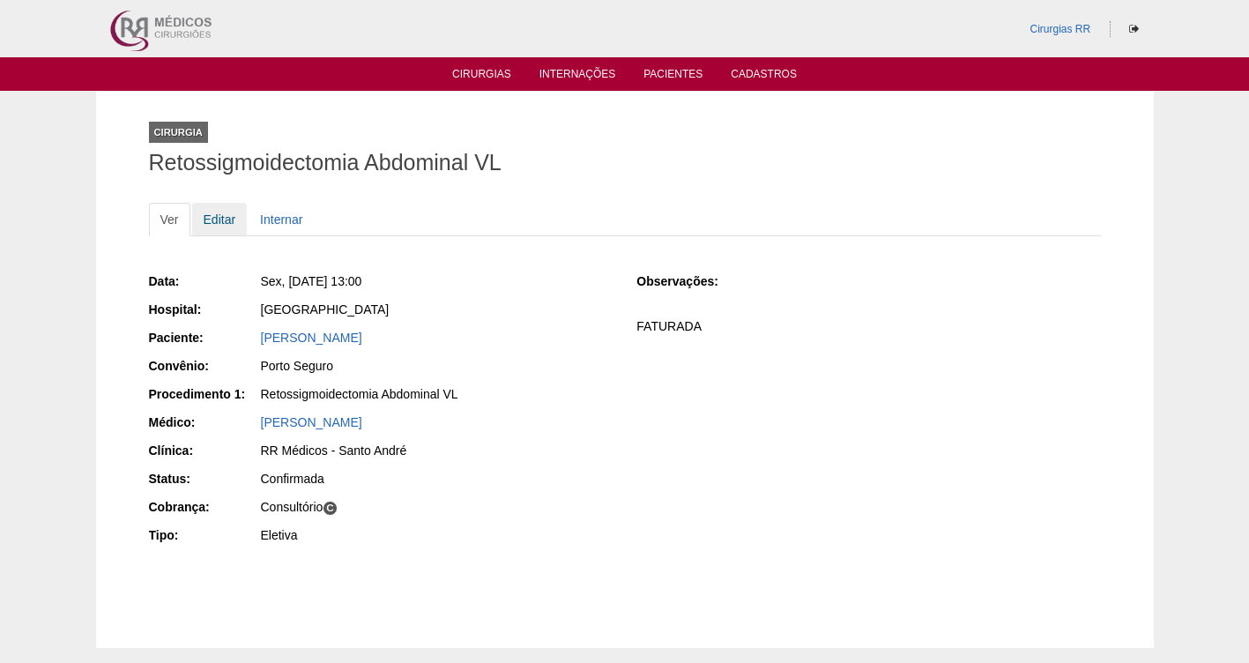
click at [213, 221] on link "Editar" at bounding box center [220, 220] width 56 height 34
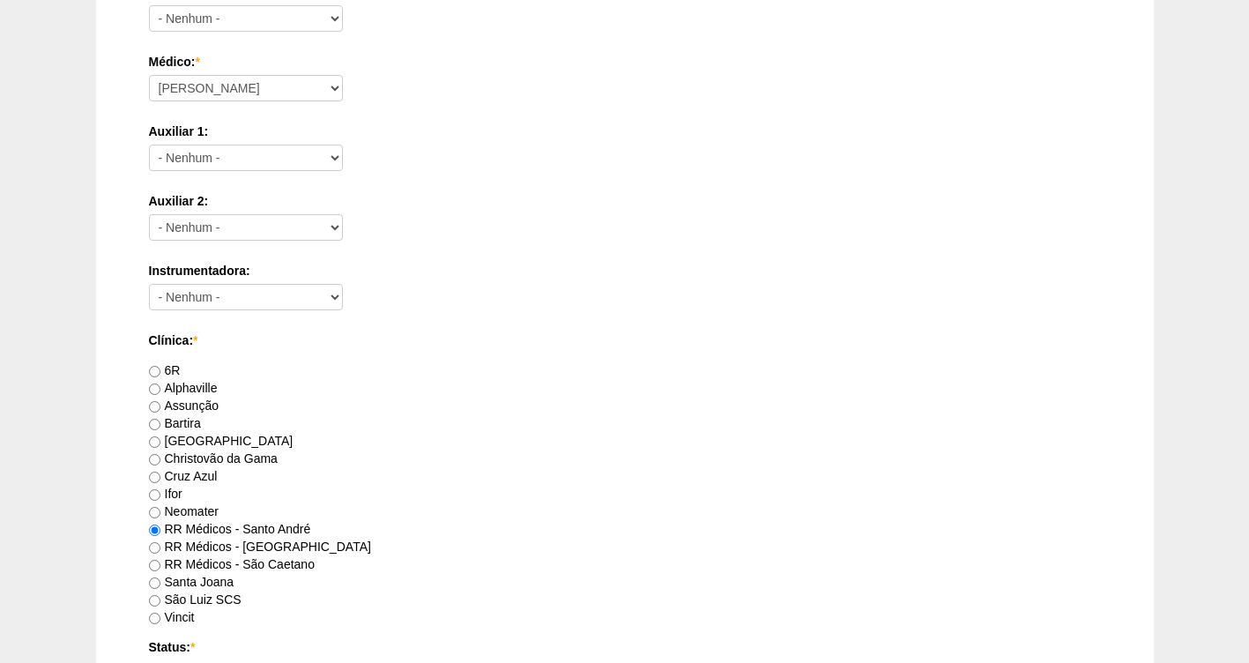
scroll to position [1609, 0]
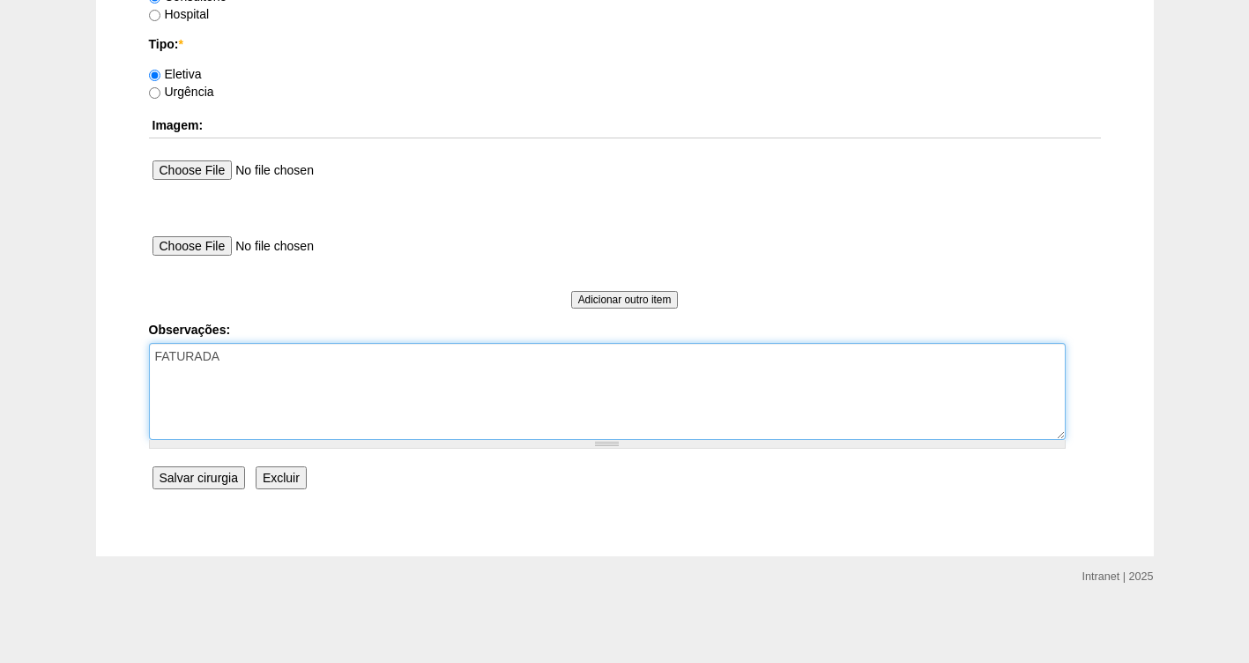
click at [292, 359] on textarea "FATURADA" at bounding box center [607, 391] width 917 height 97
type textarea "FATURADA CIRURGIA CONJUNTA"
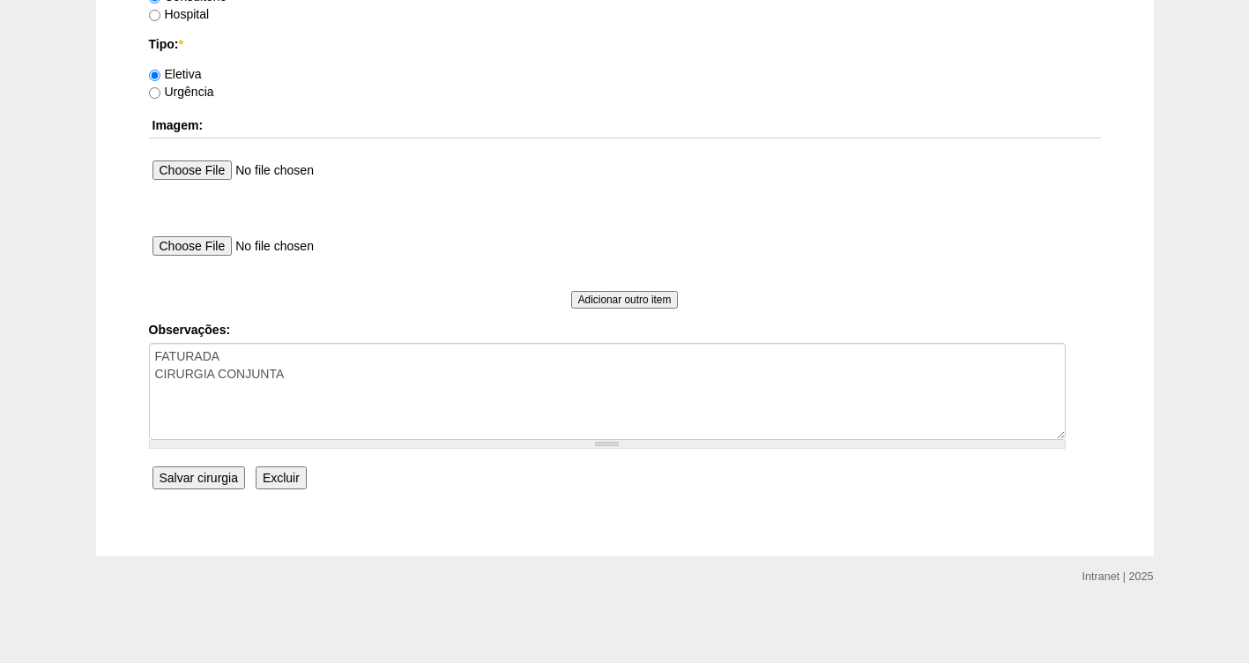
click at [224, 476] on input "Salvar cirurgia" at bounding box center [199, 477] width 93 height 23
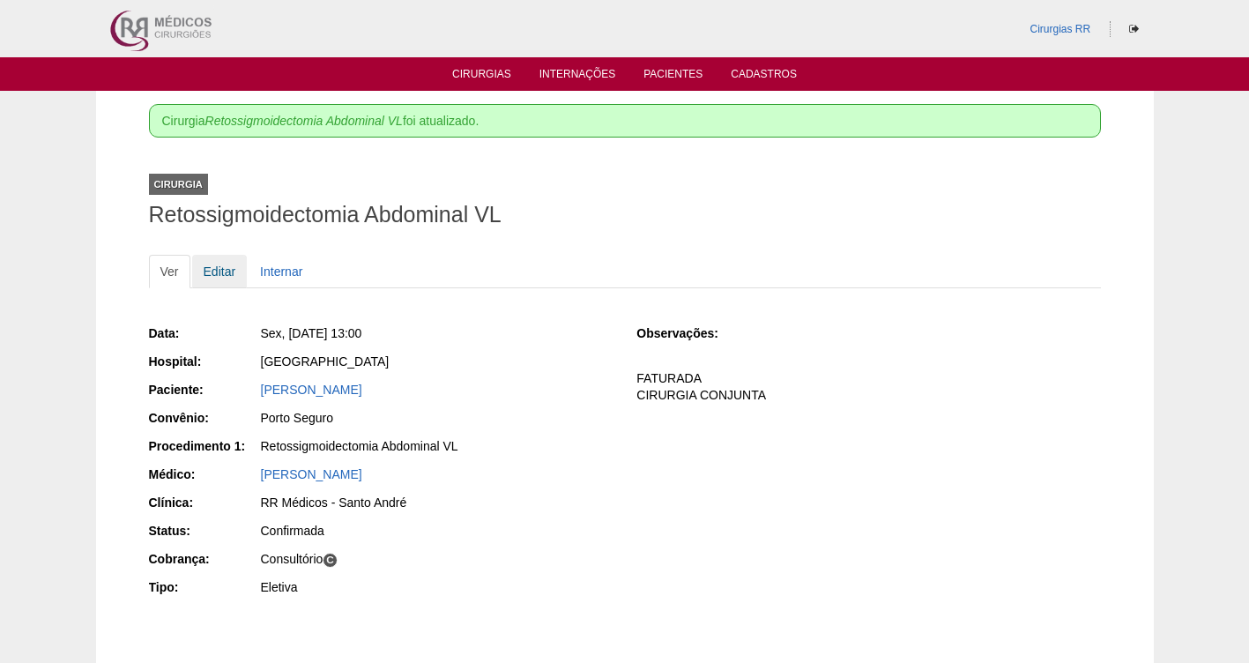
click at [227, 272] on link "Editar" at bounding box center [220, 272] width 56 height 34
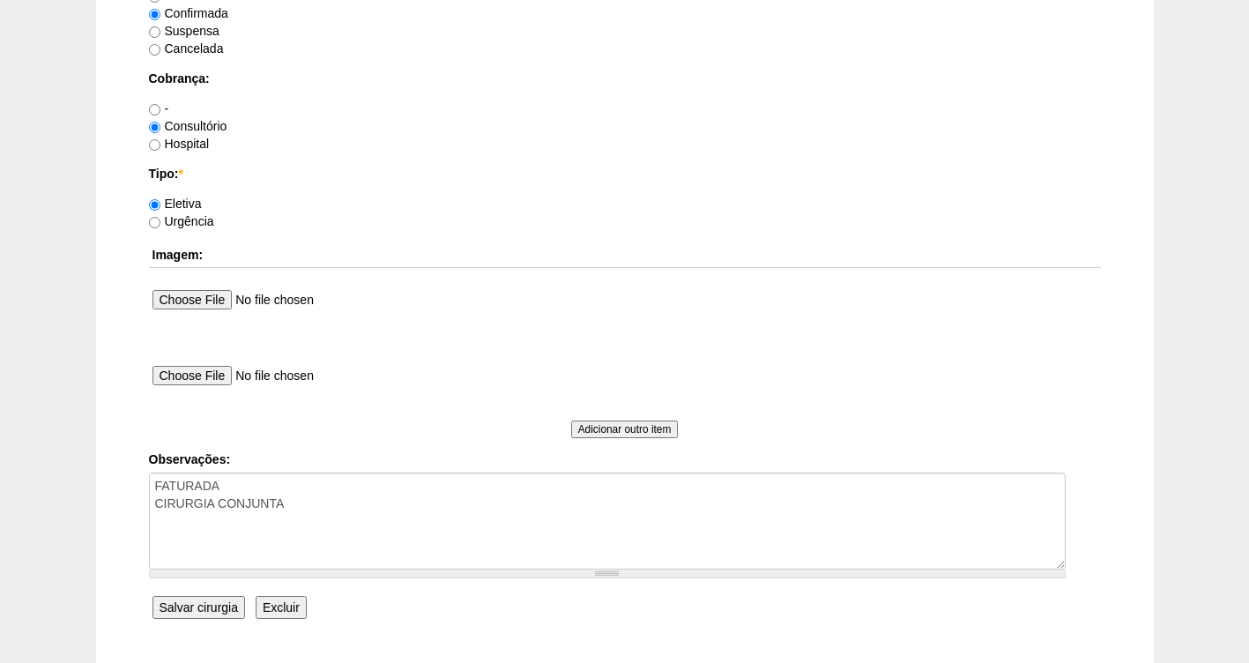
scroll to position [1483, 0]
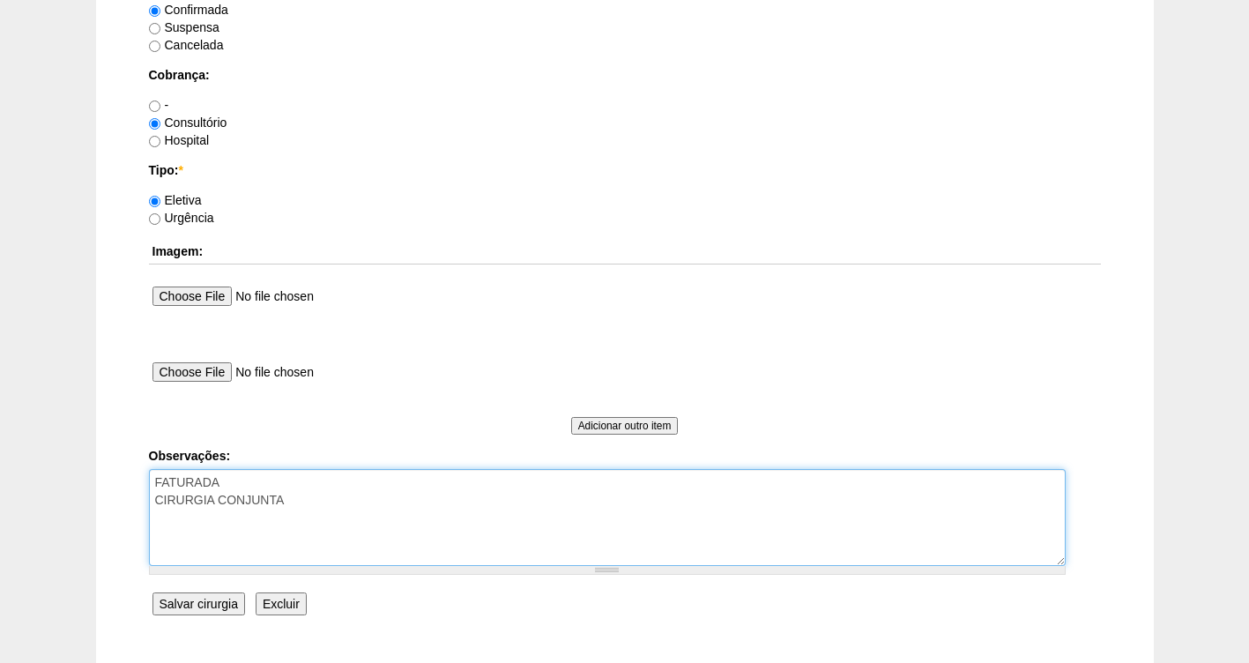
click at [324, 498] on textarea "FATURADA CIRURGIA CONJUNTA" at bounding box center [607, 517] width 917 height 97
type textarea "FATURADA CIRURGIA CONJUNTA COM DR ROGERS"
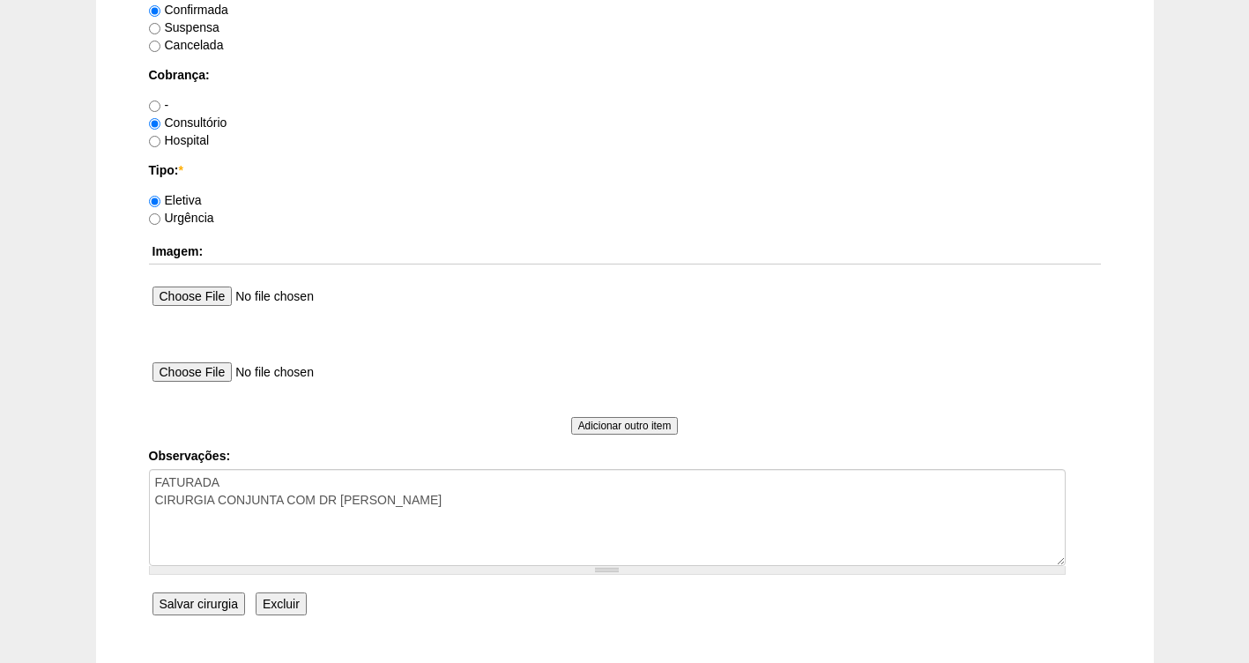
click at [215, 600] on input "Salvar cirurgia" at bounding box center [199, 603] width 93 height 23
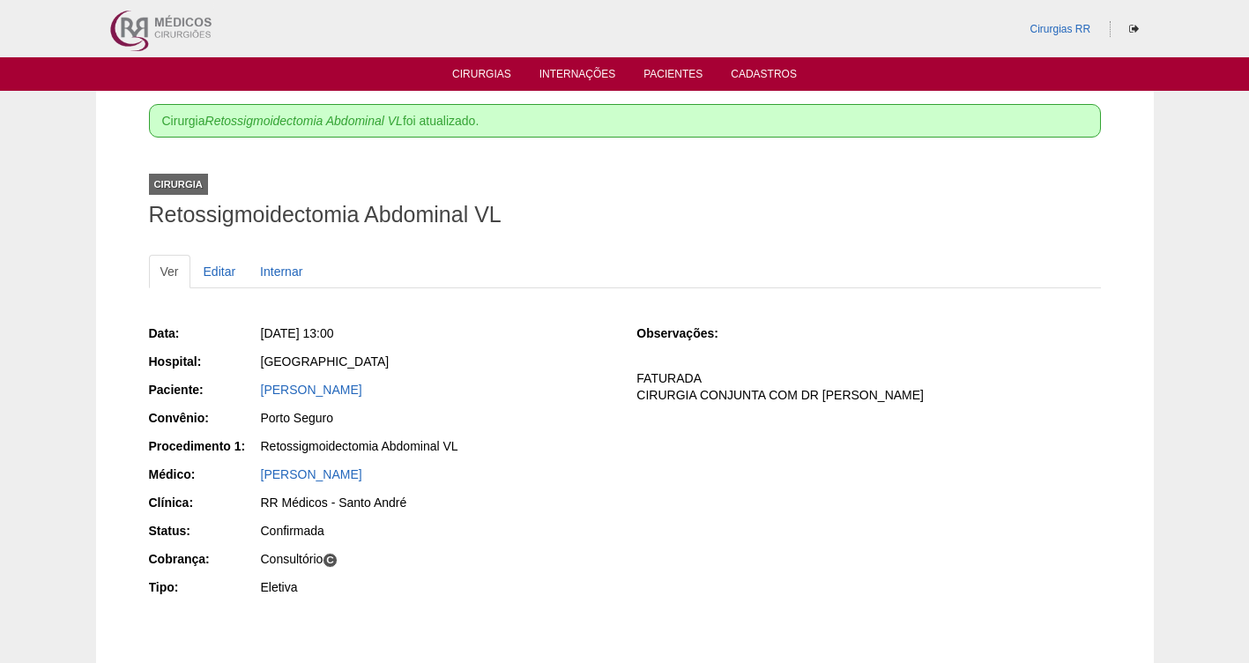
drag, startPoint x: 408, startPoint y: 393, endPoint x: 250, endPoint y: 387, distance: 157.9
click at [250, 387] on div "Paciente: [PERSON_NAME]" at bounding box center [381, 392] width 464 height 22
copy div "Paciente: Sirlene Bini Ruas"
click at [481, 78] on link "Cirurgias" at bounding box center [481, 75] width 59 height 15
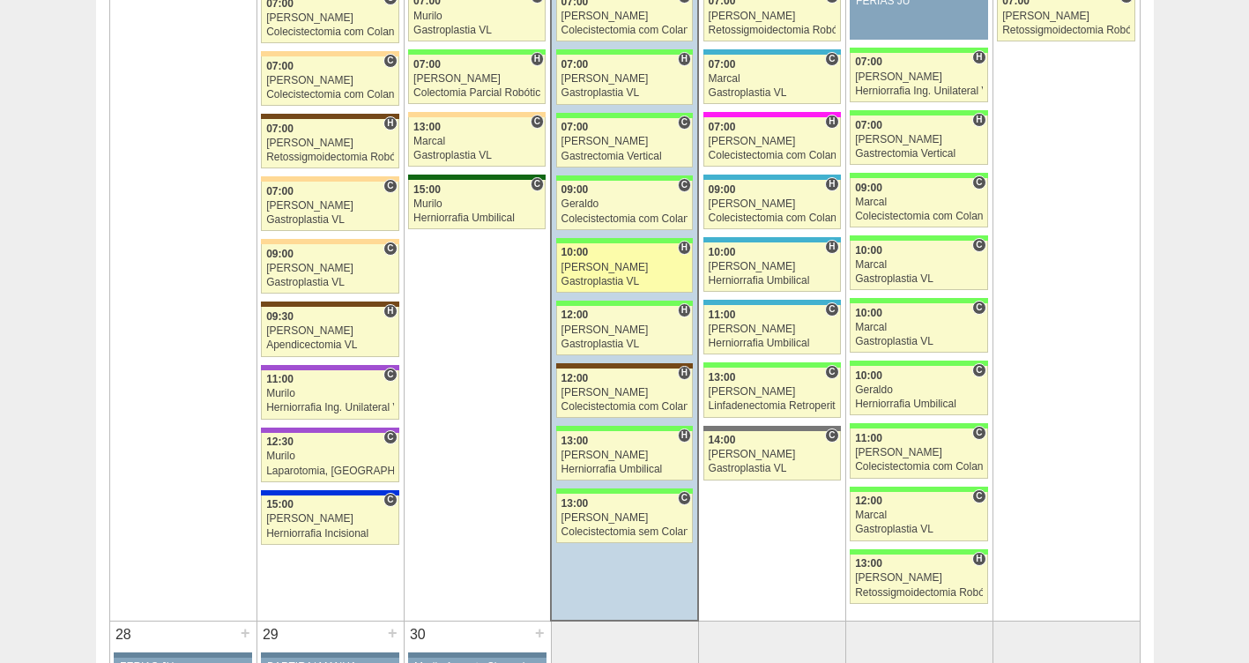
scroll to position [2850, 0]
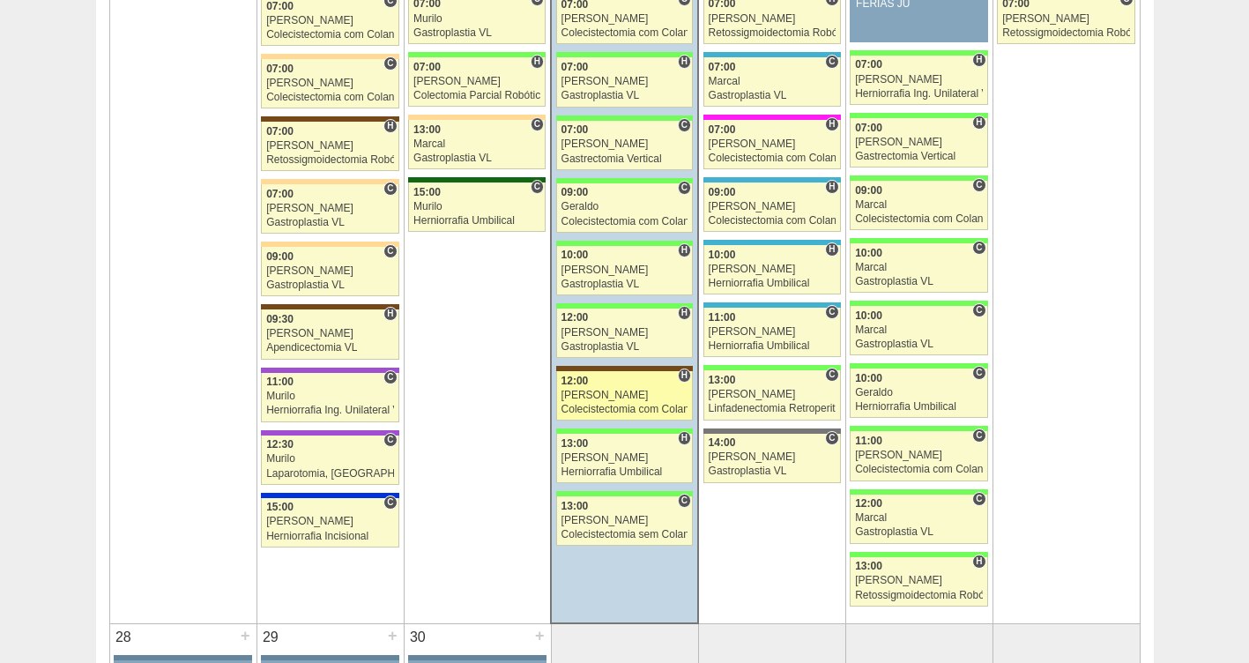
click at [592, 392] on div "Luiz Guilherme" at bounding box center [625, 395] width 127 height 11
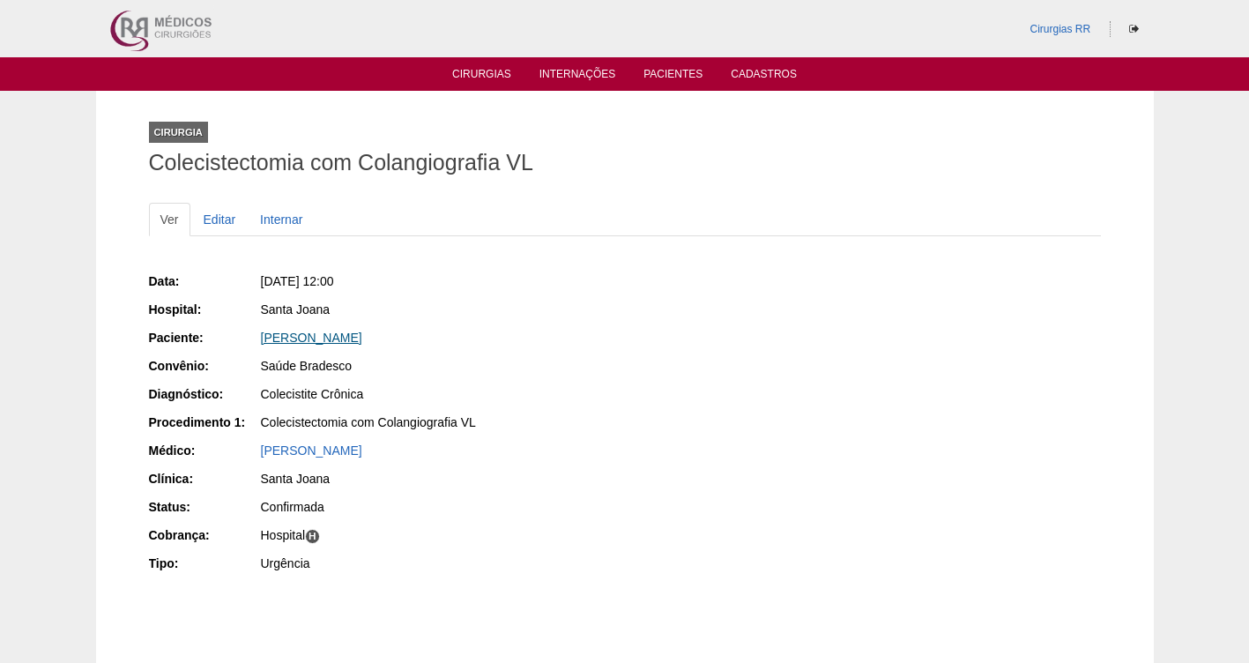
click at [304, 339] on link "Talita máximo Batista" at bounding box center [311, 338] width 101 height 14
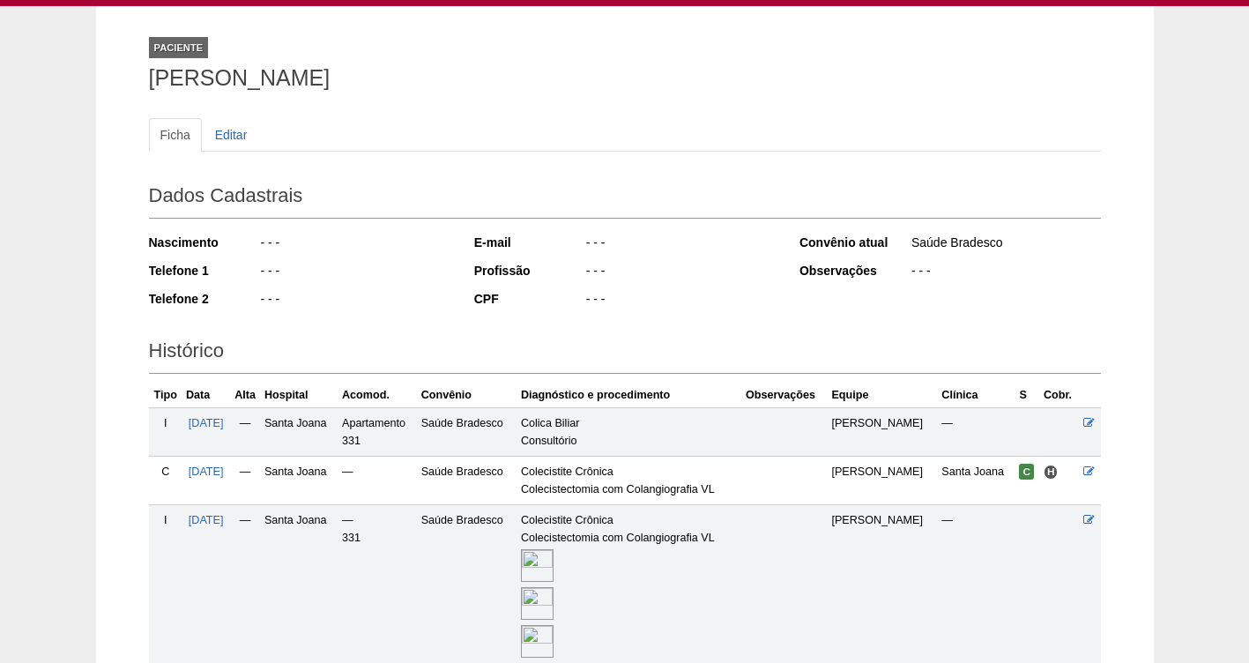
scroll to position [88, 0]
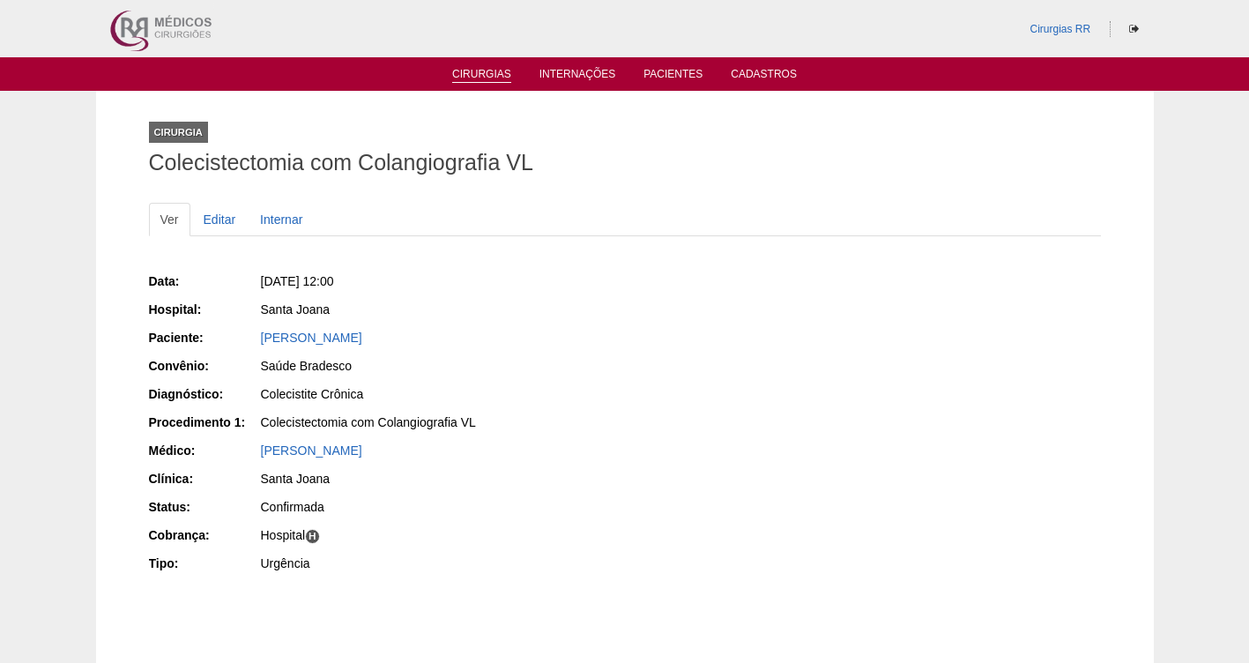
click at [467, 70] on link "Cirurgias" at bounding box center [481, 75] width 59 height 15
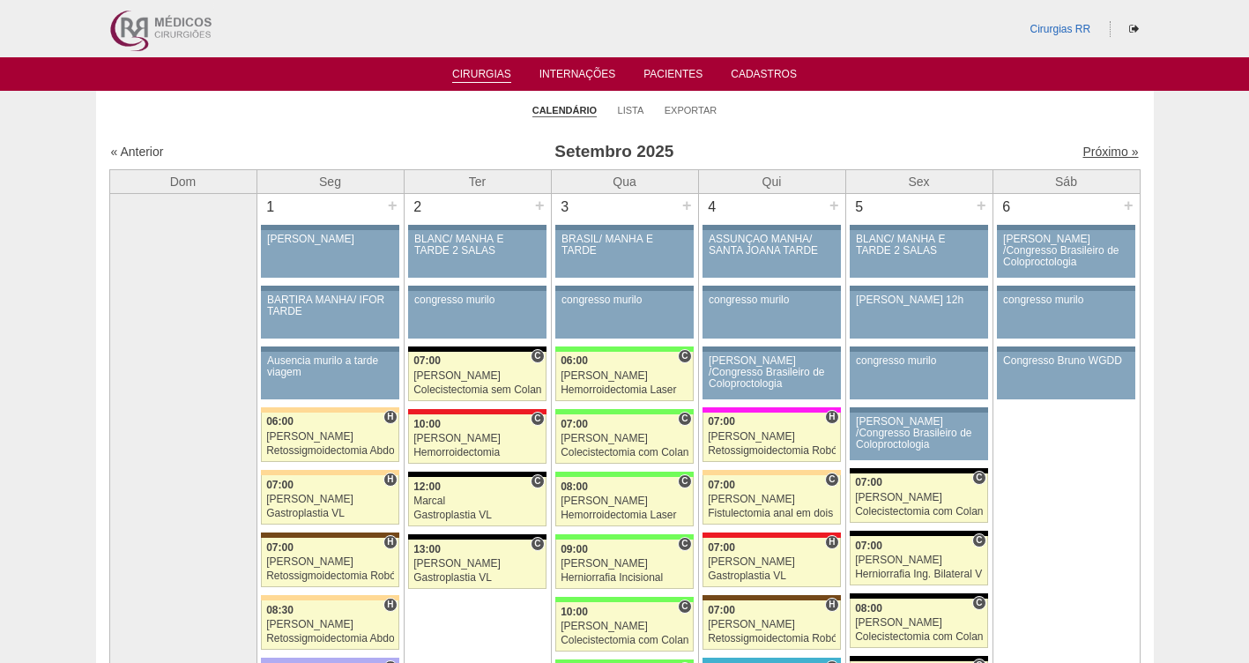
click at [1086, 154] on link "Próximo »" at bounding box center [1111, 152] width 56 height 14
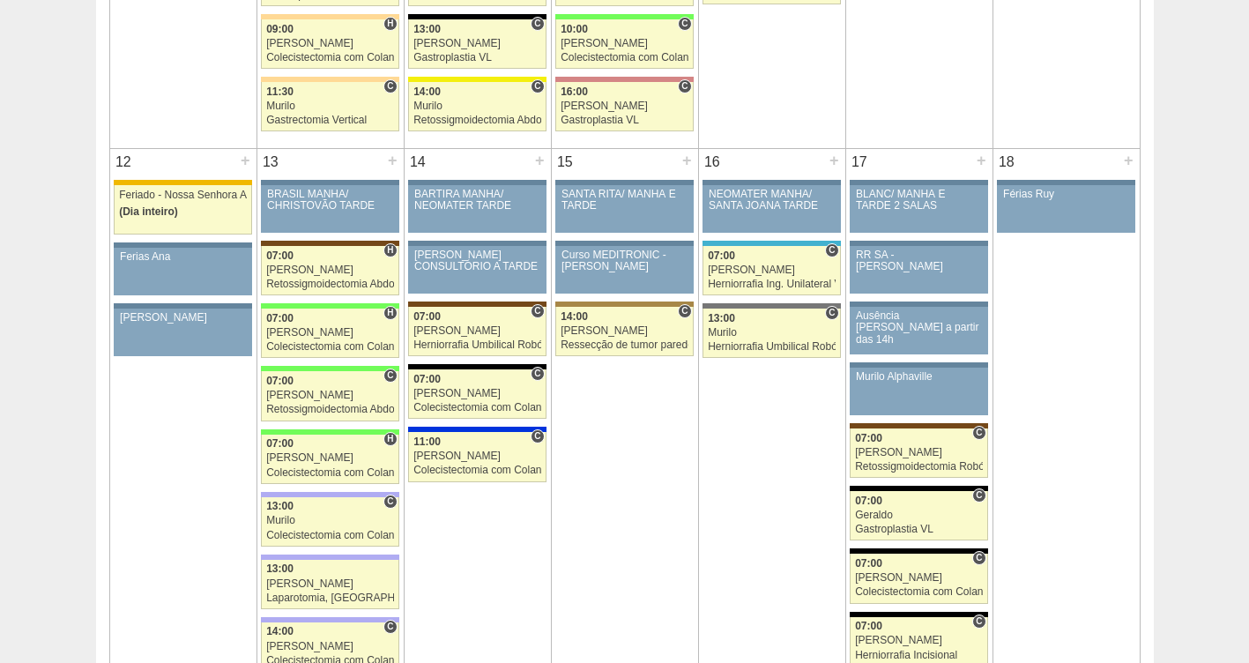
scroll to position [1606, 0]
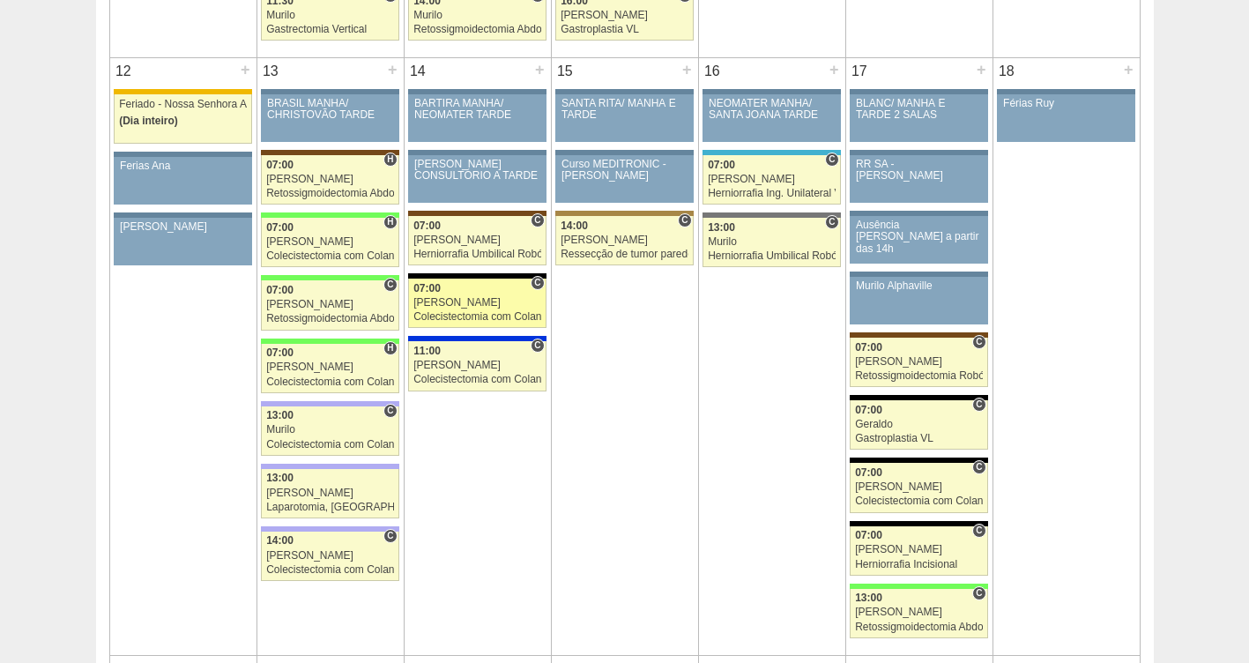
click at [473, 309] on div "[PERSON_NAME]" at bounding box center [478, 302] width 128 height 11
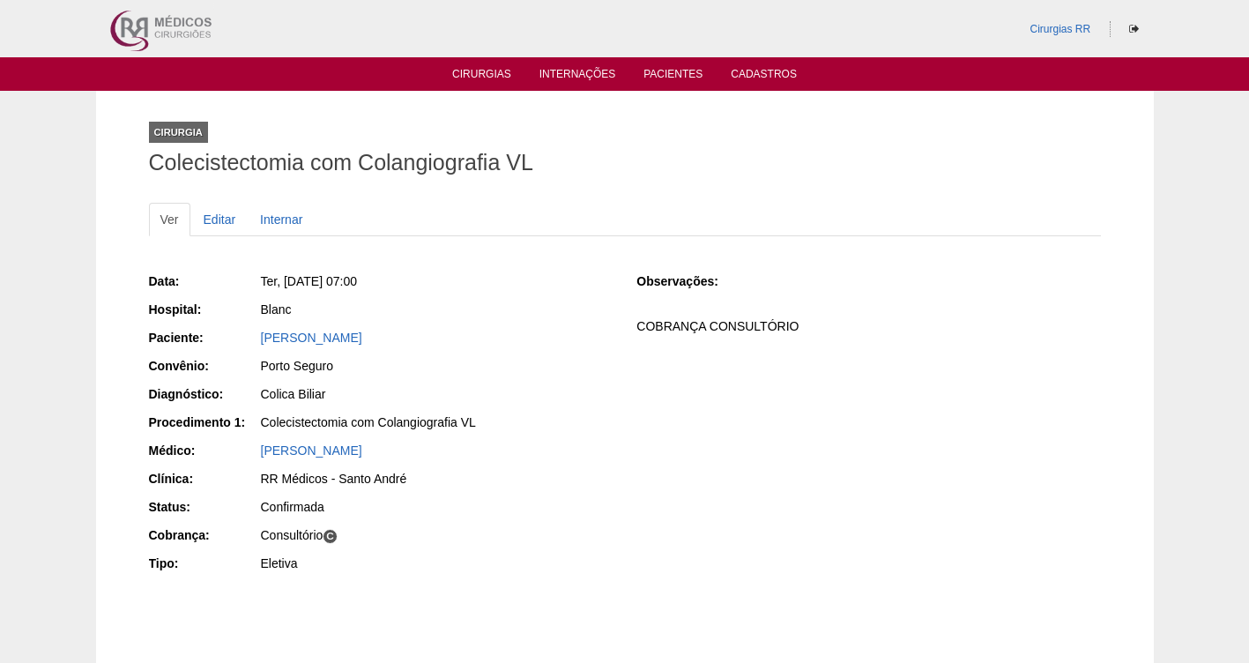
drag, startPoint x: 533, startPoint y: 340, endPoint x: 246, endPoint y: 338, distance: 286.6
click at [246, 338] on div "Paciente: GEORGETE REGINA SILVA PASQUAL" at bounding box center [381, 340] width 464 height 22
copy div "Paciente: GEORGETE REGINA SILVA PASQUAL"
drag, startPoint x: 444, startPoint y: 287, endPoint x: 289, endPoint y: 277, distance: 155.5
click at [289, 277] on div "Ter, 14/10/2025 - 07:00" at bounding box center [437, 281] width 352 height 18
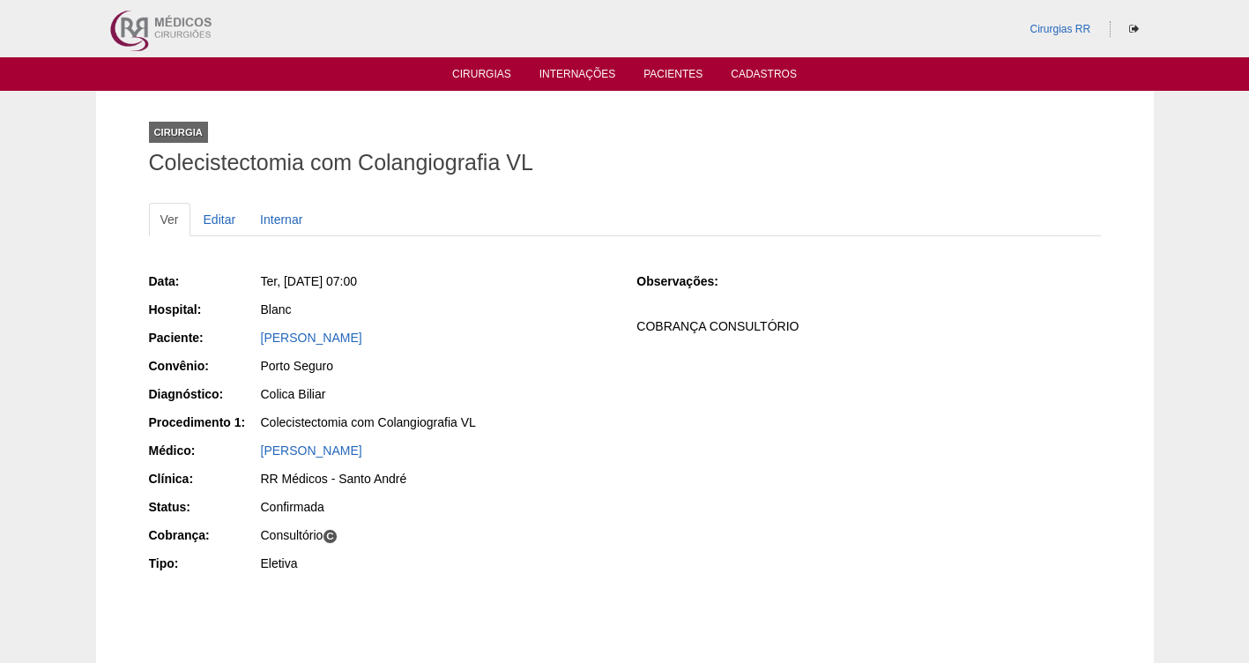
drag, startPoint x: 458, startPoint y: 303, endPoint x: 384, endPoint y: 306, distance: 74.1
click at [435, 306] on div "Blanc" at bounding box center [437, 310] width 352 height 18
drag, startPoint x: 351, startPoint y: 281, endPoint x: 283, endPoint y: 275, distance: 68.2
click at [283, 275] on span "Ter, 14/10/2025 - 07:00" at bounding box center [309, 281] width 96 height 14
copy span "14/10/2025"
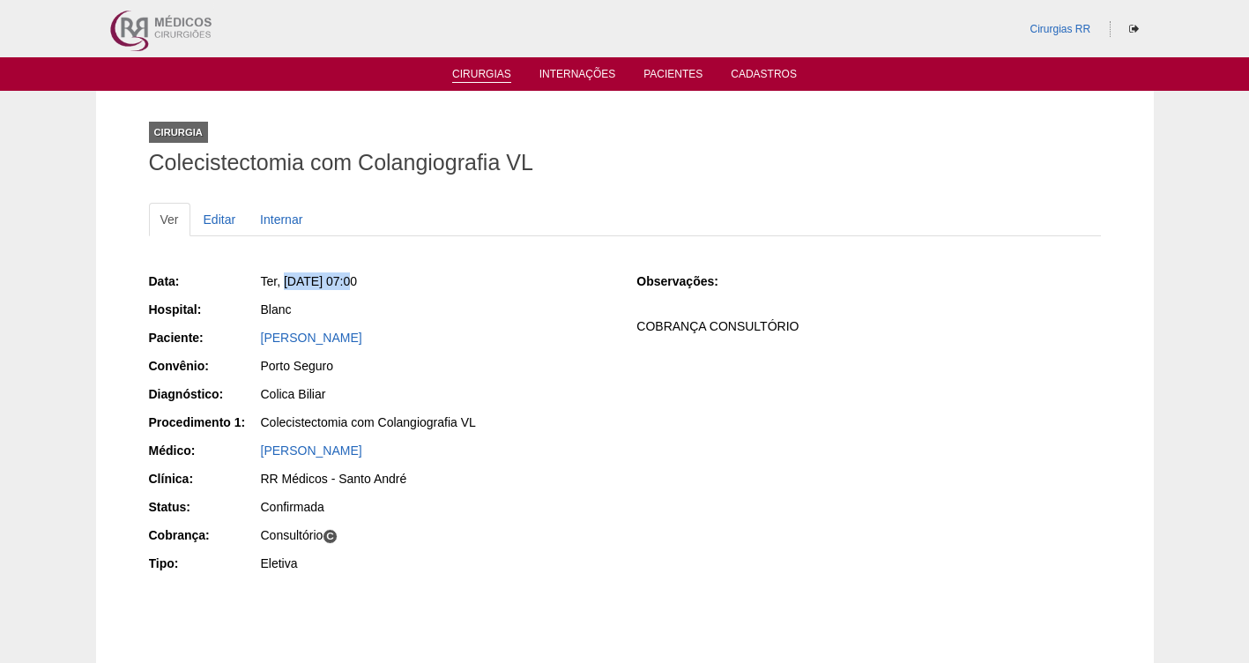
click at [479, 69] on link "Cirurgias" at bounding box center [481, 75] width 59 height 15
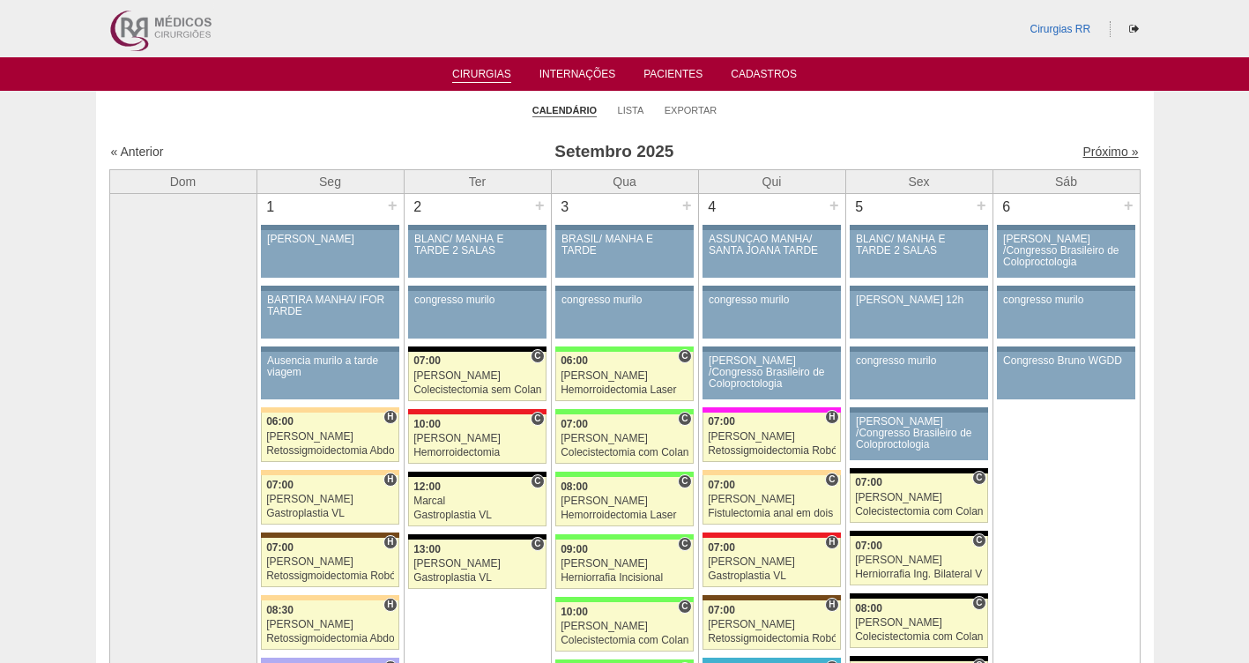
click at [1109, 151] on link "Próximo »" at bounding box center [1111, 152] width 56 height 14
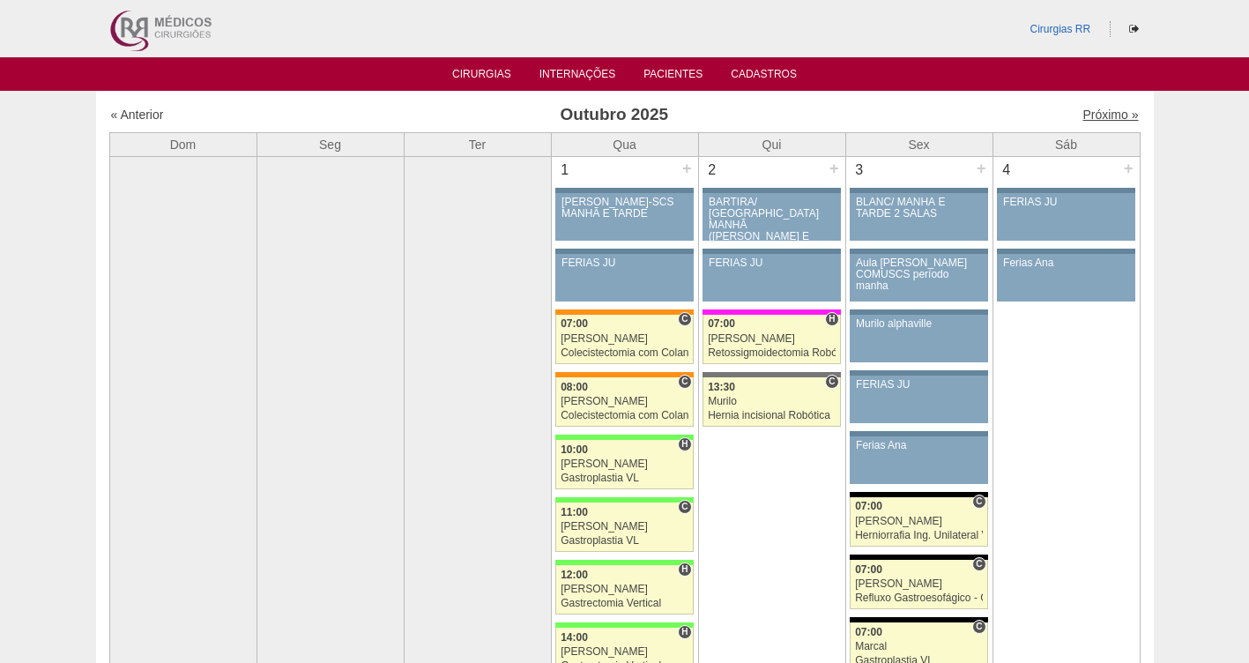
click at [1093, 112] on link "Próximo »" at bounding box center [1111, 115] width 56 height 14
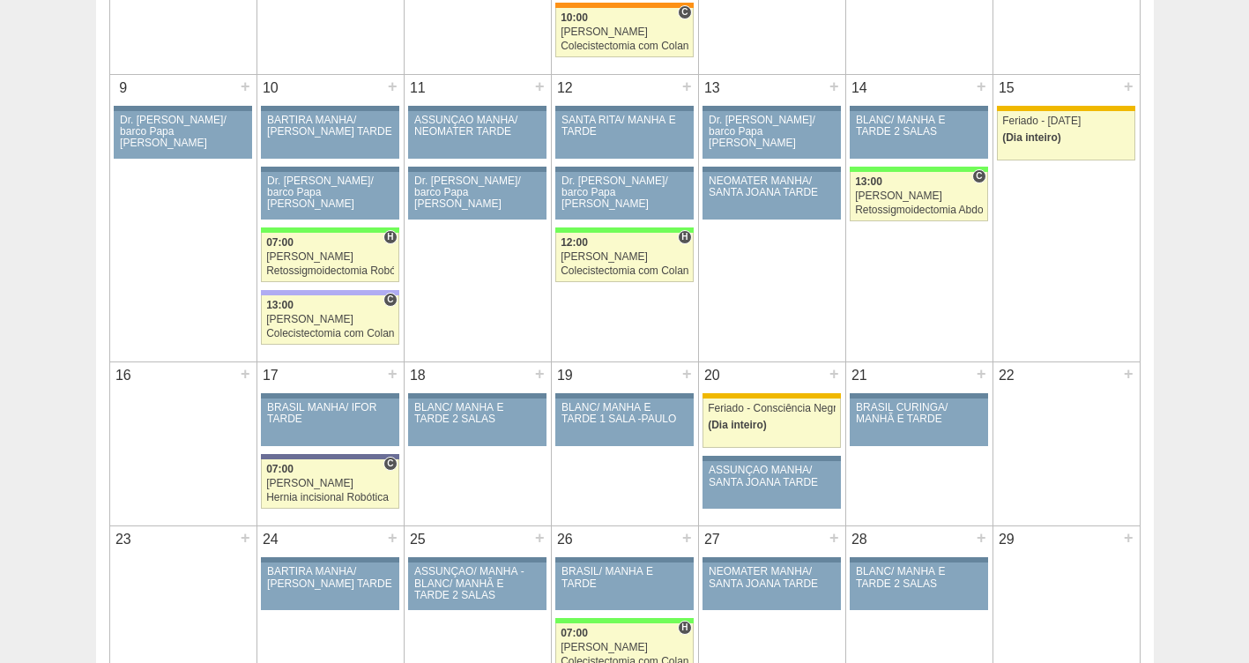
scroll to position [529, 0]
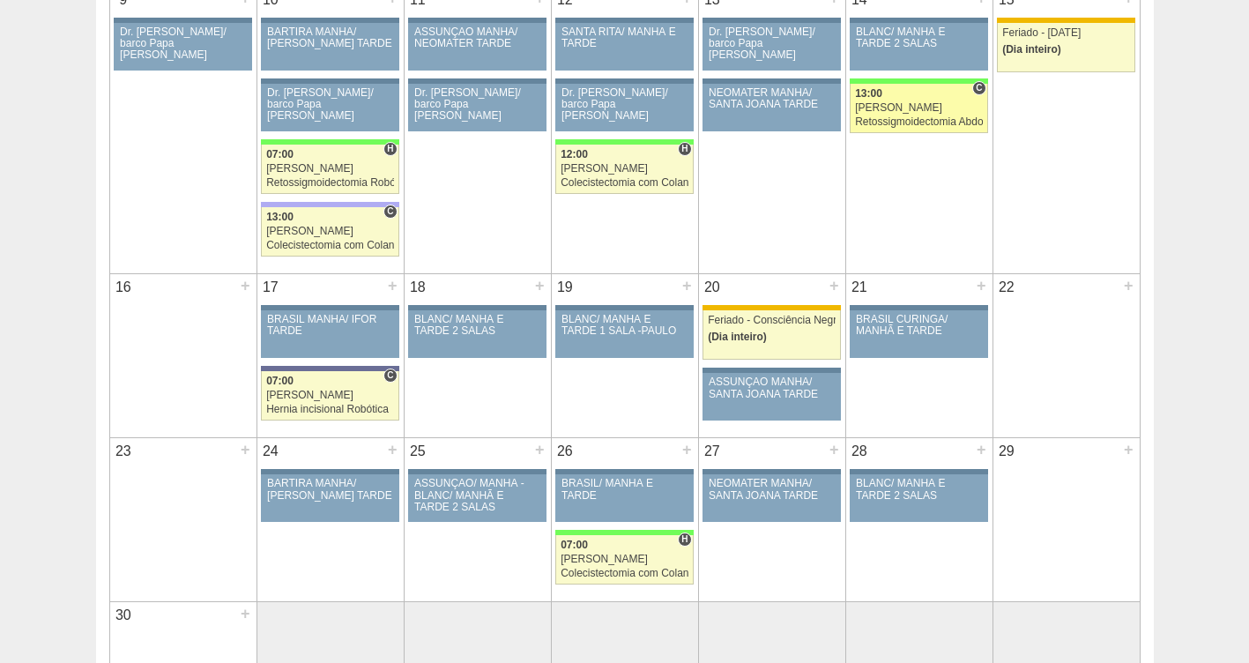
click at [900, 108] on div "[PERSON_NAME]" at bounding box center [919, 107] width 128 height 11
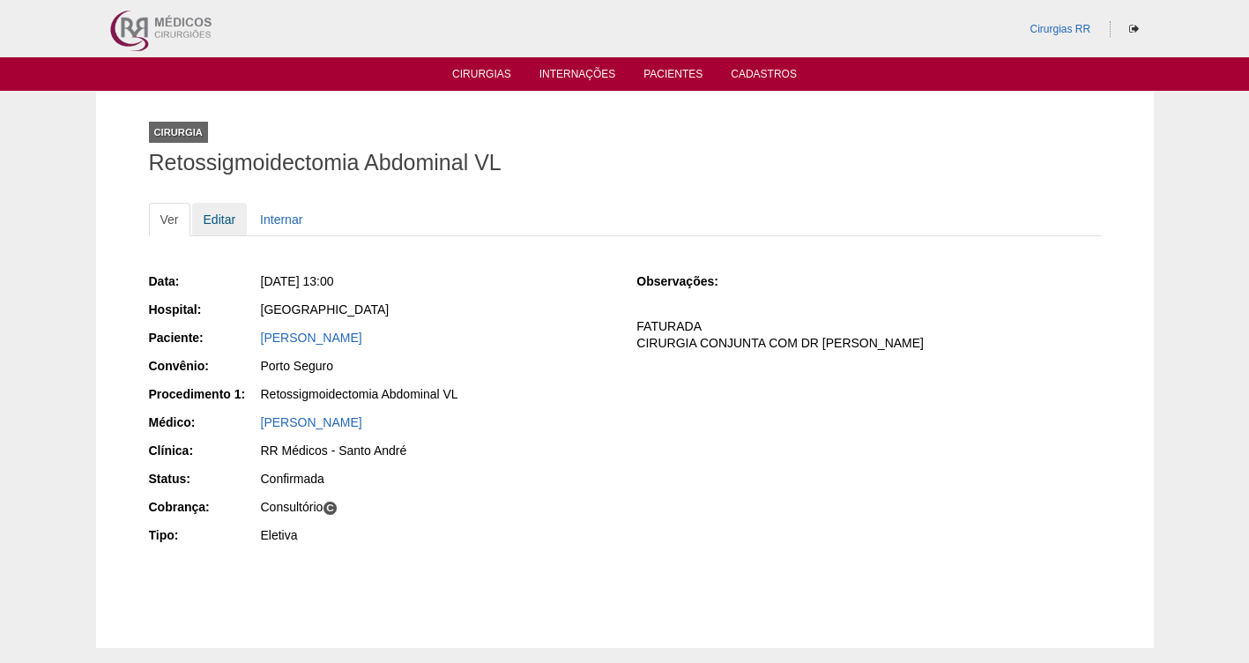
click at [213, 218] on link "Editar" at bounding box center [220, 220] width 56 height 34
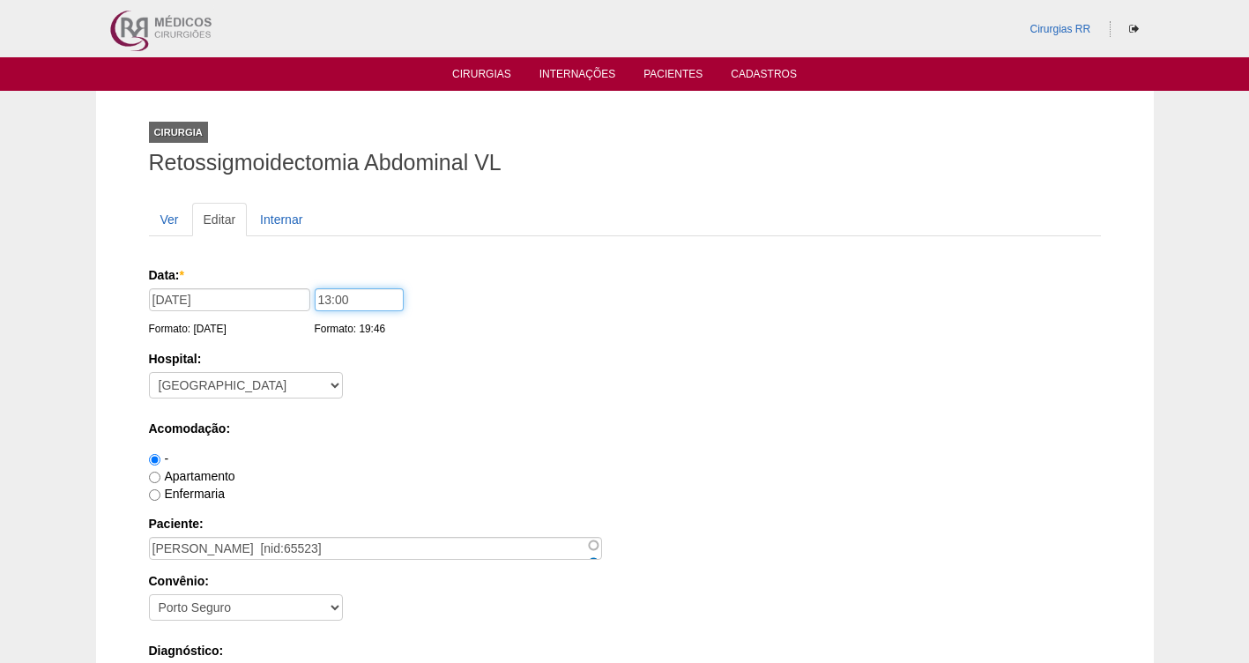
drag, startPoint x: 350, startPoint y: 293, endPoint x: 255, endPoint y: 305, distance: 96.0
click at [255, 284] on div "Data: * 14/11/2025 Formato: 24/09/2025 13:00 Formato: 19:46" at bounding box center [622, 275] width 946 height 18
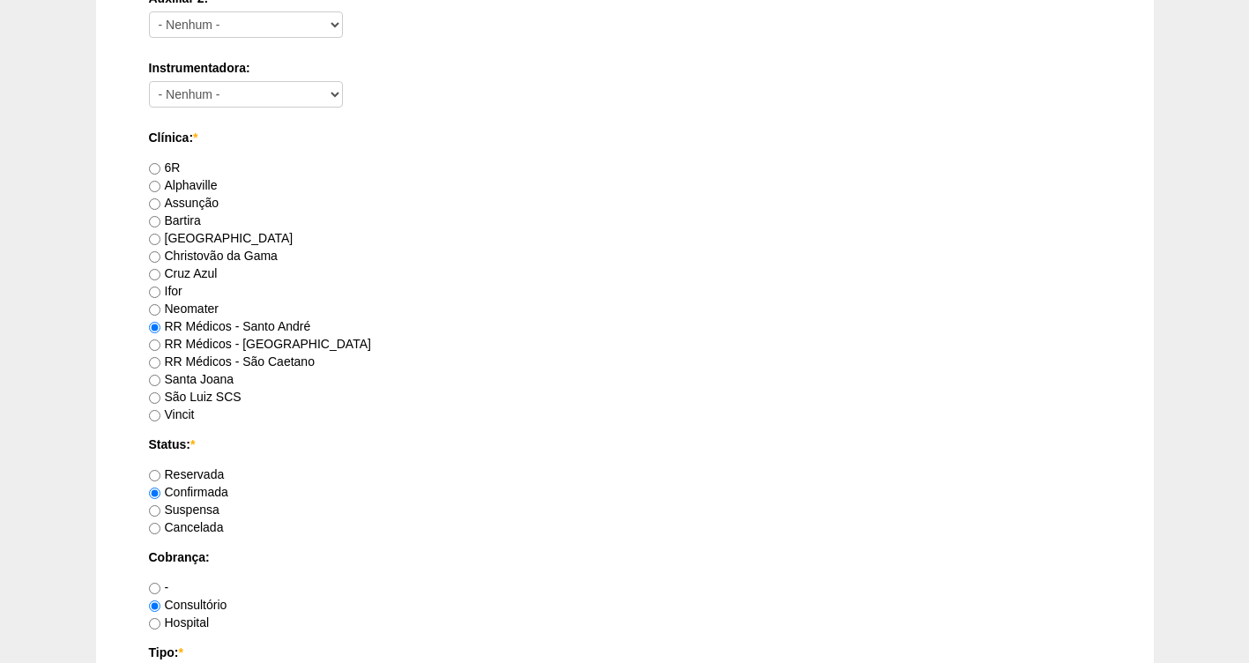
scroll to position [1609, 0]
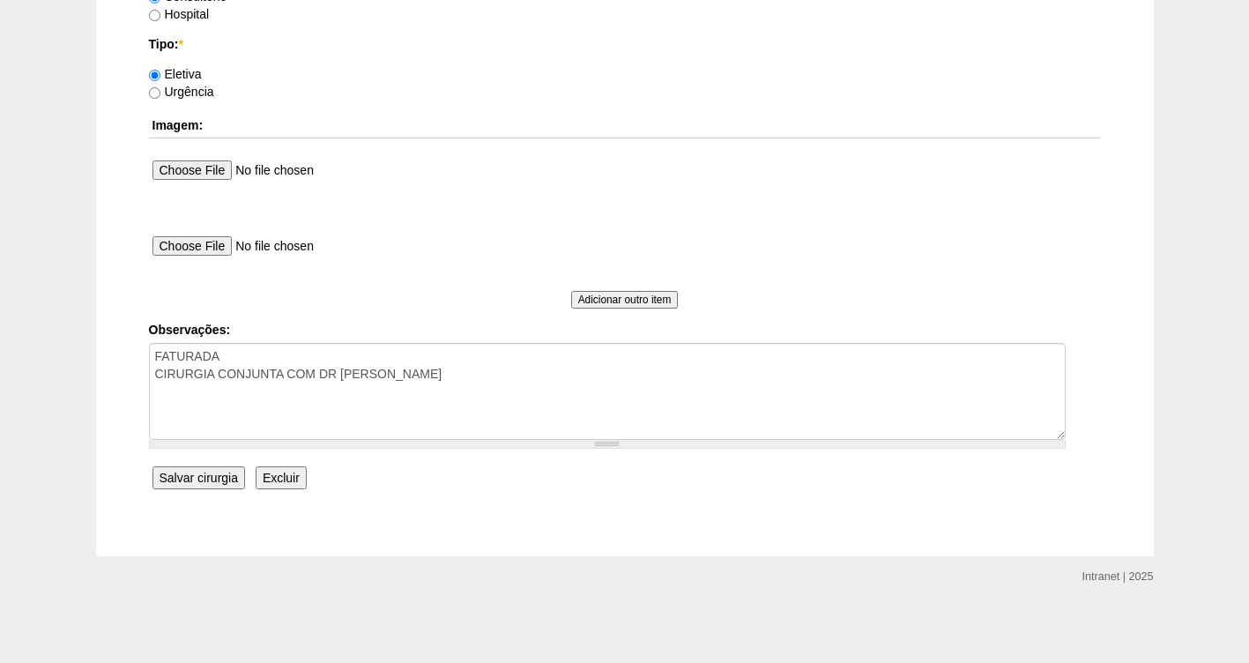
type input "07:00"
click input "Salvar cirurgia"
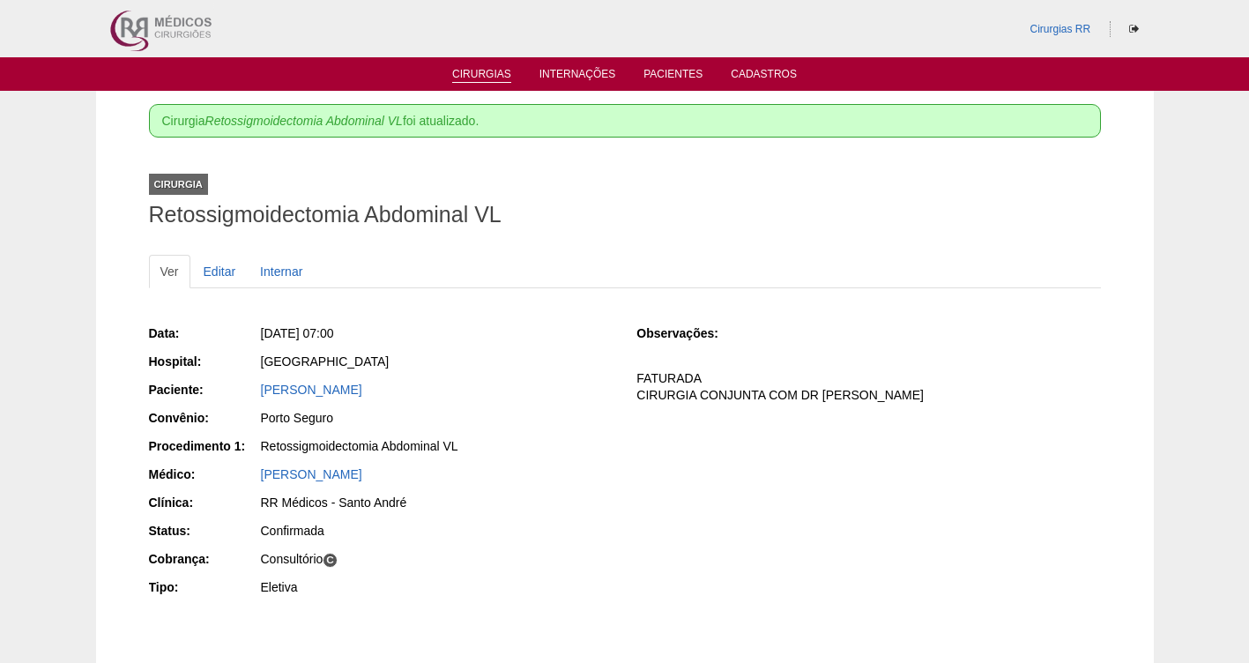
click at [466, 71] on link "Cirurgias" at bounding box center [481, 75] width 59 height 15
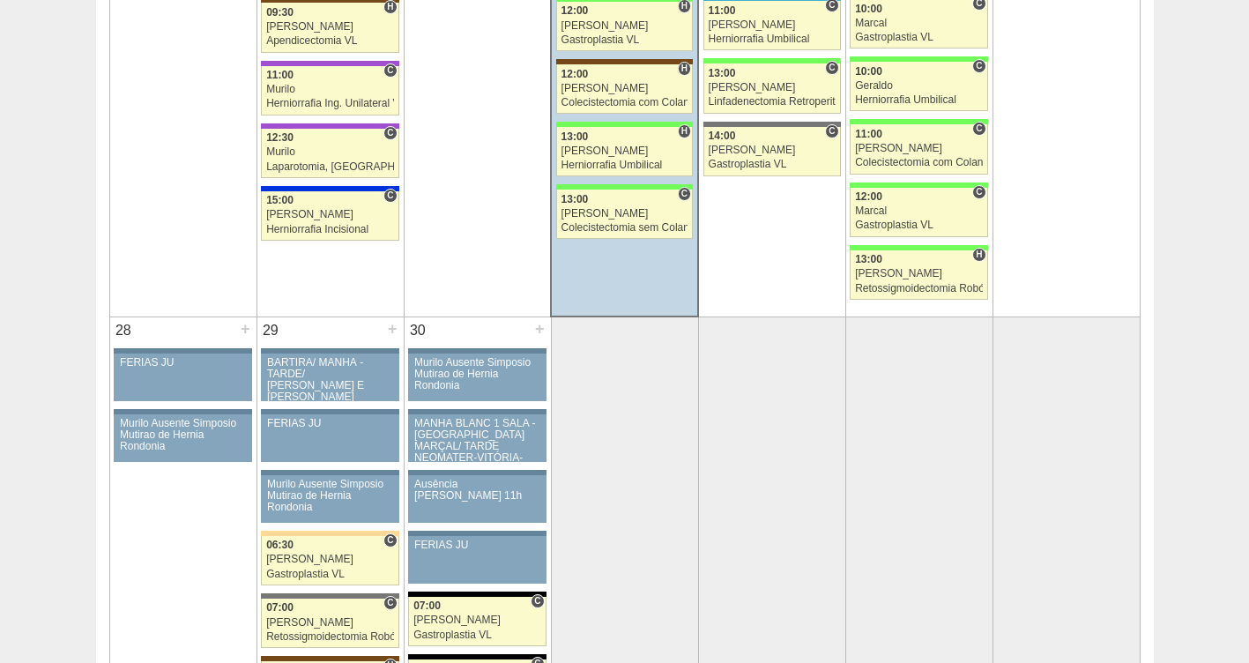
scroll to position [2827, 0]
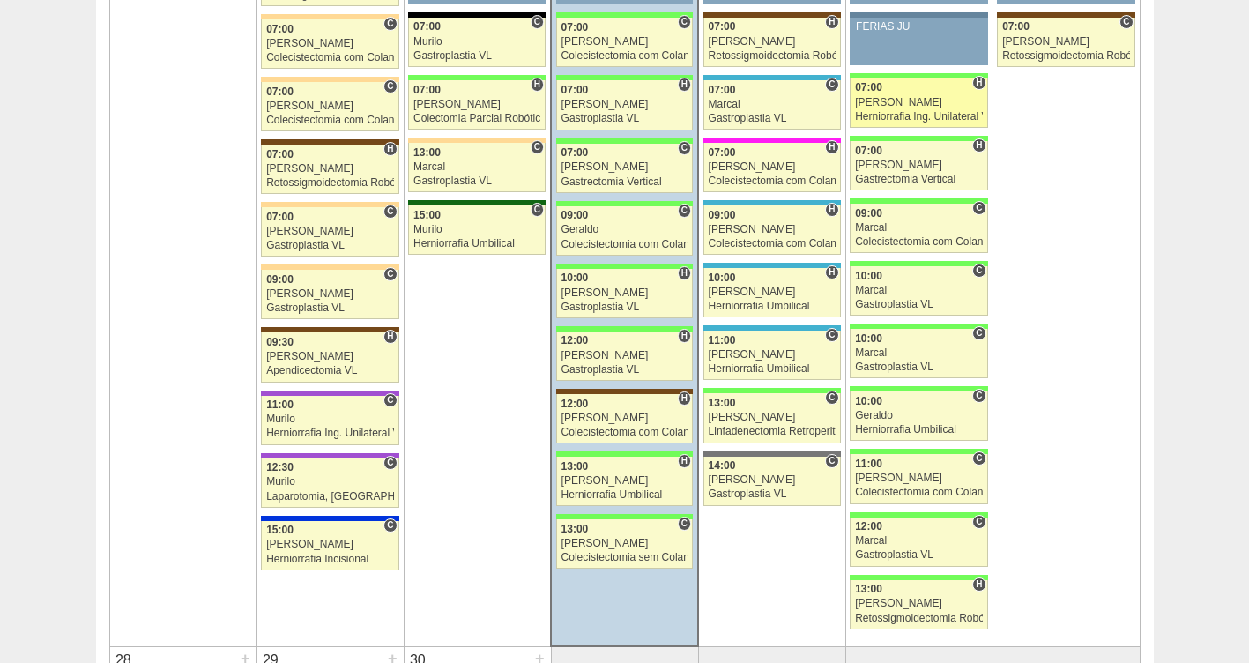
click at [868, 90] on span "07:00" at bounding box center [868, 87] width 27 height 12
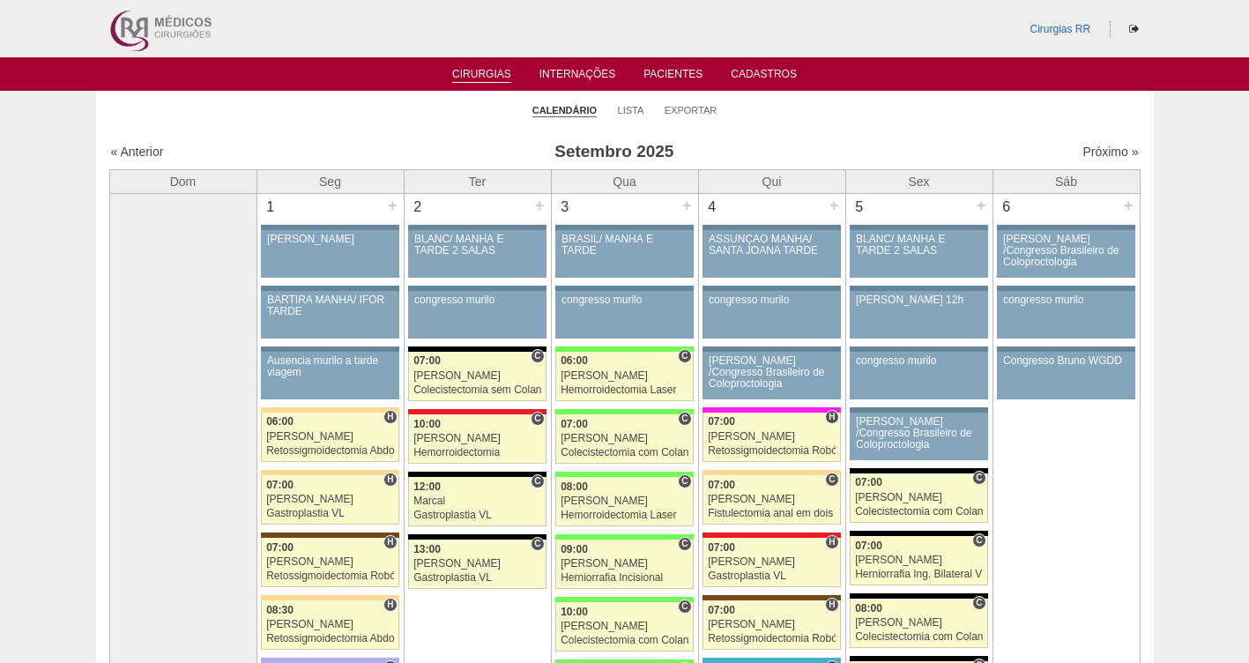
scroll to position [2827, 0]
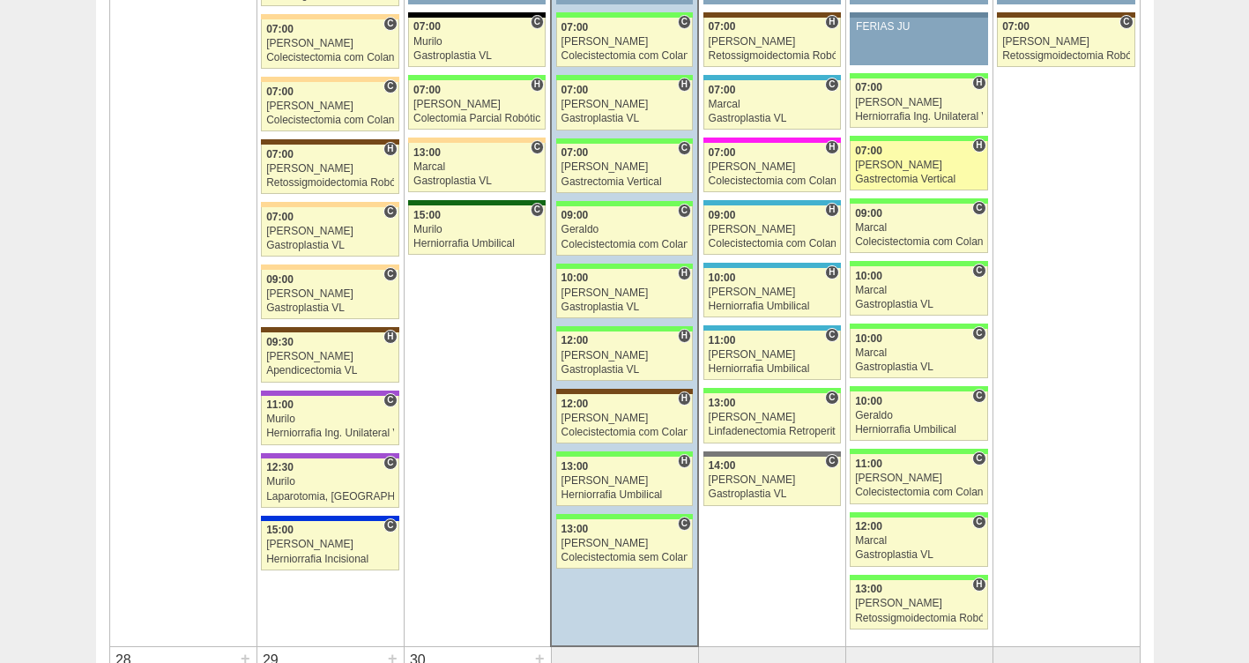
click at [872, 171] on link "89040 [PERSON_NAME] H 07:00 [PERSON_NAME] Gastrectomia Vertical [GEOGRAPHIC_DAT…" at bounding box center [919, 165] width 138 height 49
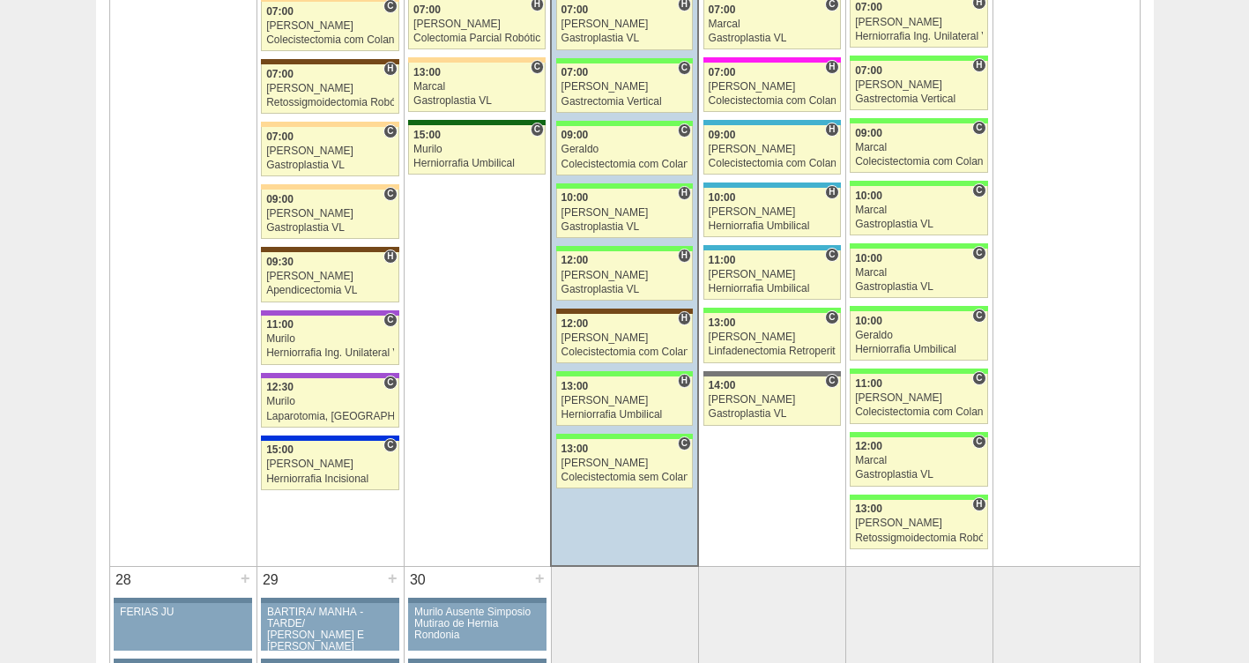
scroll to position [2960, 0]
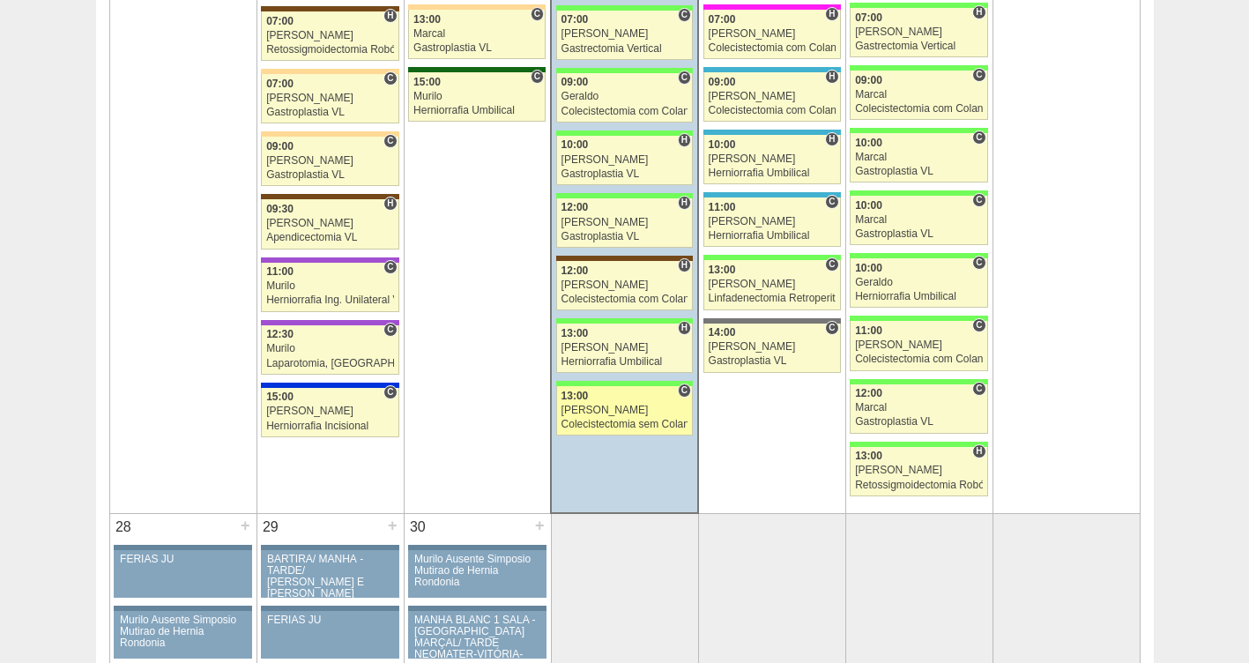
click at [619, 418] on link "88650 [PERSON_NAME] C 13:00 [PERSON_NAME] Colecistectomia sem Colangiografia VL…" at bounding box center [624, 410] width 137 height 49
